Goal: Task Accomplishment & Management: Use online tool/utility

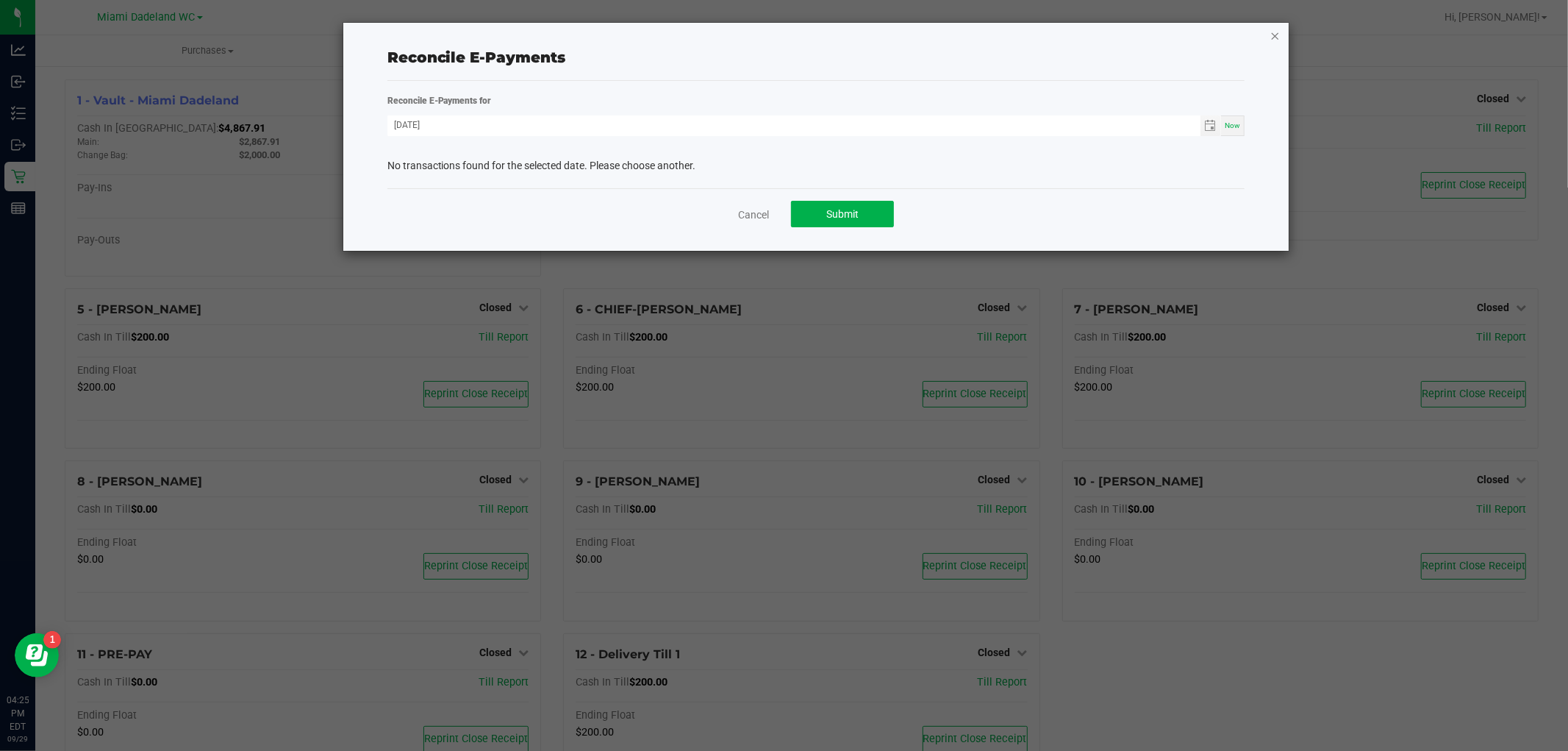
click at [1274, 34] on icon "button" at bounding box center [1275, 35] width 11 height 18
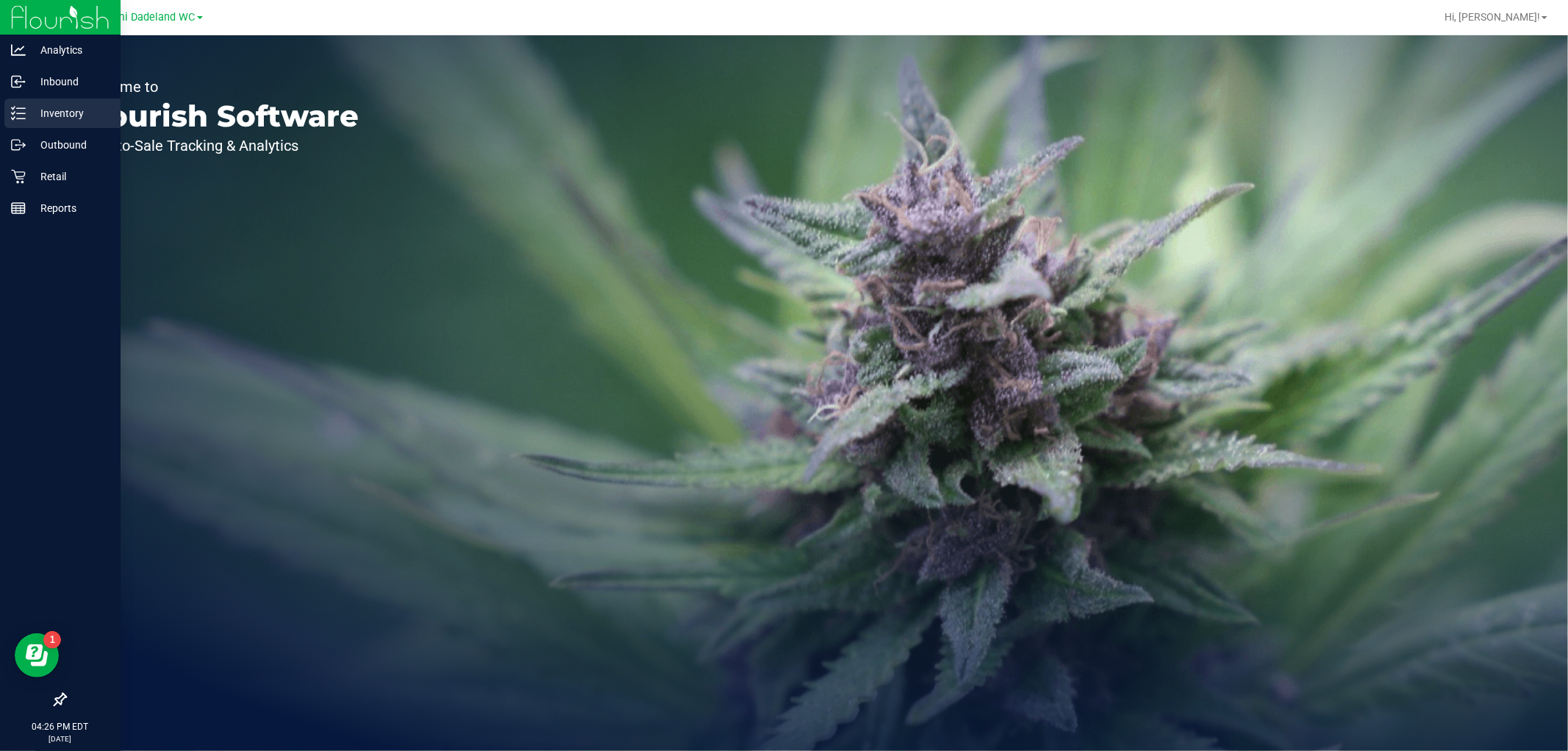
click at [72, 111] on p "Inventory" at bounding box center [69, 113] width 88 height 18
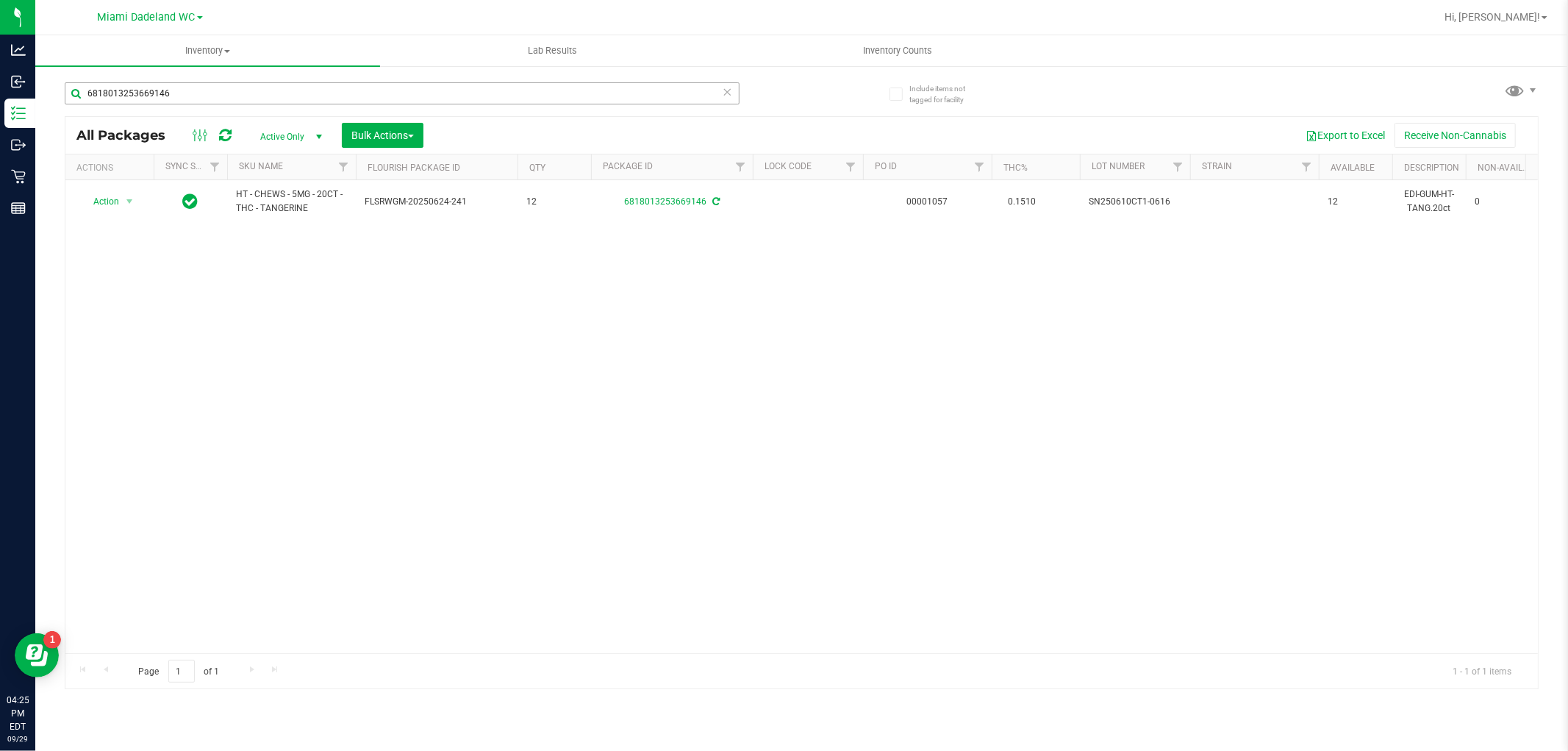
click at [208, 85] on input "6818013253669146" at bounding box center [402, 93] width 675 height 22
click at [207, 84] on input "6818013253669146" at bounding box center [402, 93] width 675 height 22
type input "pzt"
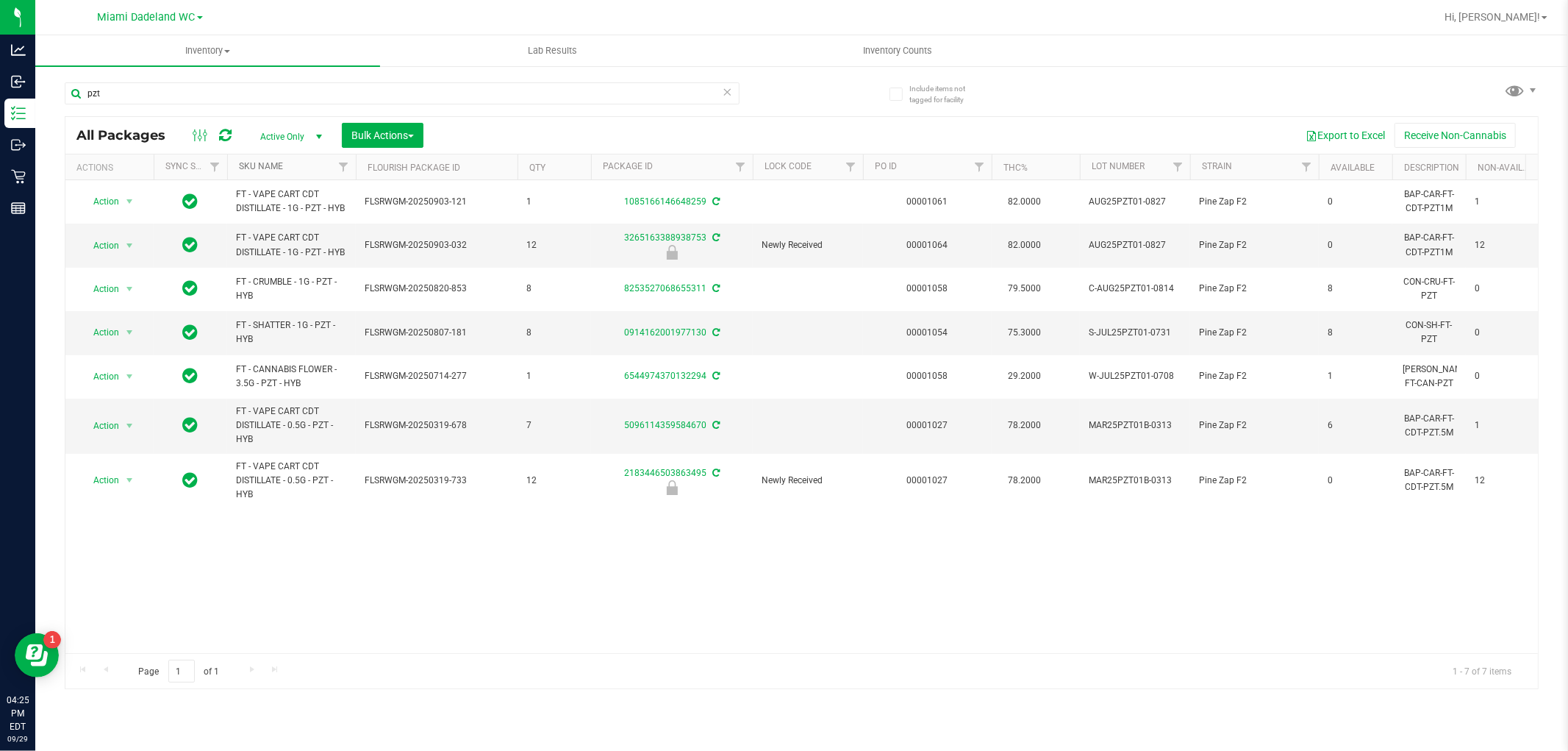
click at [274, 164] on link "SKU Name" at bounding box center [261, 166] width 44 height 11
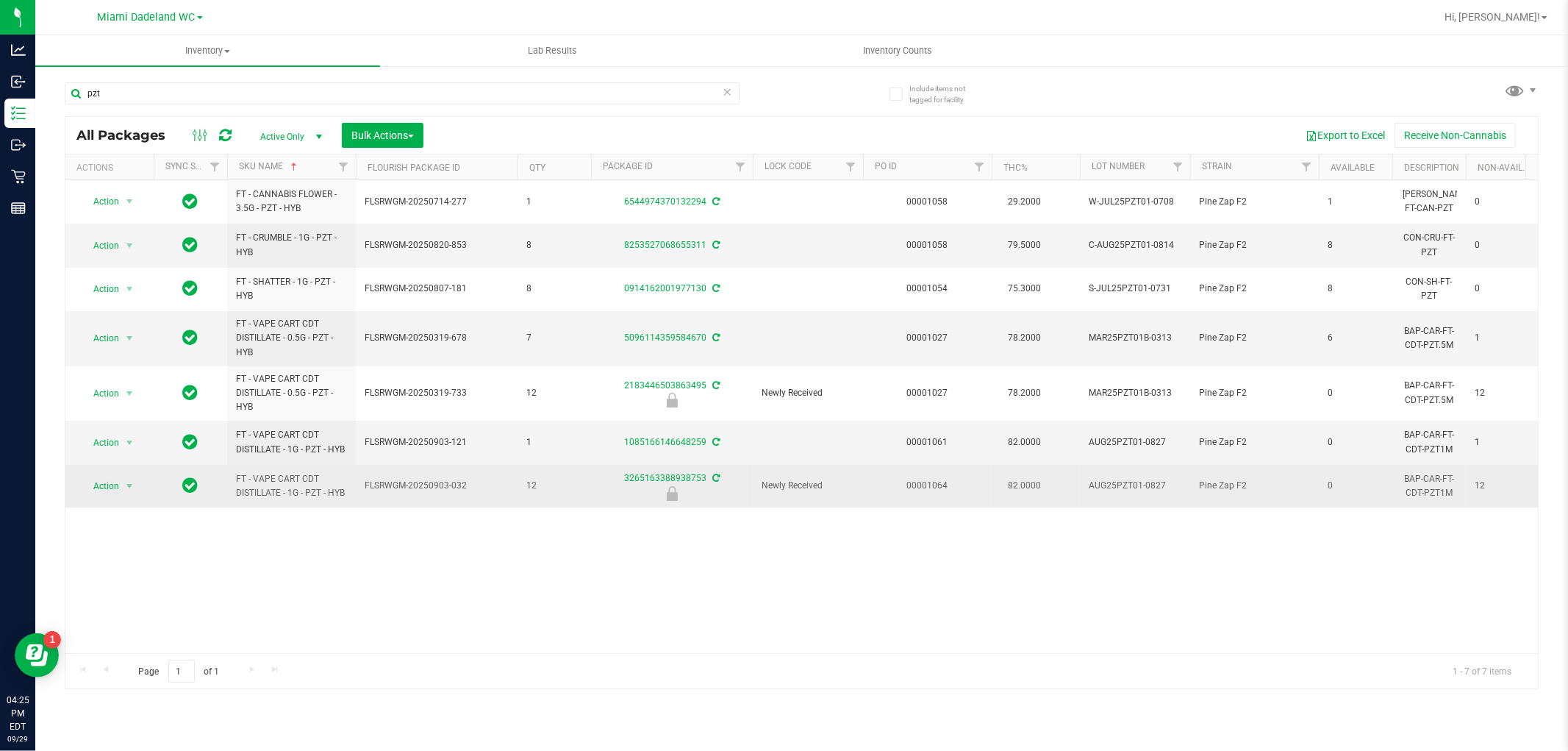
click at [99, 492] on span "Action" at bounding box center [99, 486] width 39 height 21
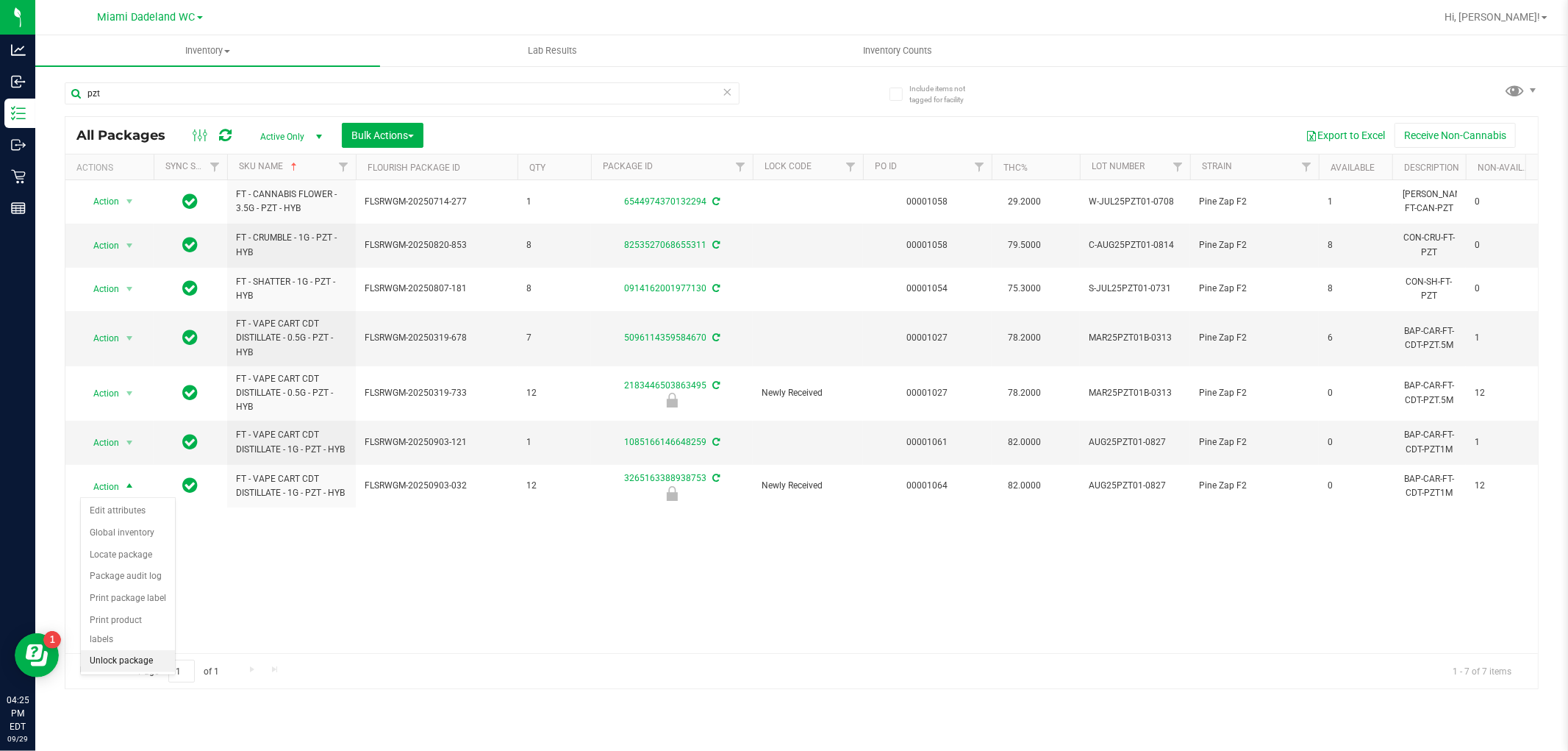
click at [99, 666] on li "Unlock package" at bounding box center [127, 661] width 94 height 22
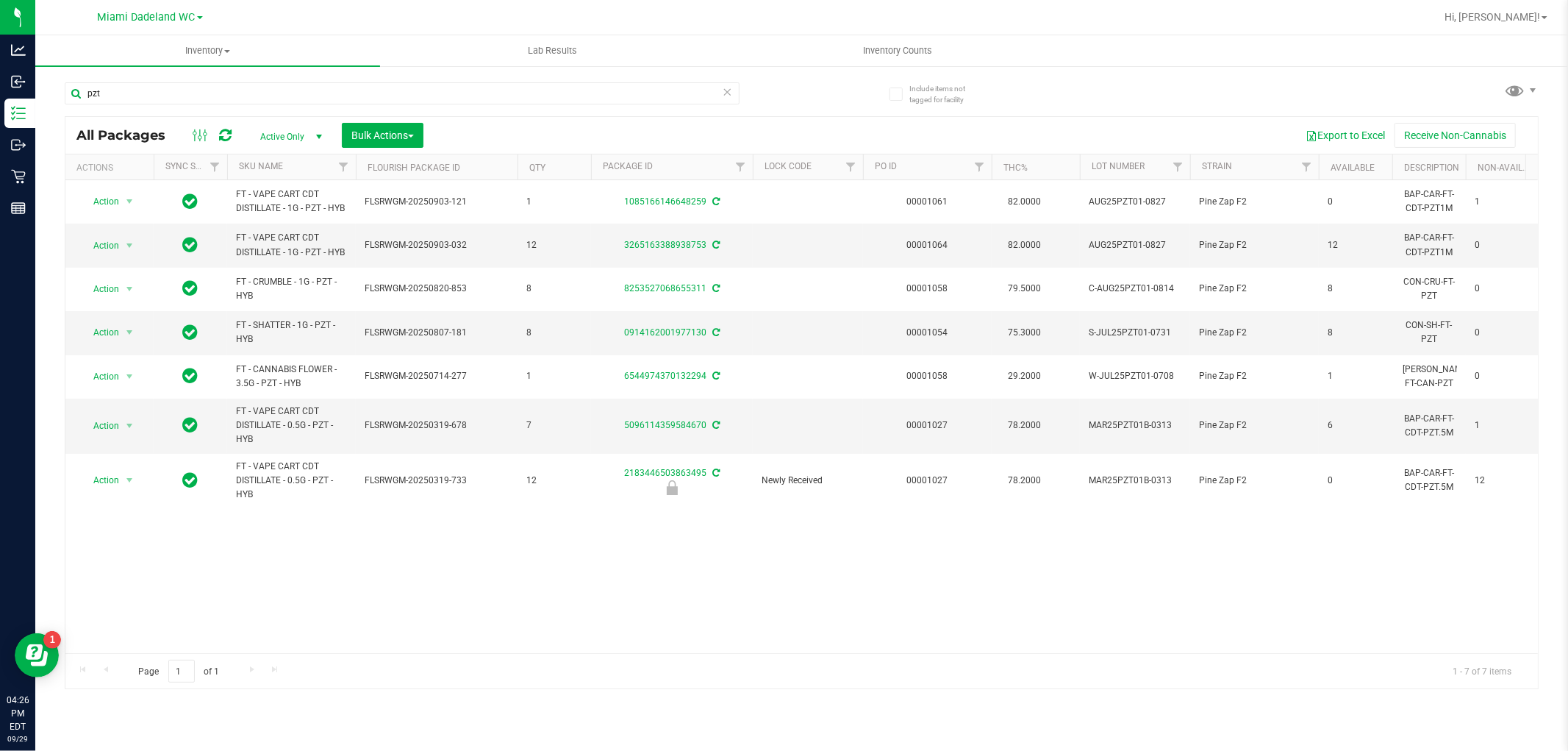
click at [307, 167] on th "SKU Name" at bounding box center [291, 166] width 129 height 25
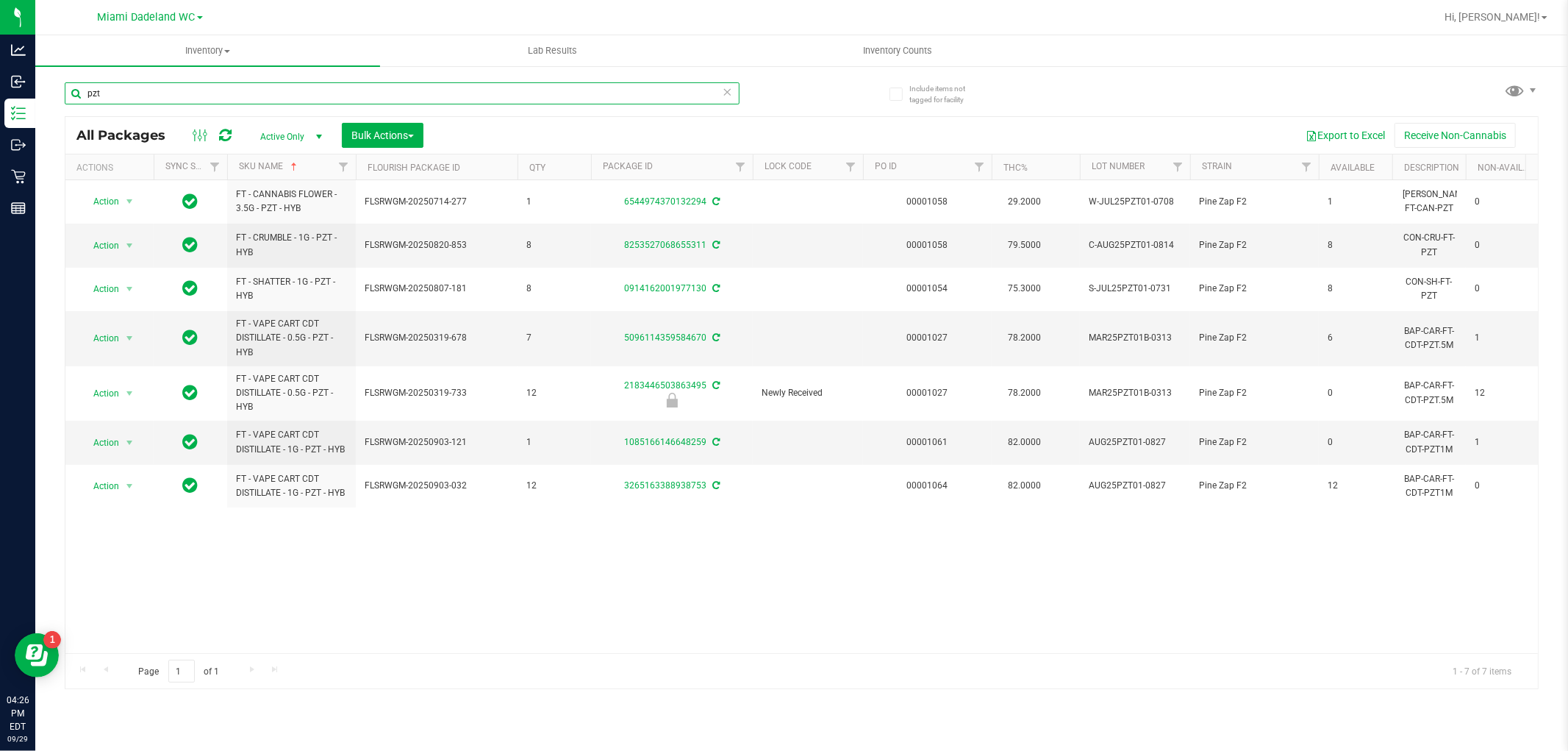
click at [265, 102] on input "pzt" at bounding box center [402, 93] width 675 height 22
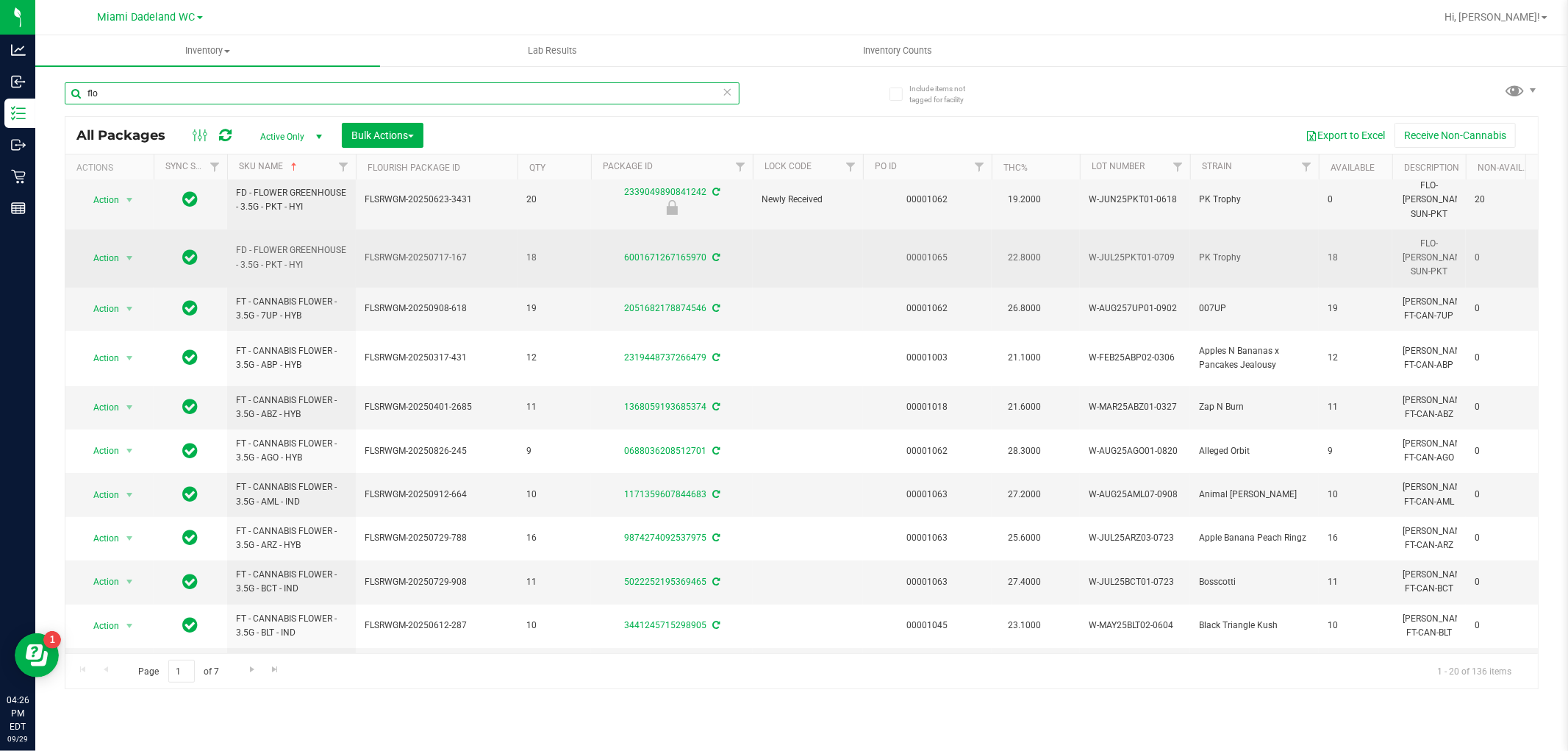
scroll to position [423, 0]
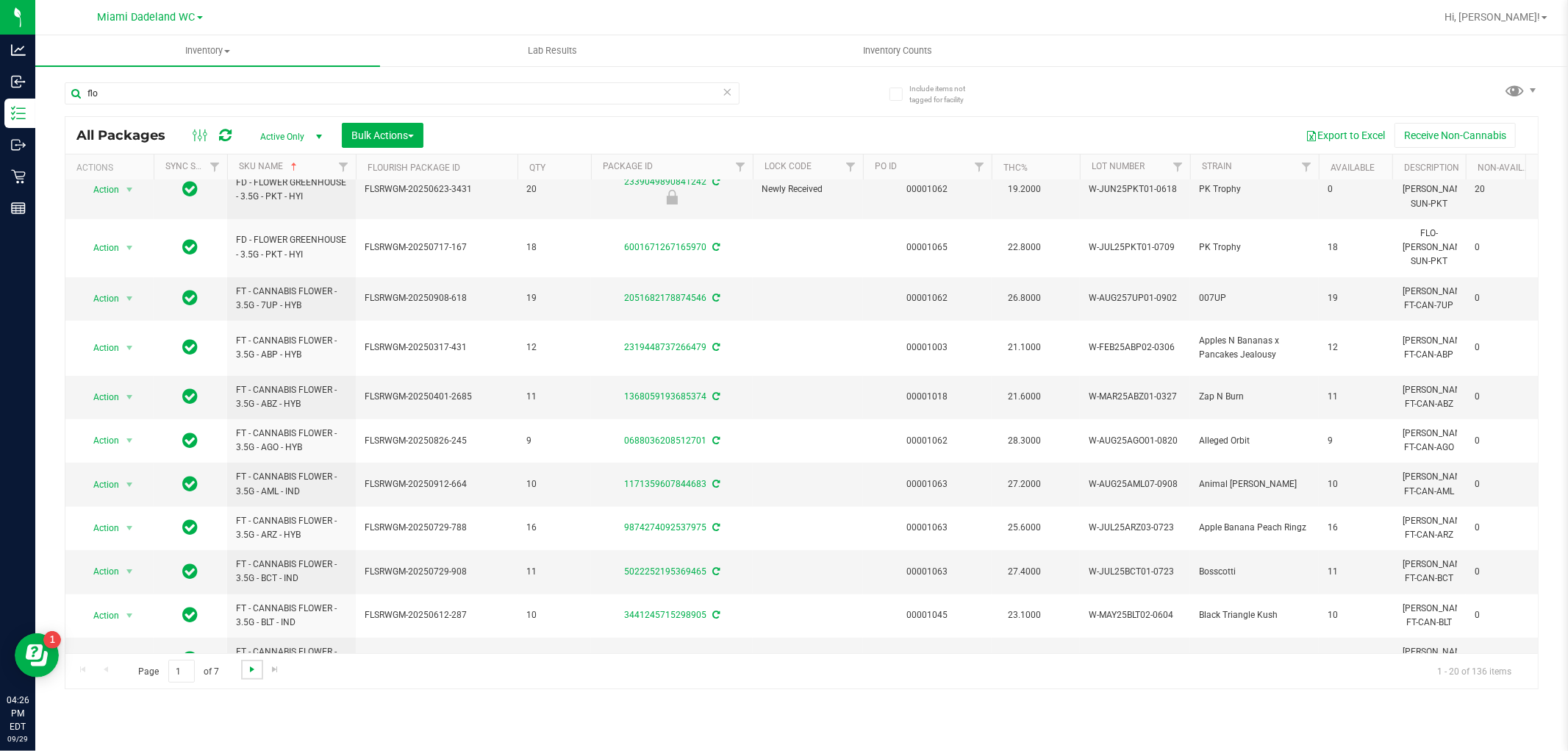
click at [249, 666] on span "Go to the next page" at bounding box center [251, 669] width 11 height 11
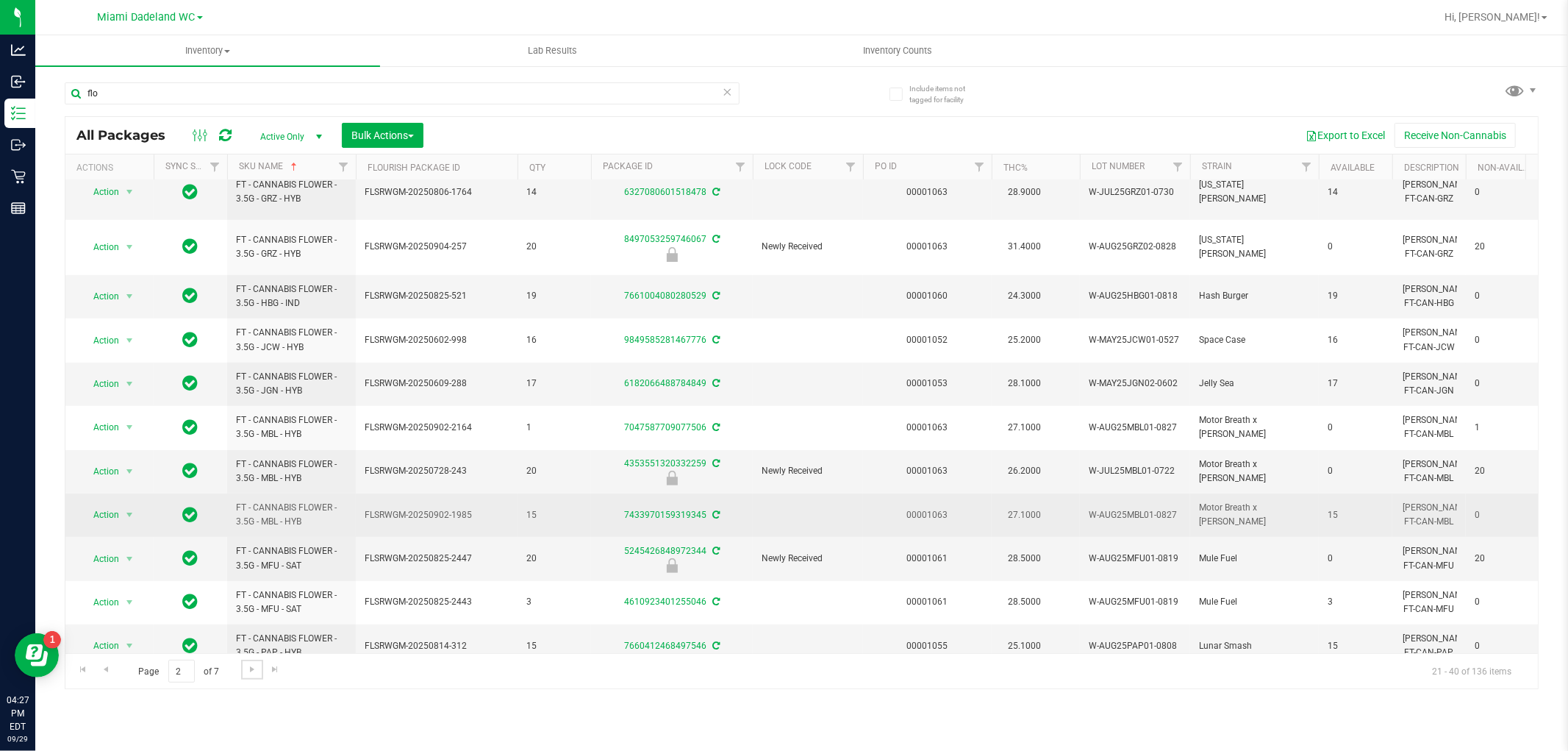
scroll to position [414, 0]
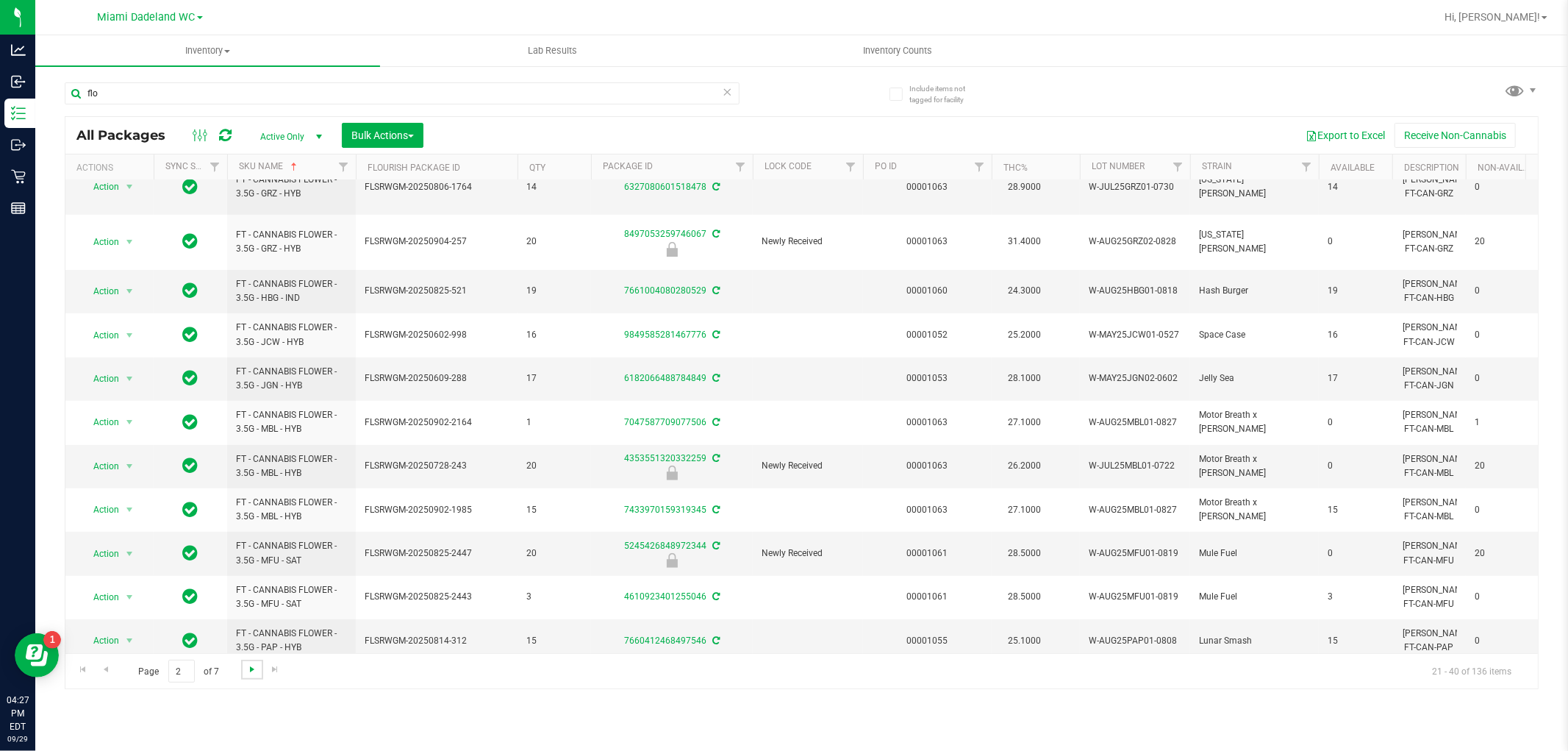
click at [252, 667] on span "Go to the next page" at bounding box center [251, 669] width 11 height 11
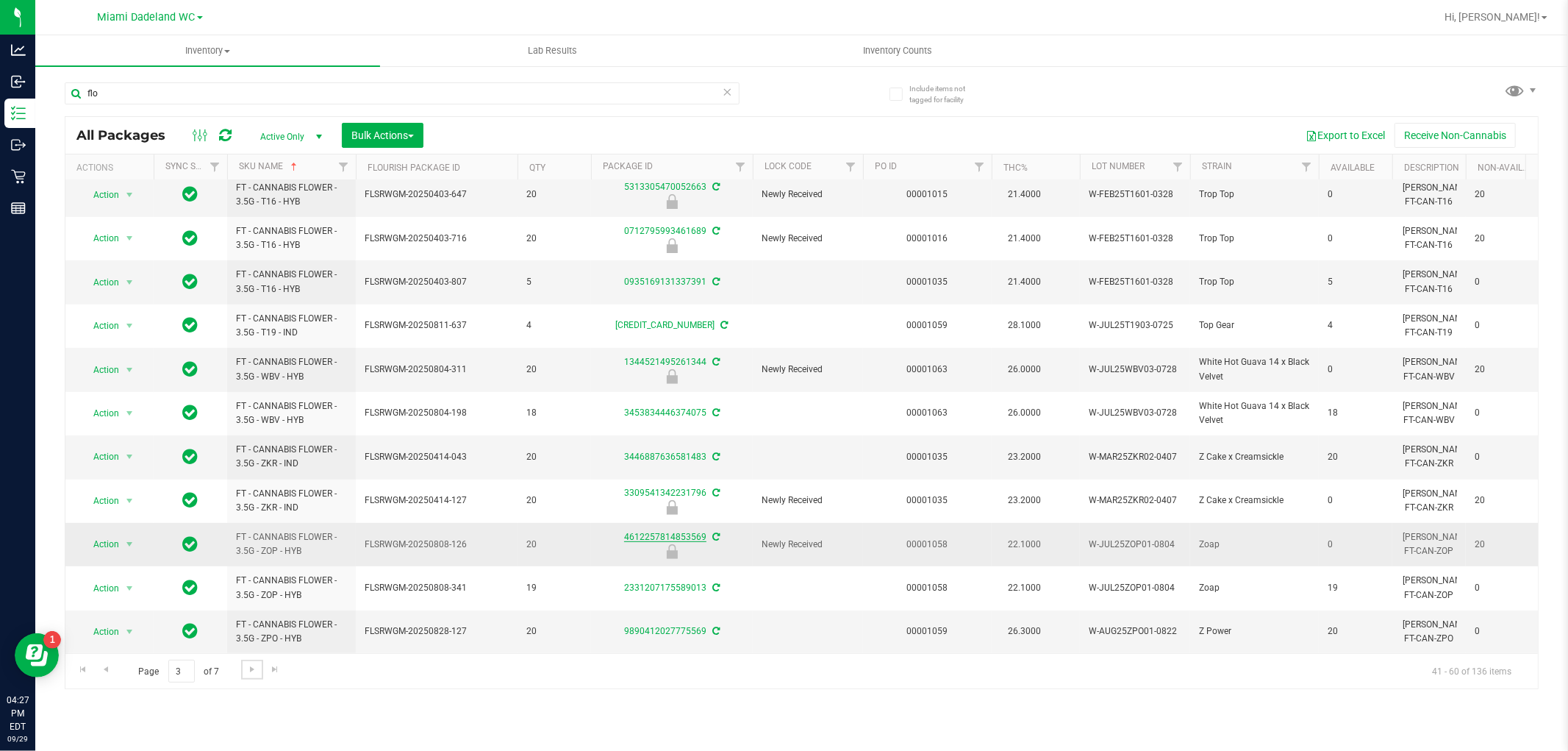
scroll to position [414, 0]
click at [248, 663] on span "Go to the next page" at bounding box center [251, 669] width 11 height 11
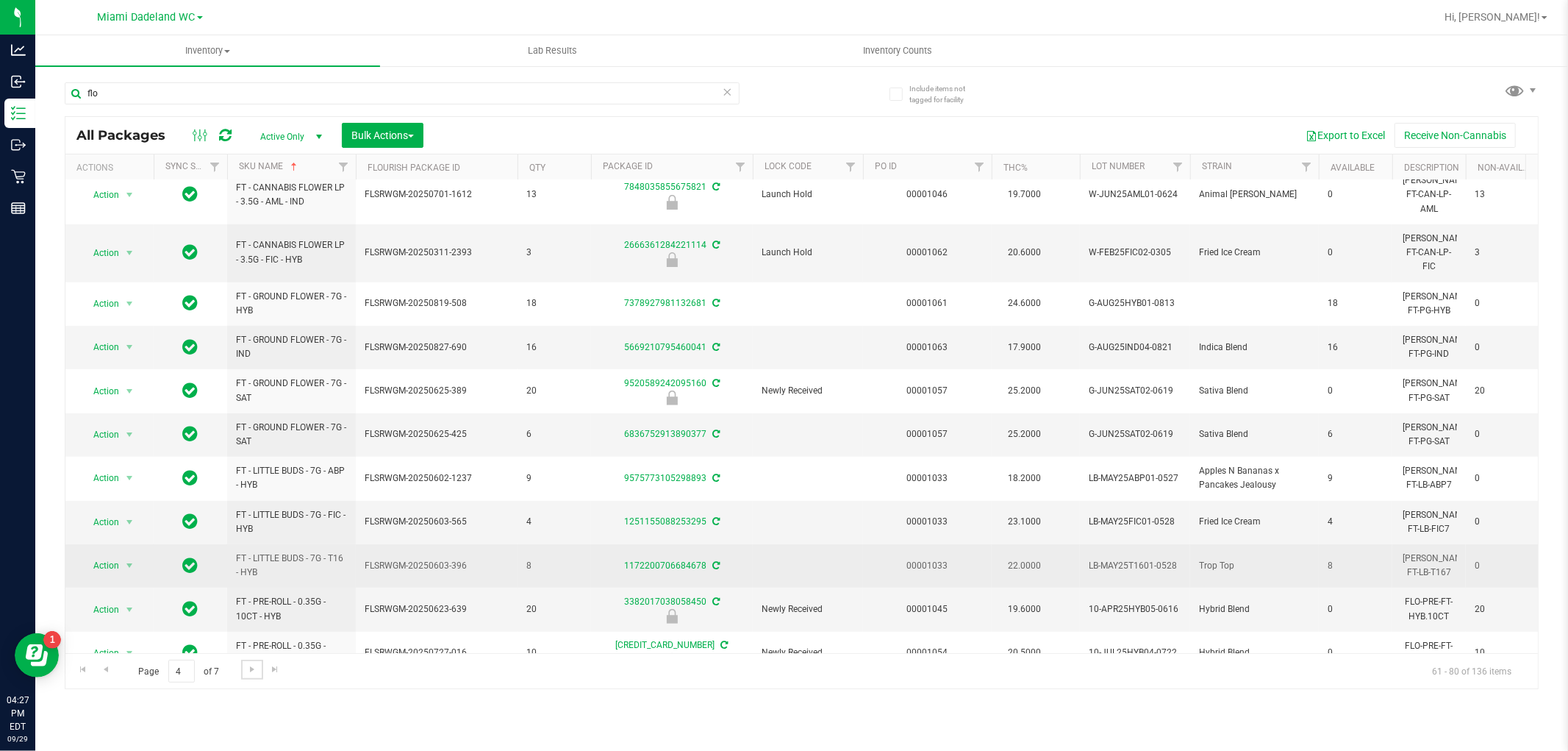
scroll to position [446, 0]
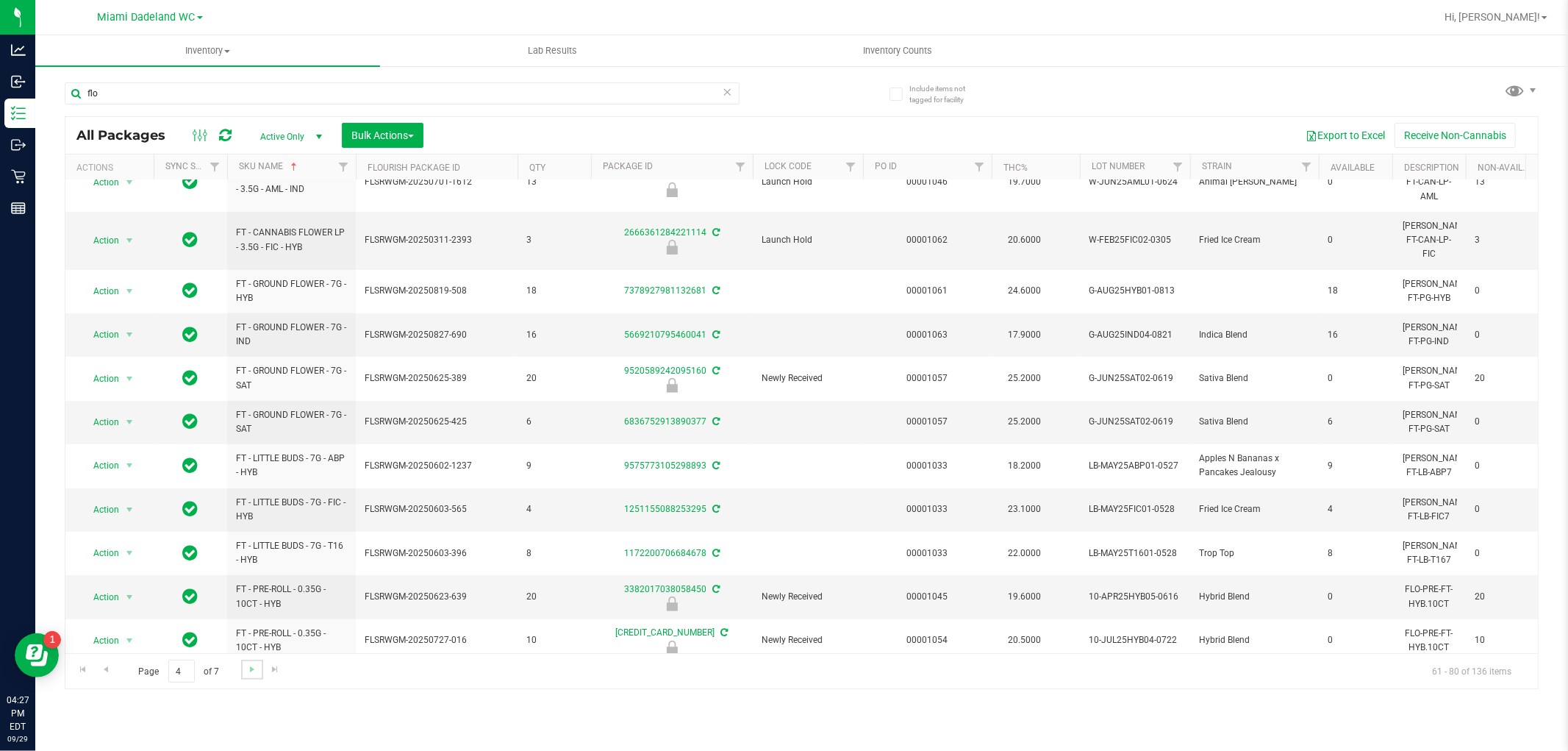
click at [241, 675] on link "Go to the next page" at bounding box center [251, 670] width 21 height 20
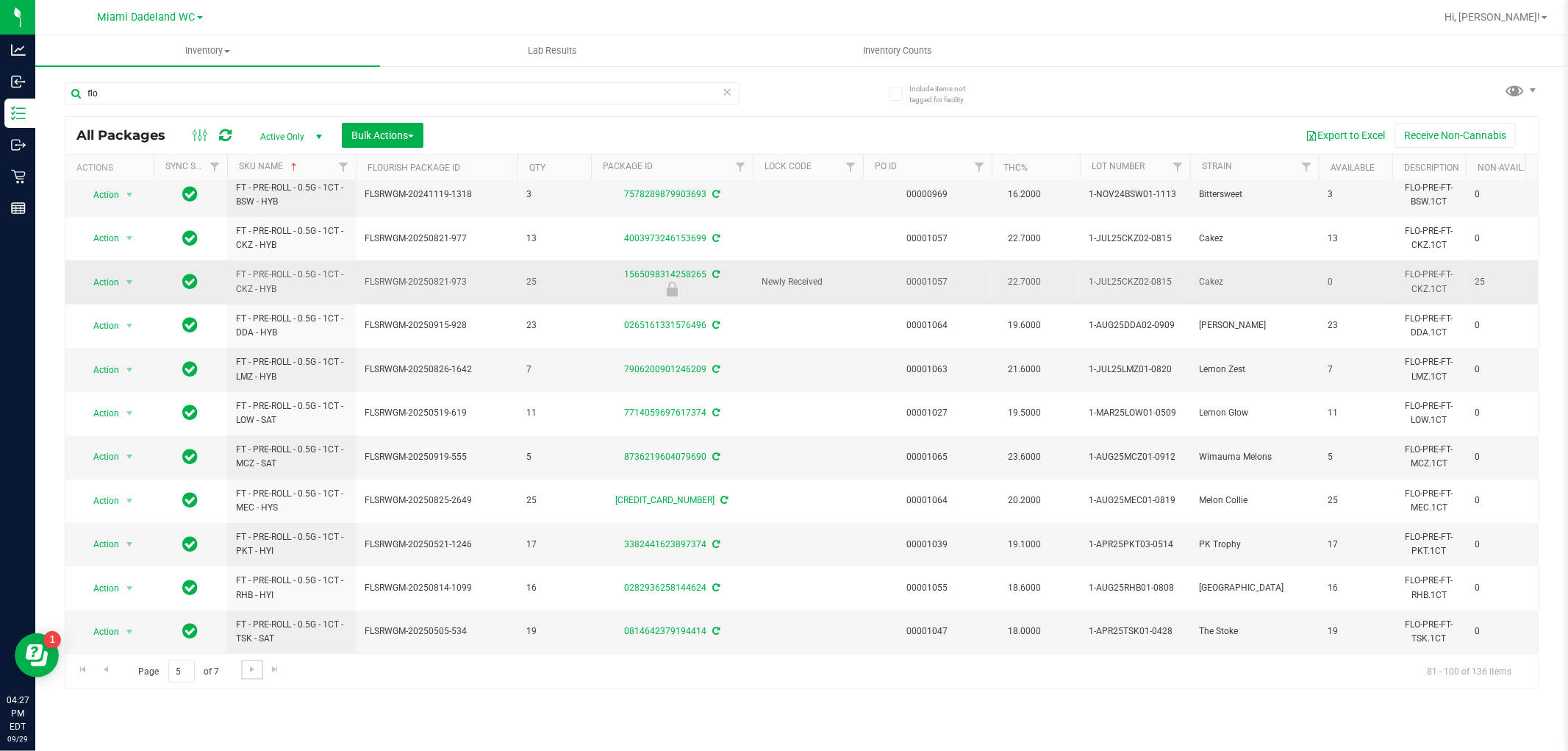
scroll to position [414, 0]
click at [251, 671] on span "Go to the next page" at bounding box center [251, 669] width 11 height 11
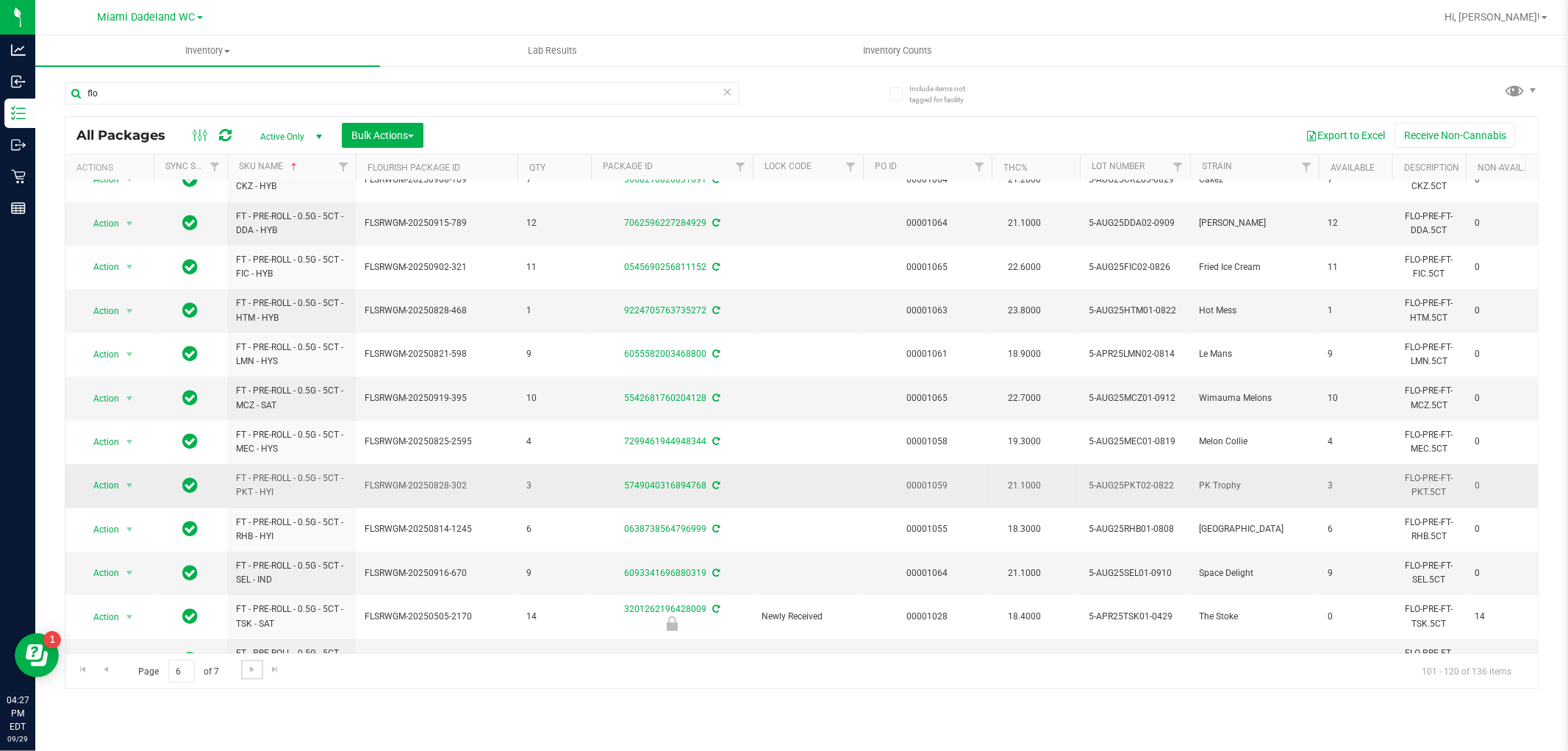
scroll to position [414, 0]
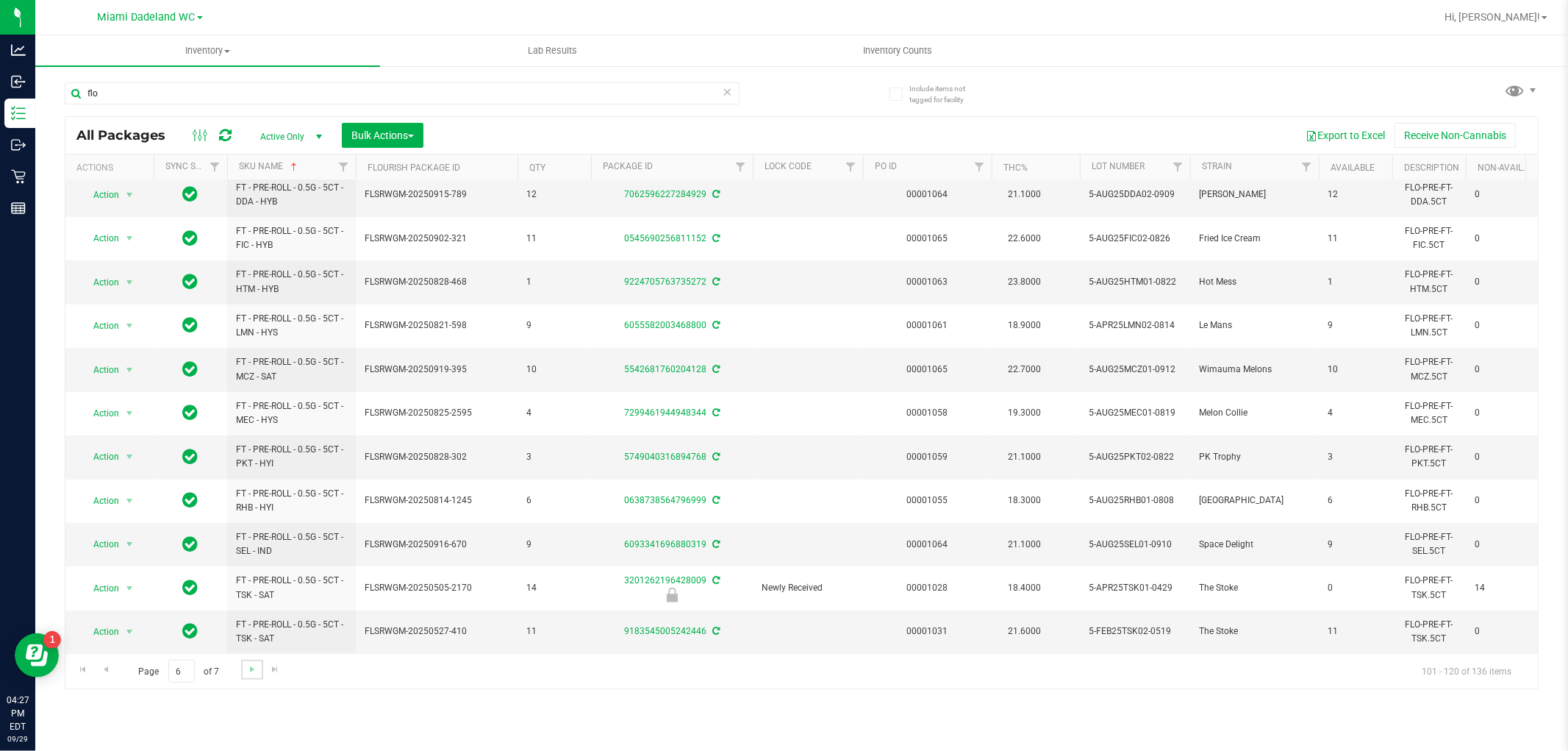
click at [244, 666] on link "Go to the next page" at bounding box center [251, 670] width 21 height 20
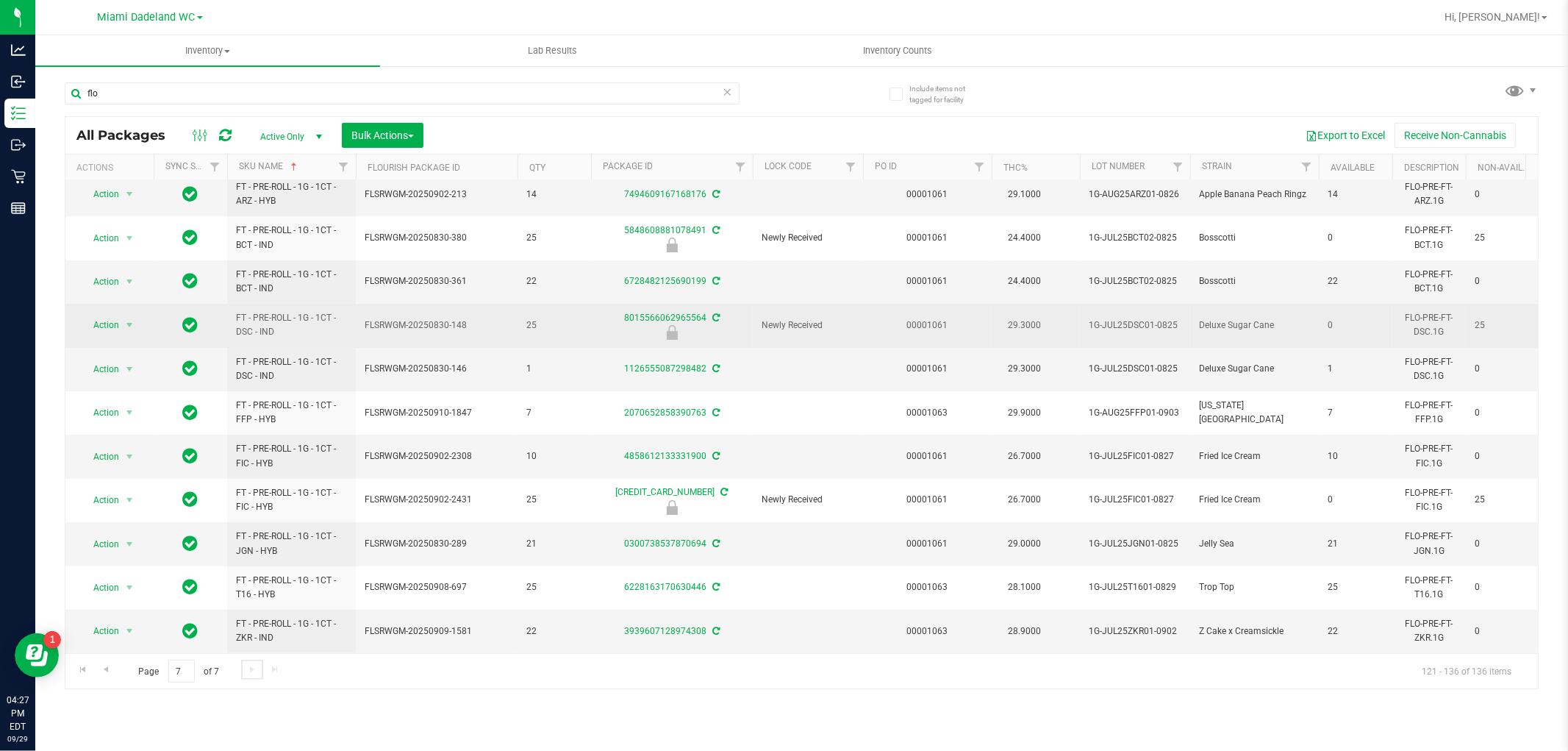
scroll to position [237, 0]
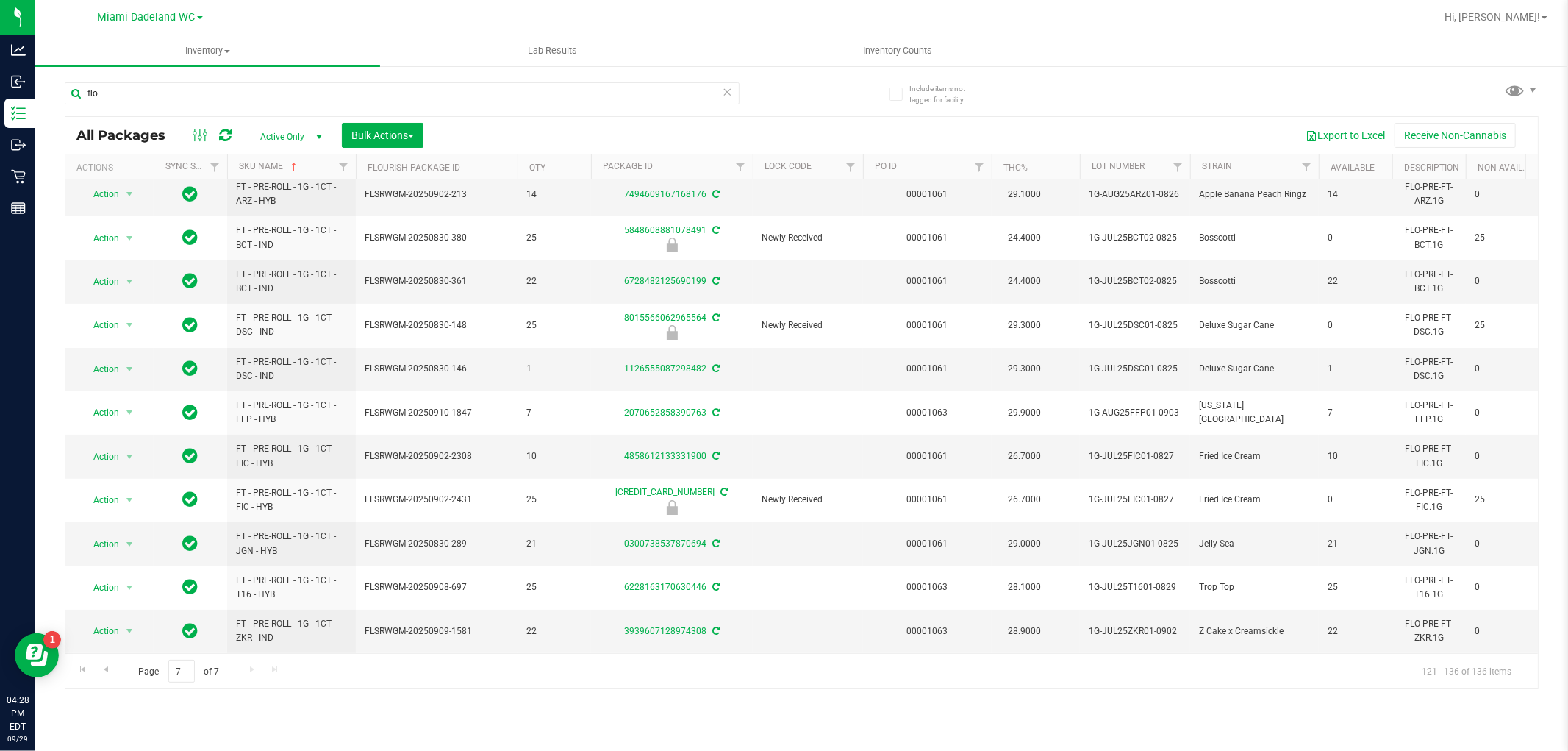
click at [180, 104] on div "flo" at bounding box center [402, 99] width 675 height 34
click at [180, 82] on input "flo" at bounding box center [402, 93] width 675 height 22
click at [185, 84] on input "flo" at bounding box center [402, 93] width 675 height 22
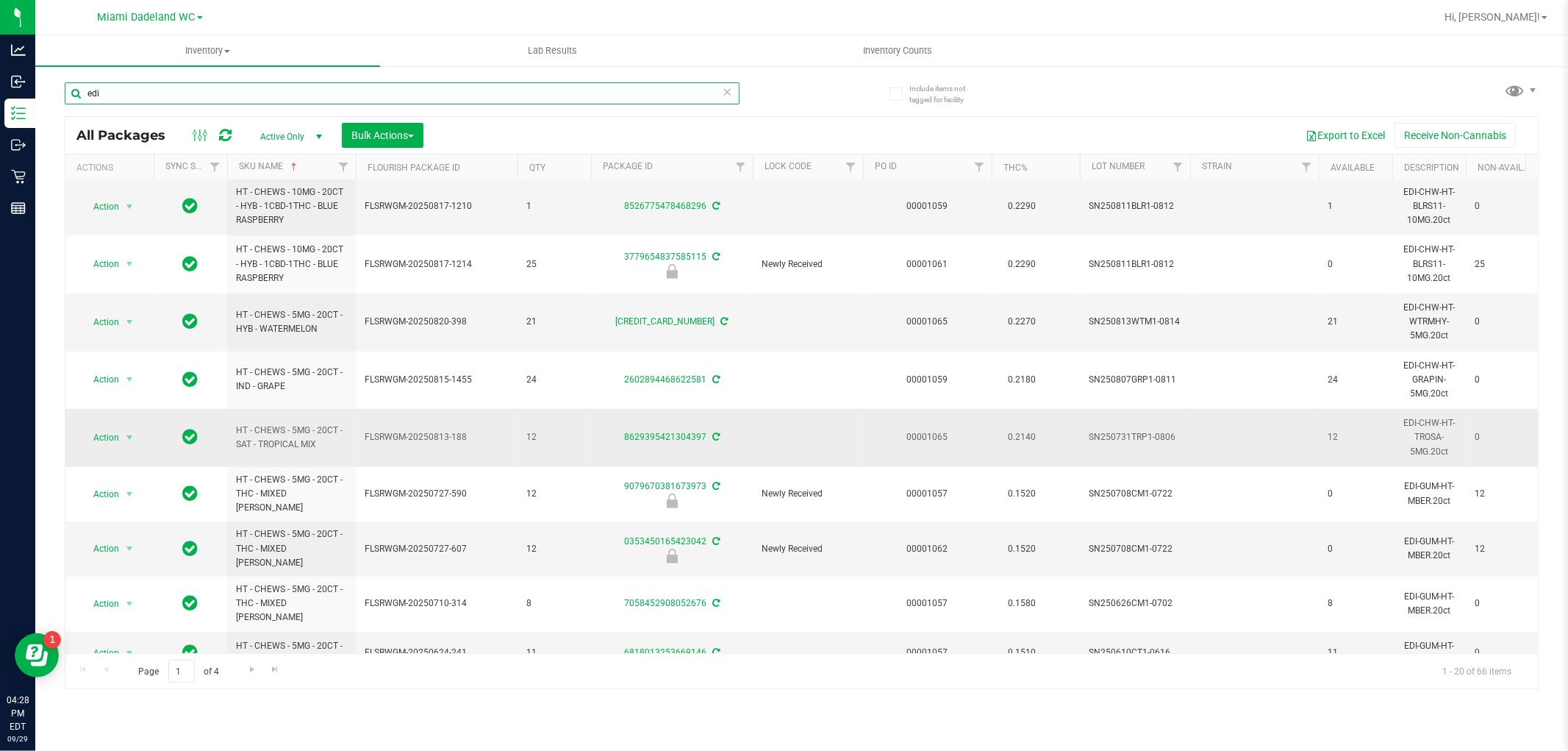
scroll to position [556, 0]
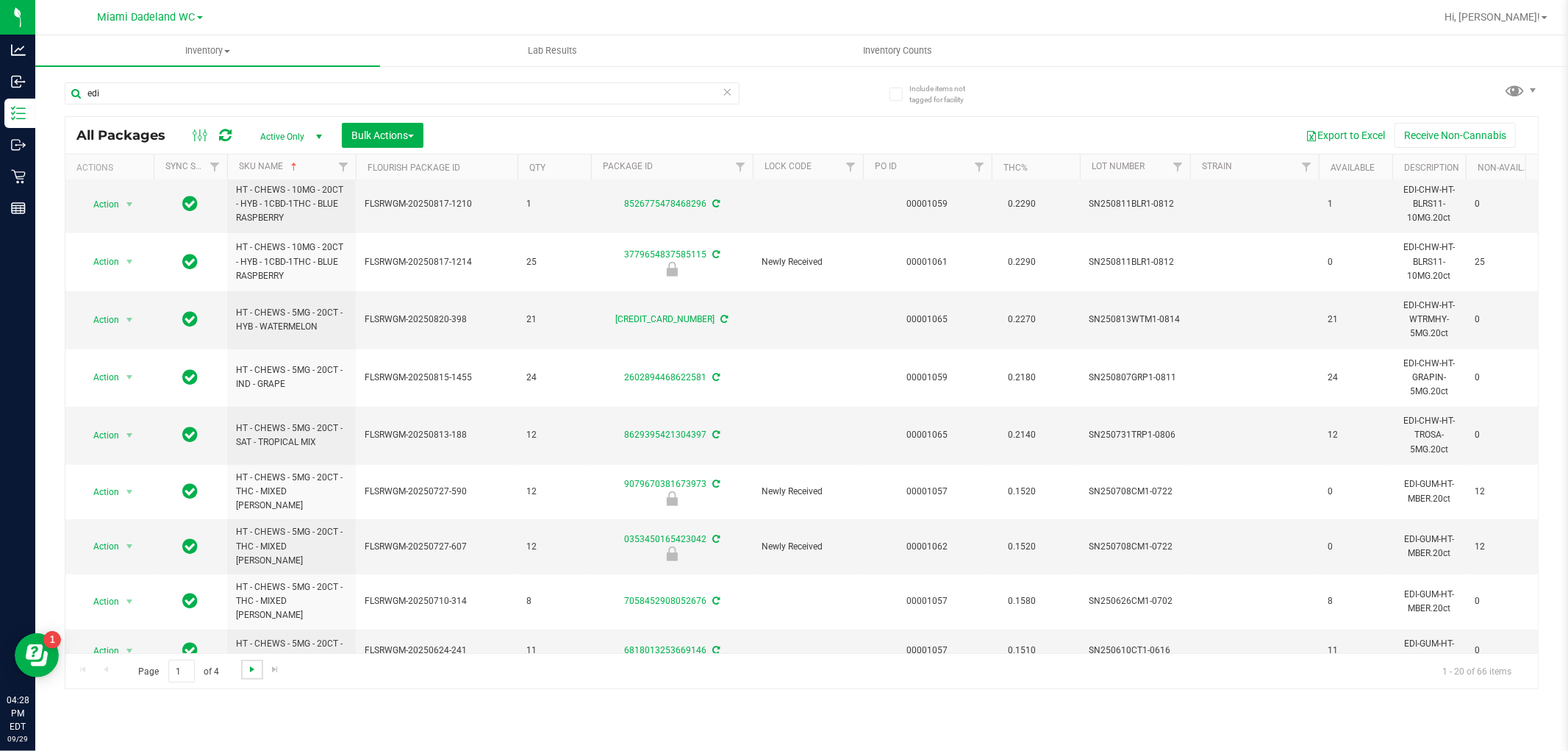
click at [254, 671] on span "Go to the next page" at bounding box center [251, 669] width 11 height 11
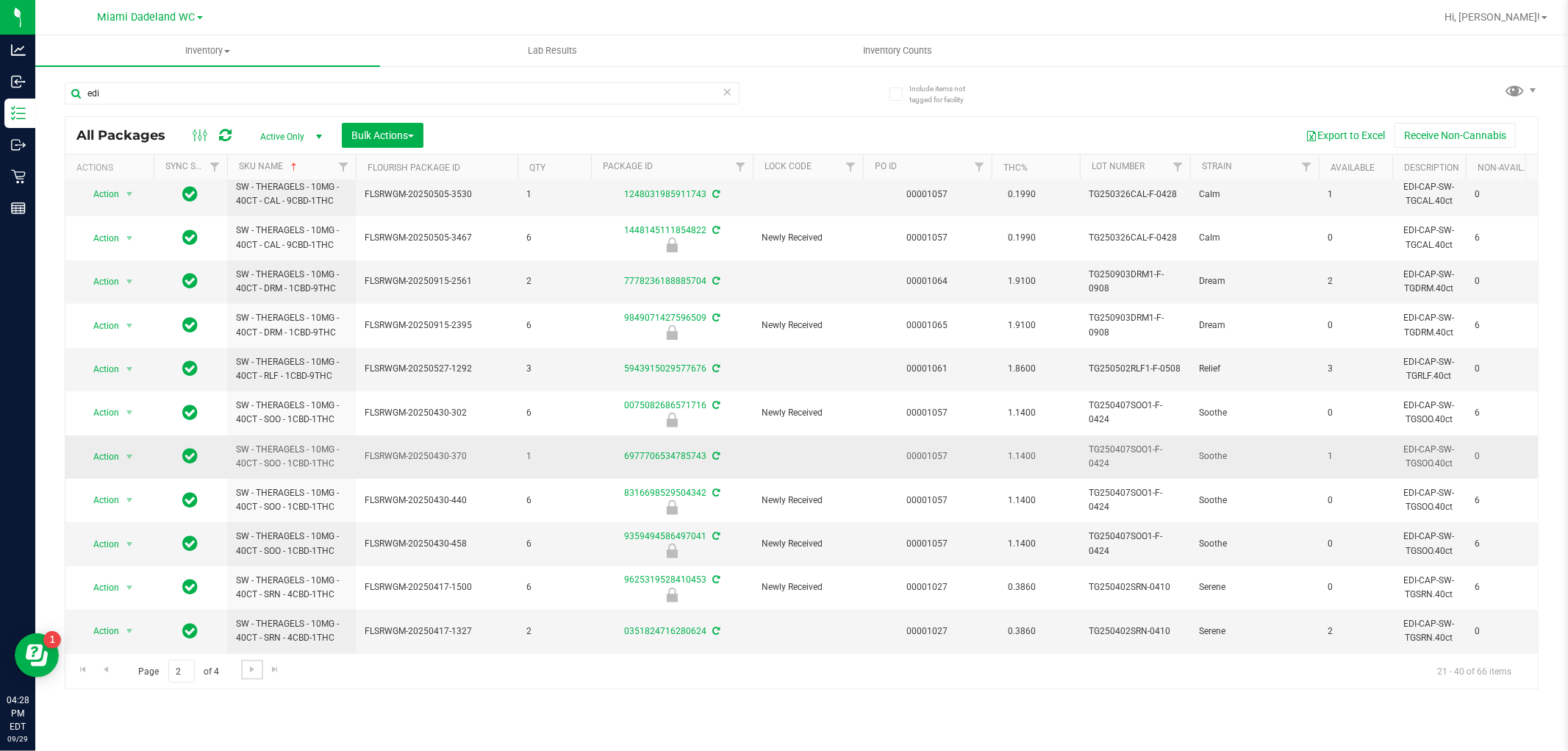
scroll to position [446, 0]
click at [254, 660] on link "Go to the next page" at bounding box center [251, 670] width 21 height 20
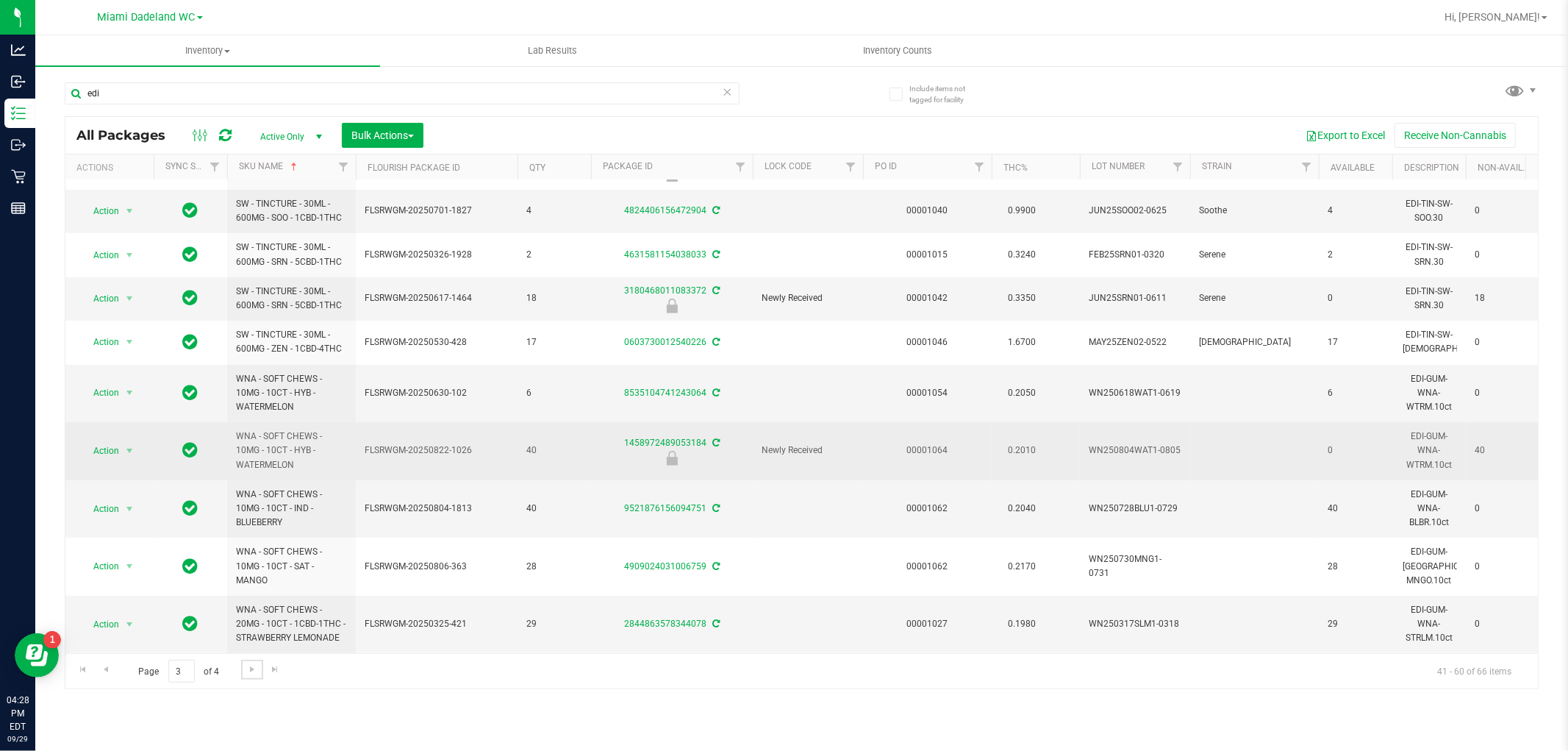
scroll to position [495, 0]
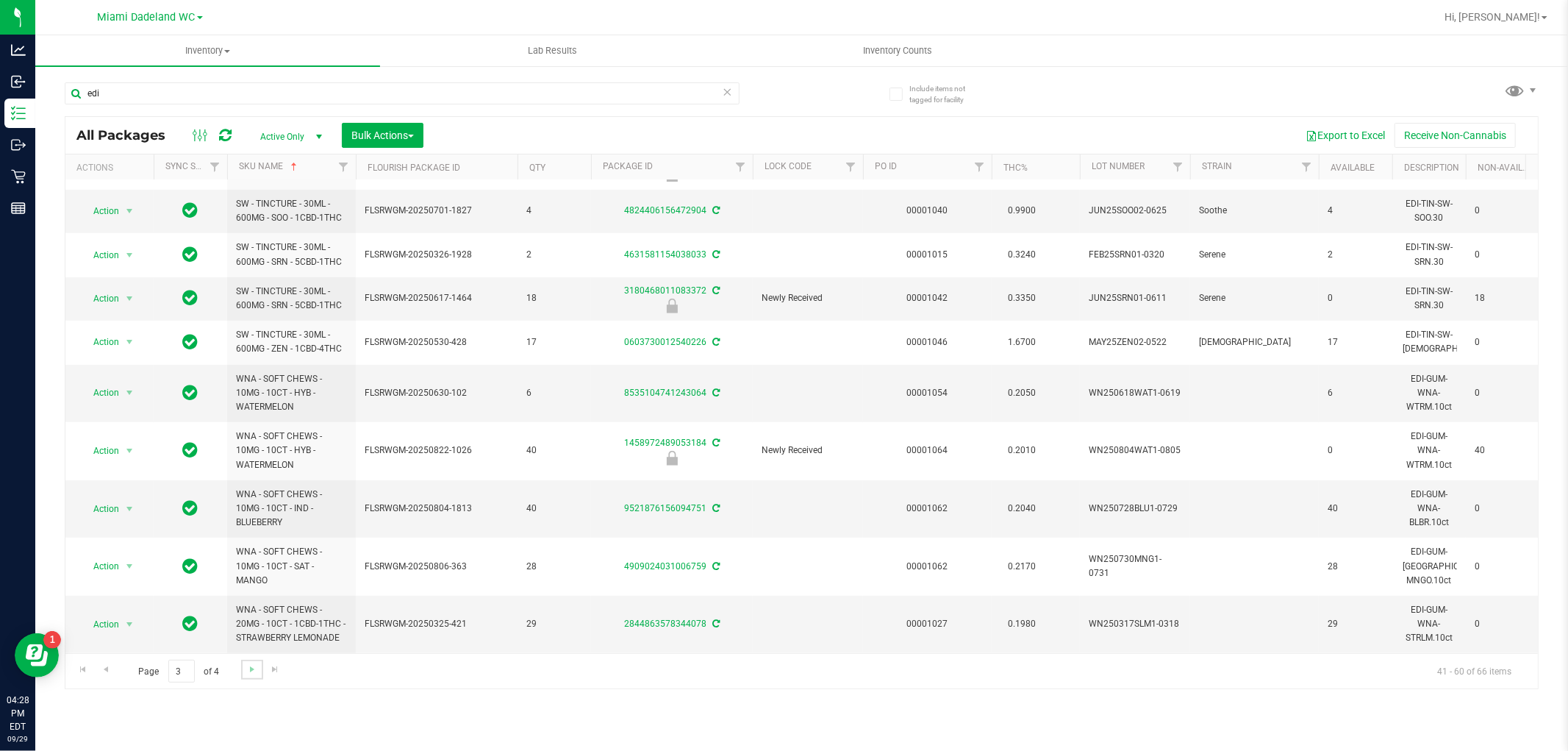
click at [255, 662] on link "Go to the next page" at bounding box center [251, 670] width 21 height 20
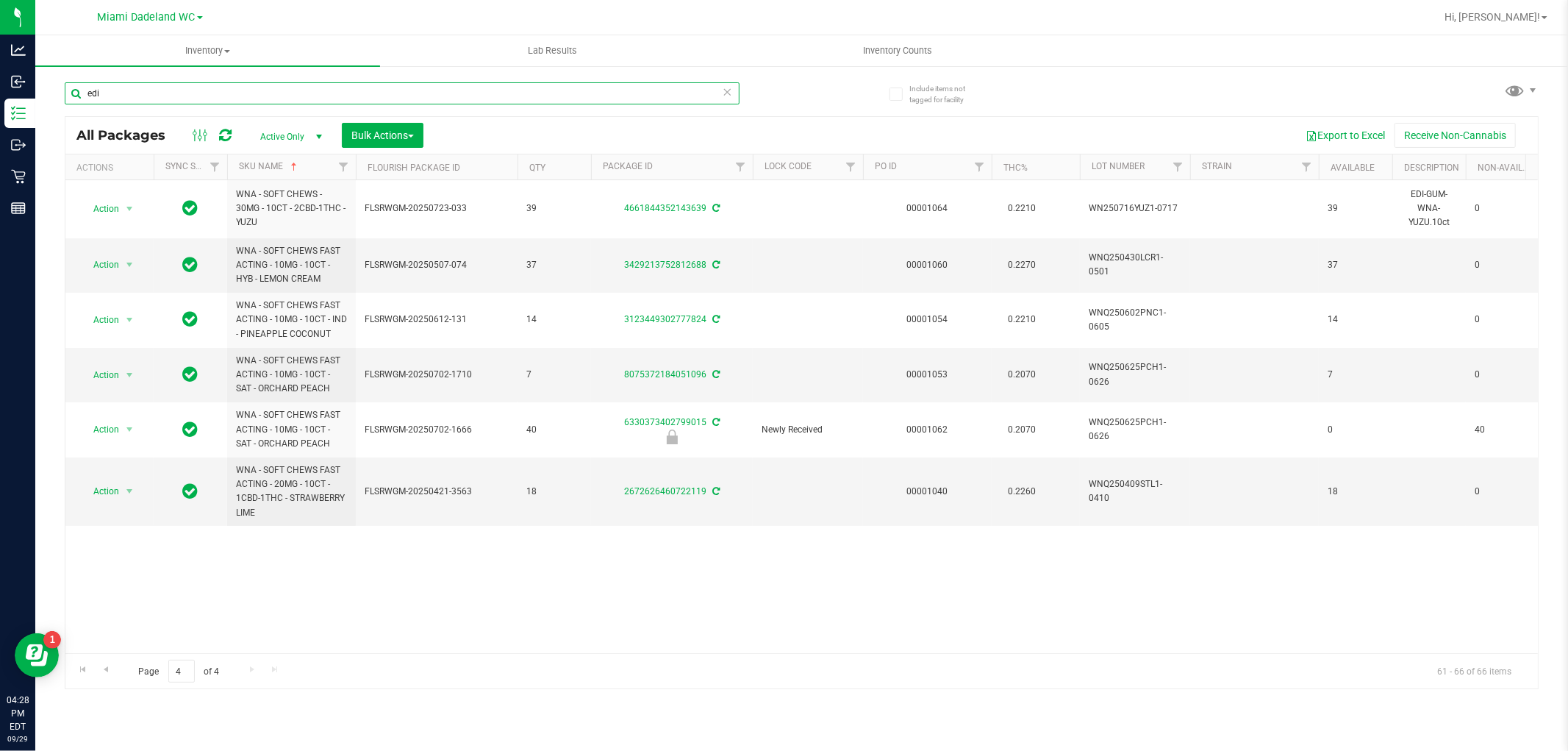
click at [471, 98] on input "edi" at bounding box center [402, 93] width 675 height 22
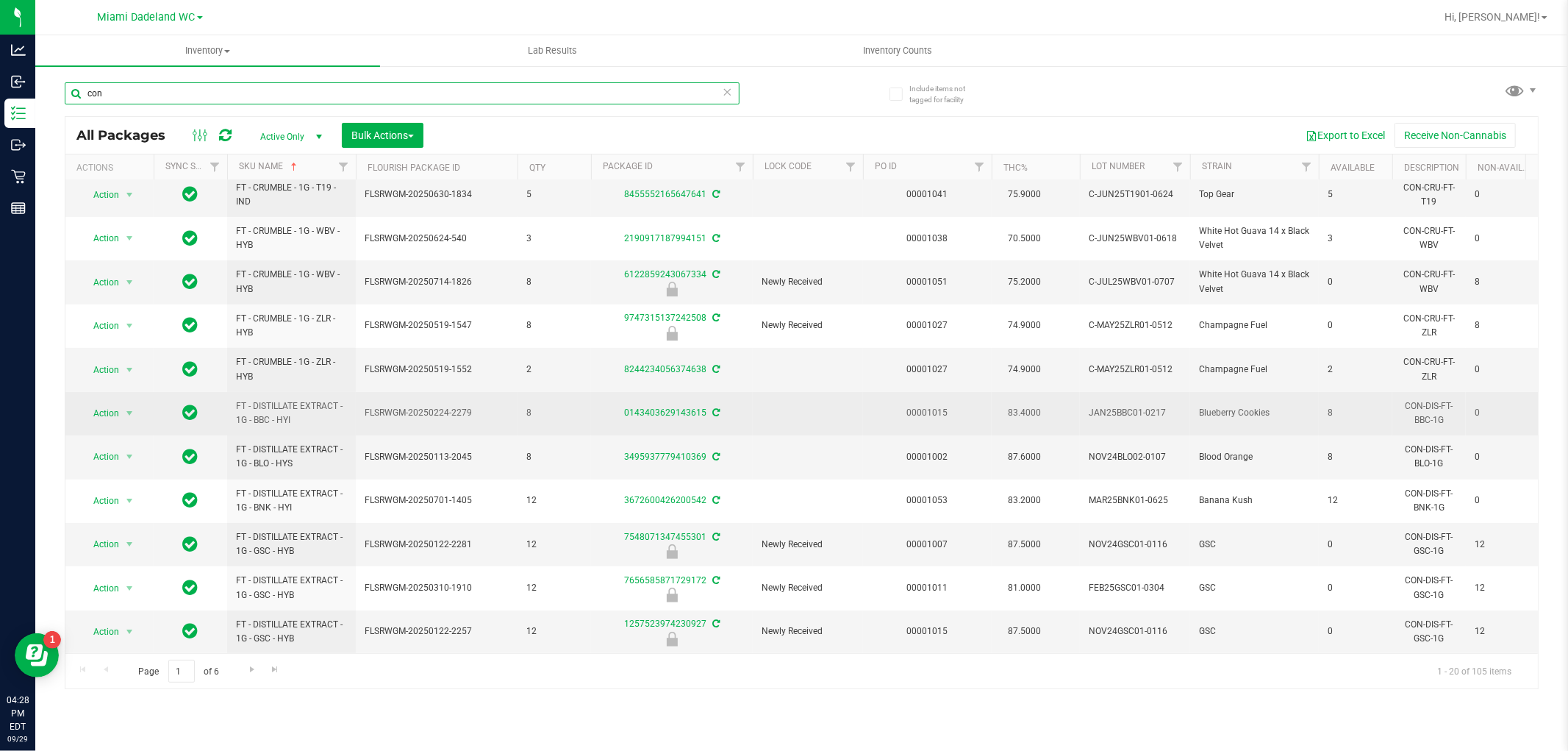
scroll to position [414, 0]
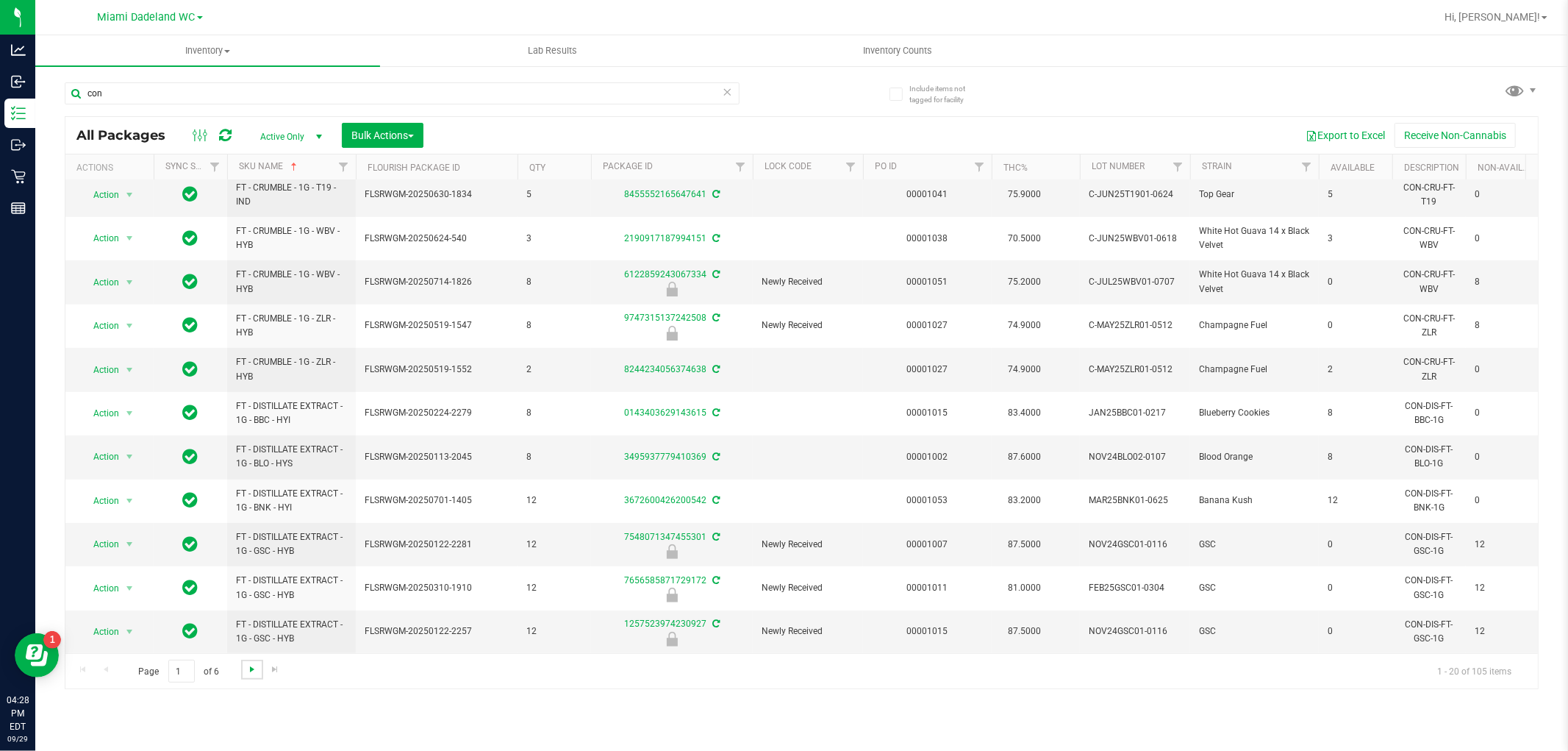
click at [246, 675] on span "Go to the next page" at bounding box center [251, 669] width 11 height 11
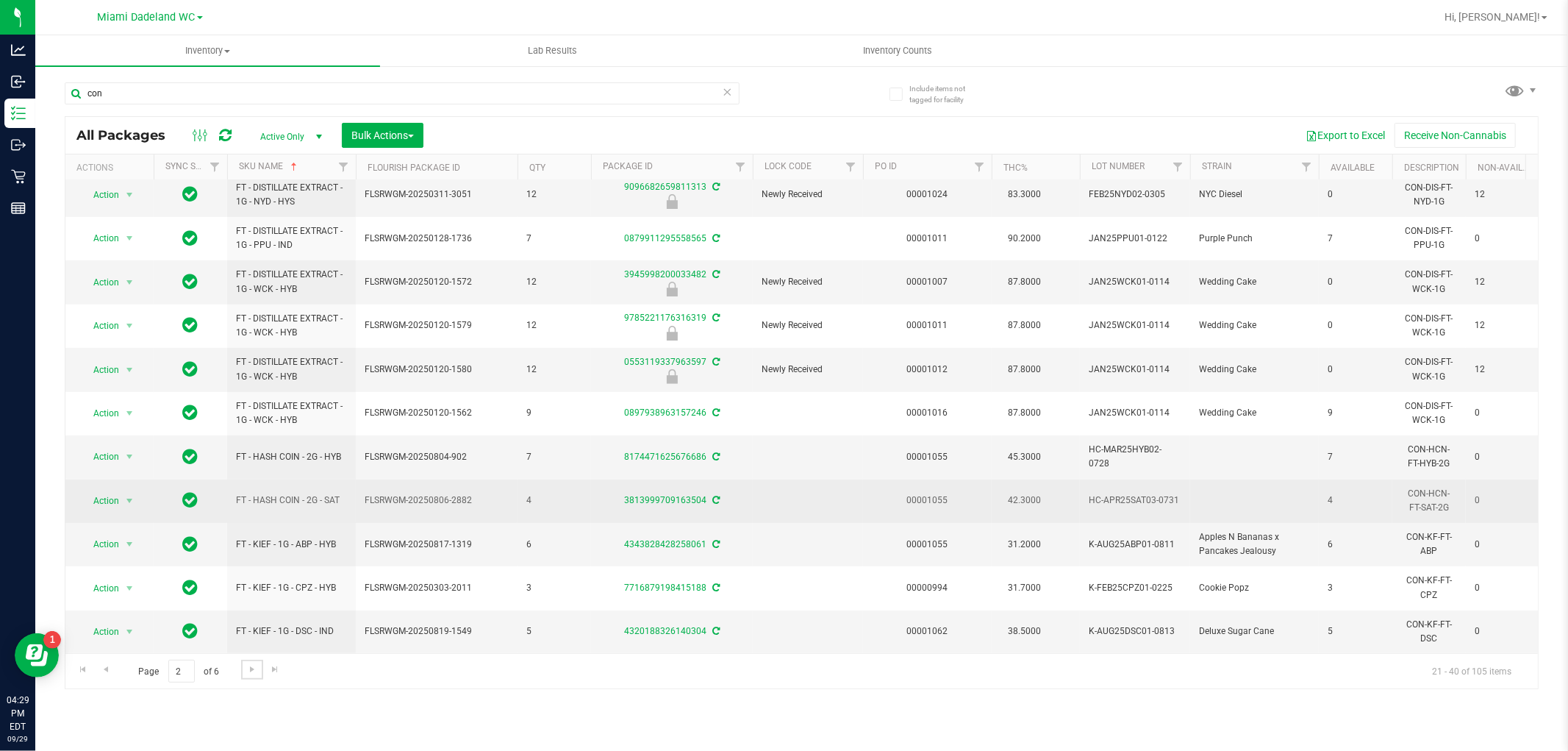
scroll to position [414, 0]
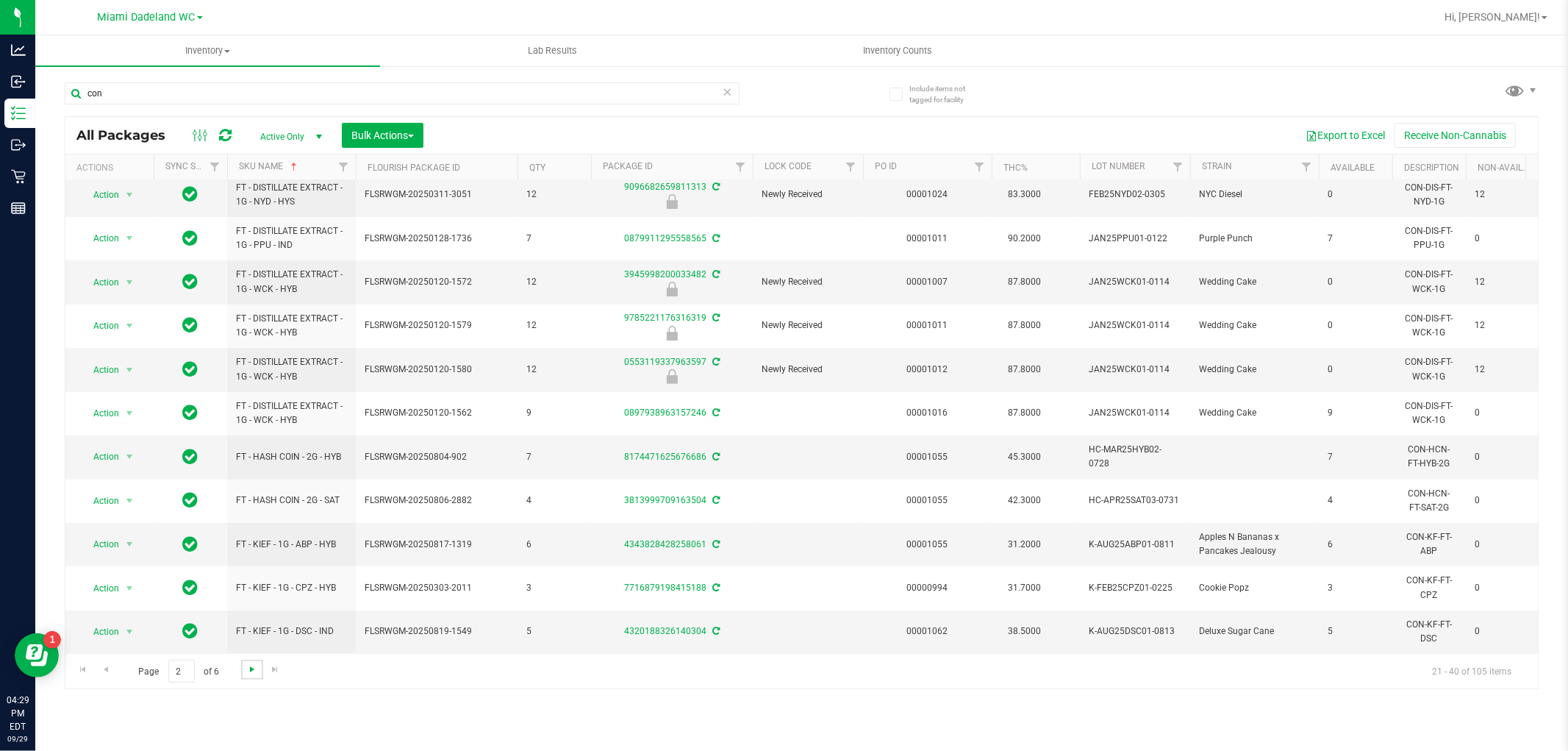
click at [255, 666] on span "Go to the next page" at bounding box center [251, 669] width 11 height 11
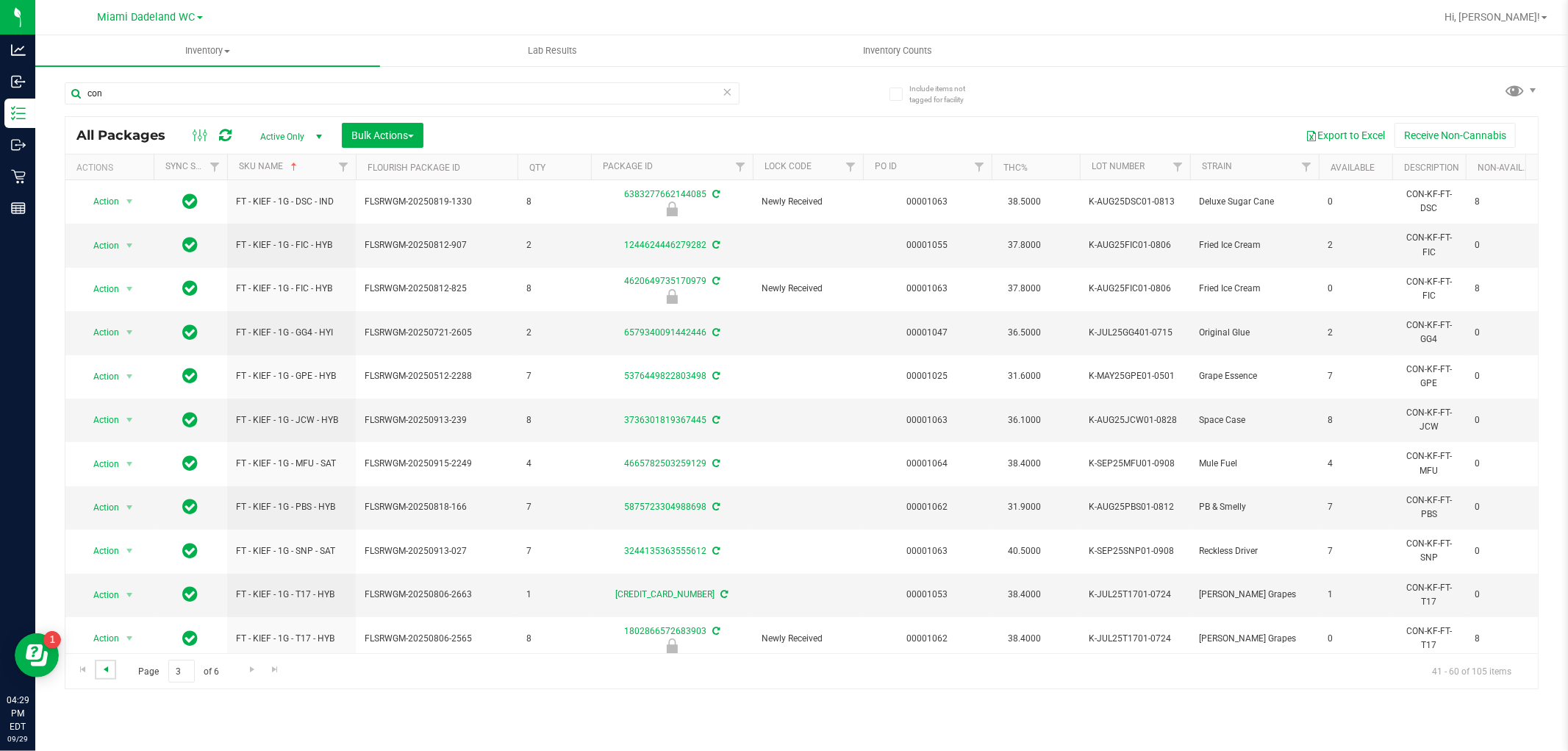
click at [106, 670] on span "Go to the previous page" at bounding box center [105, 669] width 11 height 11
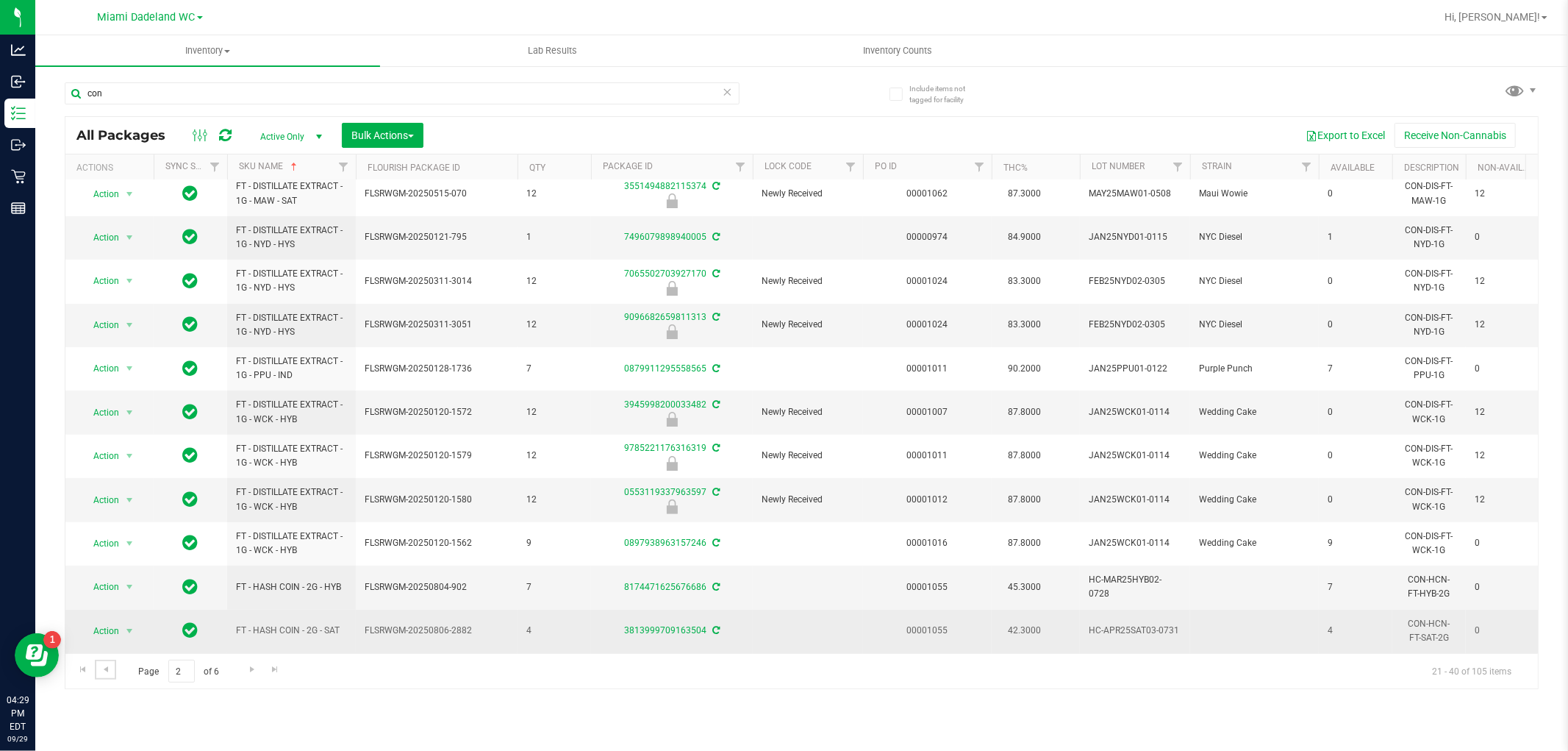
scroll to position [414, 0]
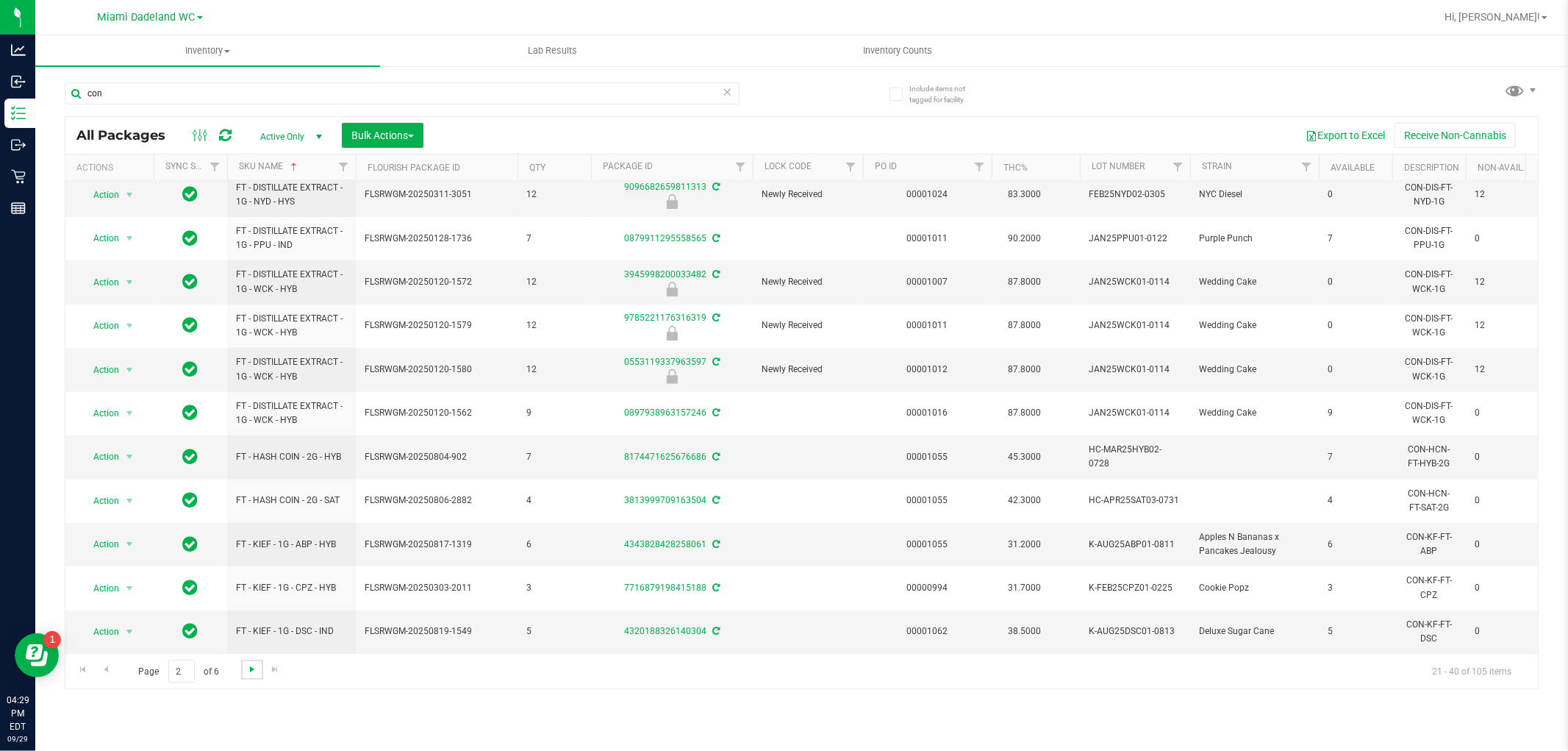
click at [251, 670] on span "Go to the next page" at bounding box center [251, 669] width 11 height 11
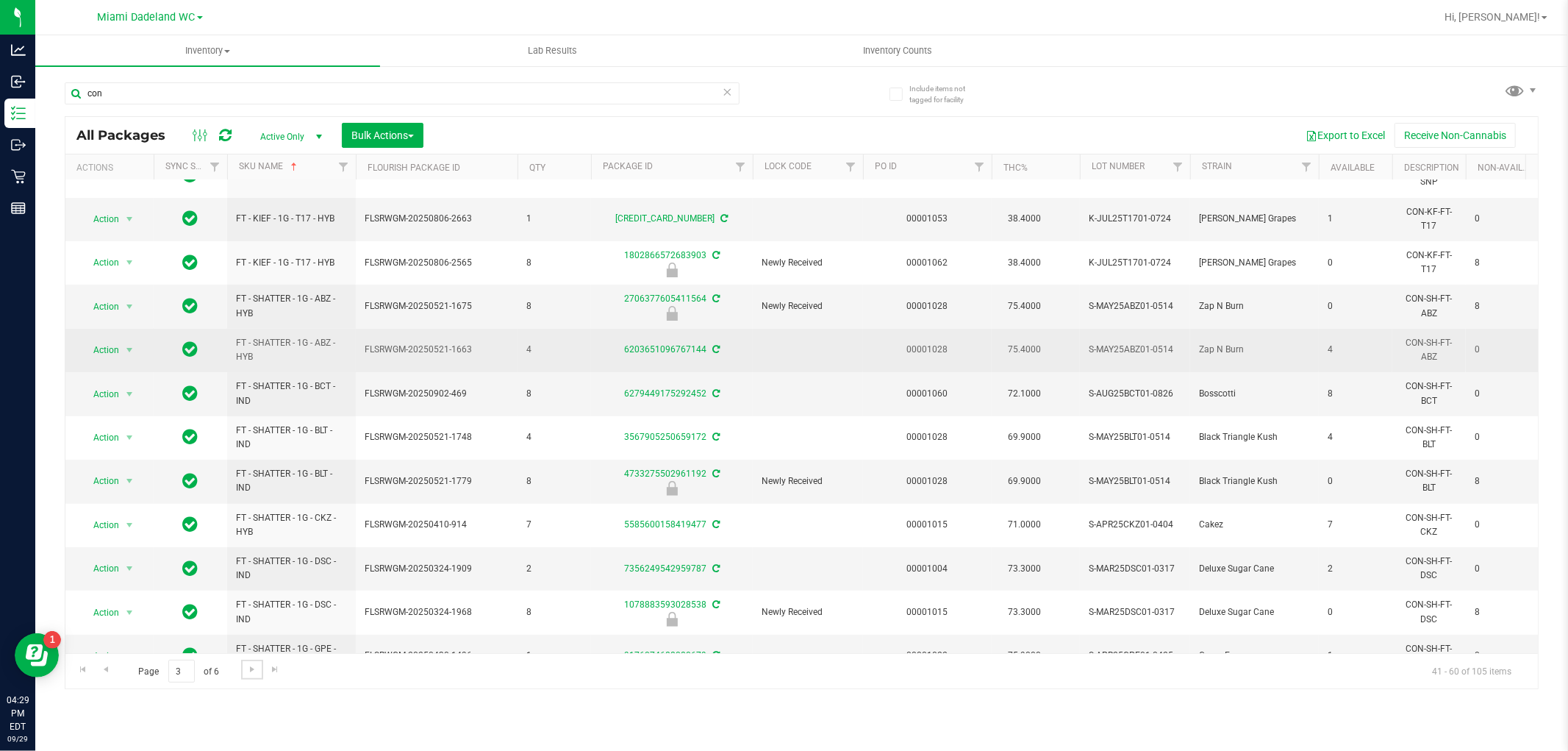
scroll to position [414, 0]
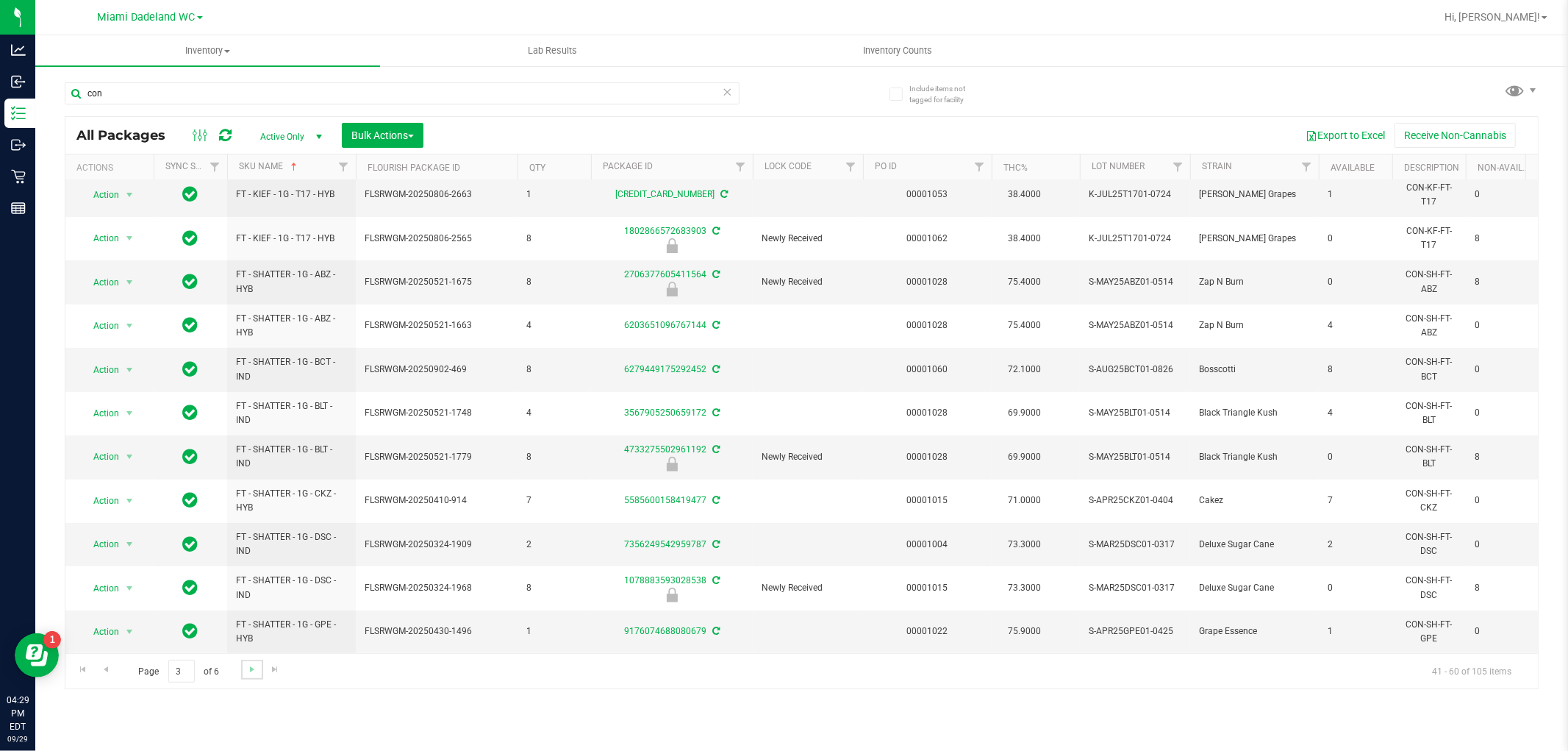
click at [243, 667] on link "Go to the next page" at bounding box center [251, 670] width 21 height 20
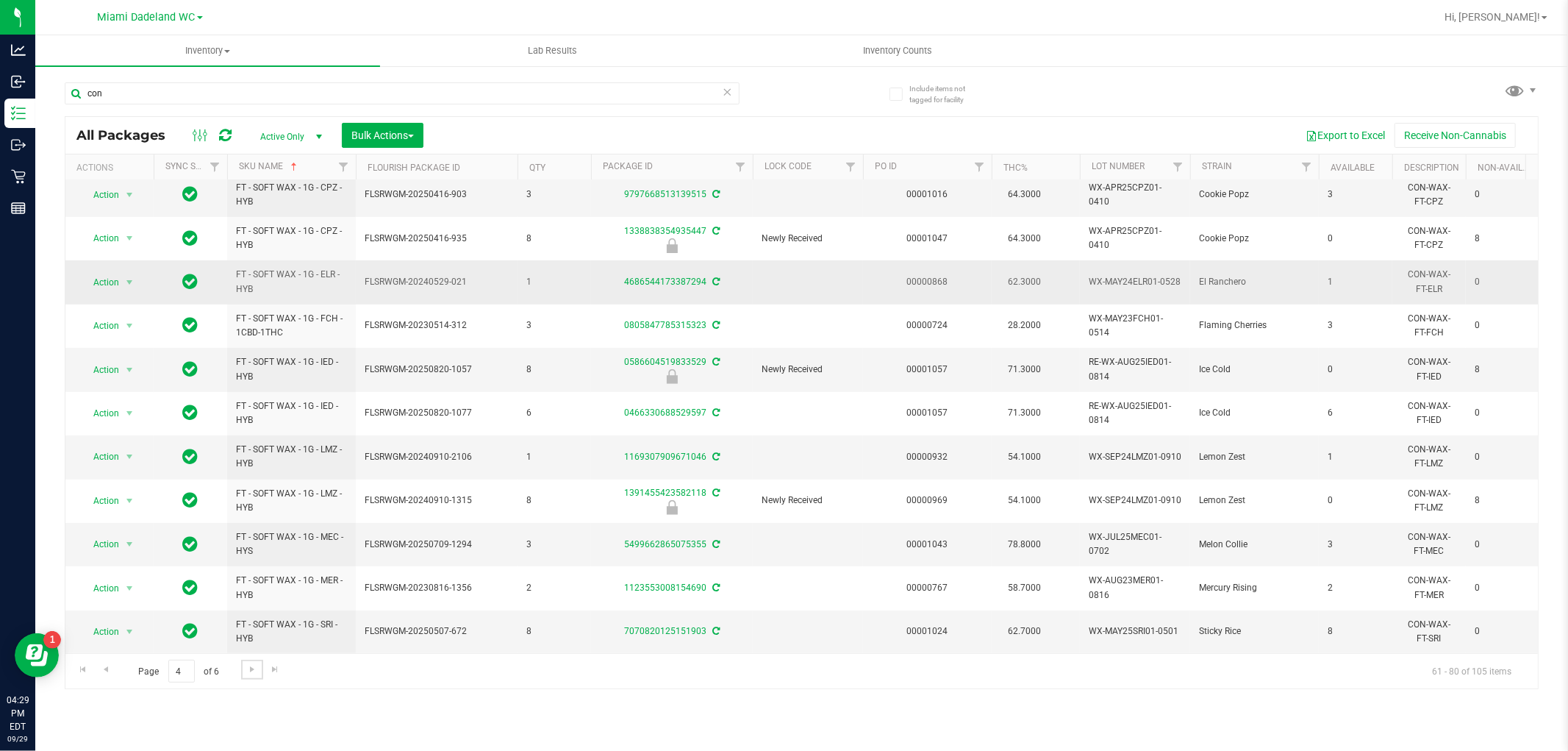
scroll to position [414, 0]
click at [246, 666] on span "Go to the next page" at bounding box center [251, 669] width 11 height 11
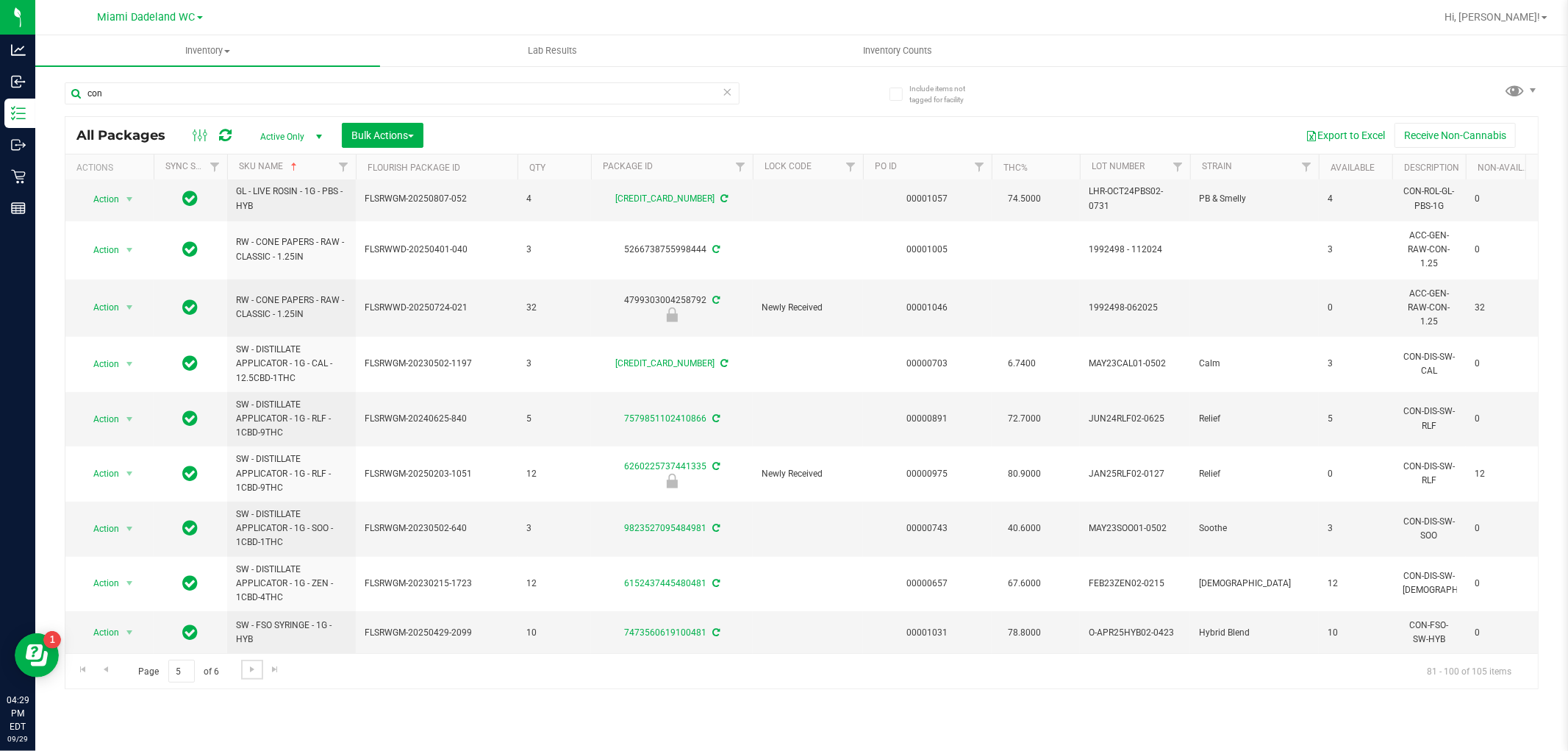
scroll to position [497, 0]
click at [255, 670] on span "Go to the next page" at bounding box center [251, 669] width 11 height 11
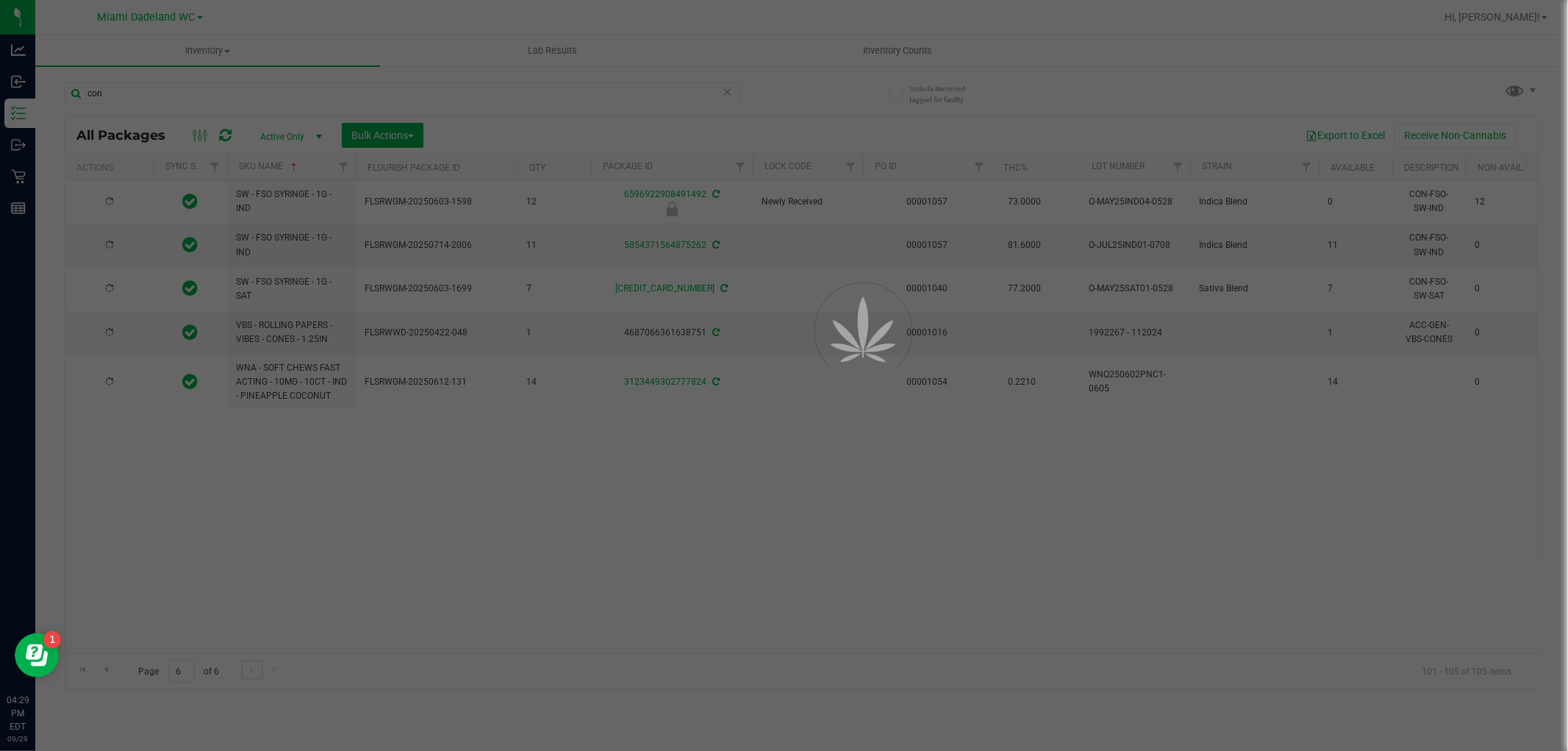
scroll to position [0, 0]
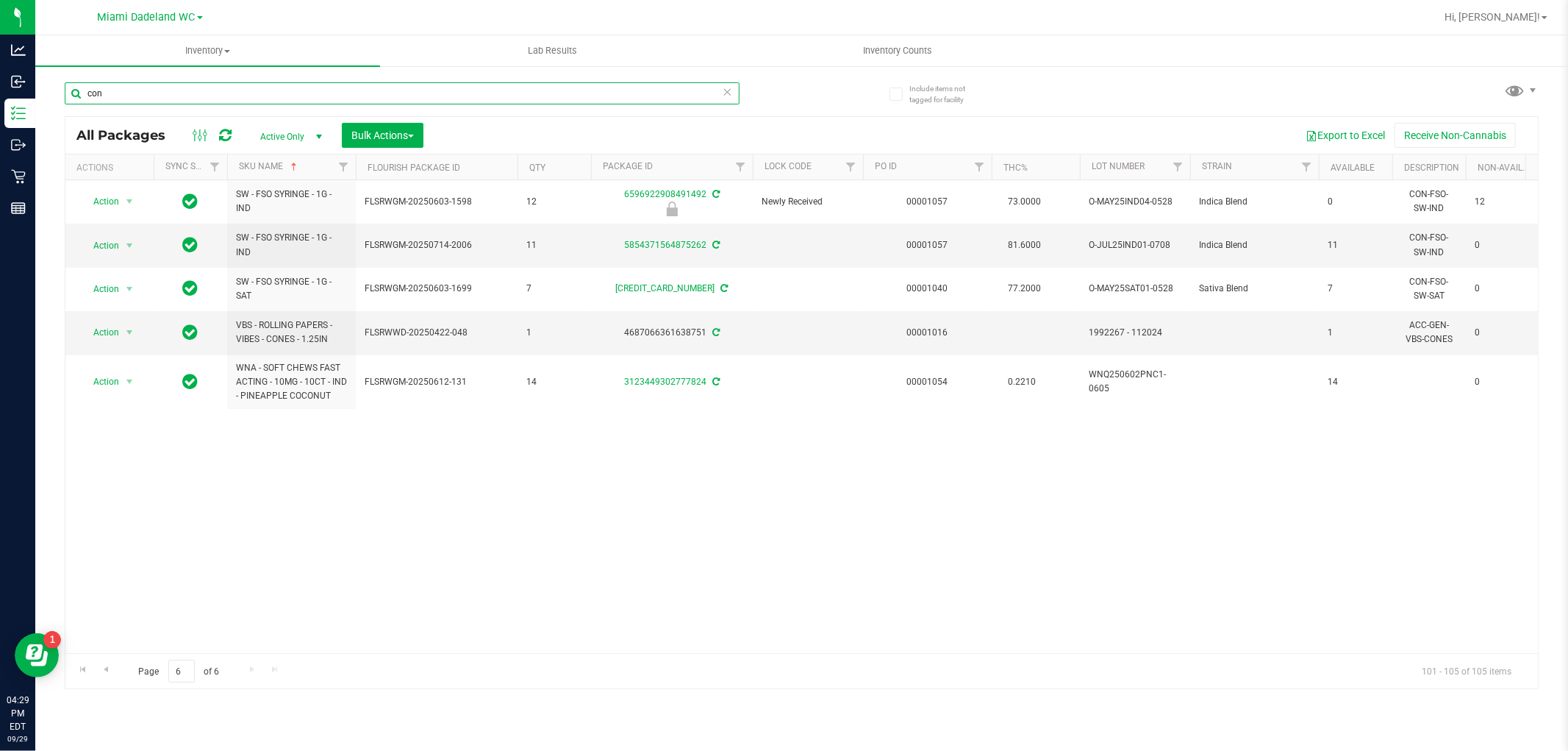
click at [321, 87] on input "con" at bounding box center [402, 93] width 675 height 22
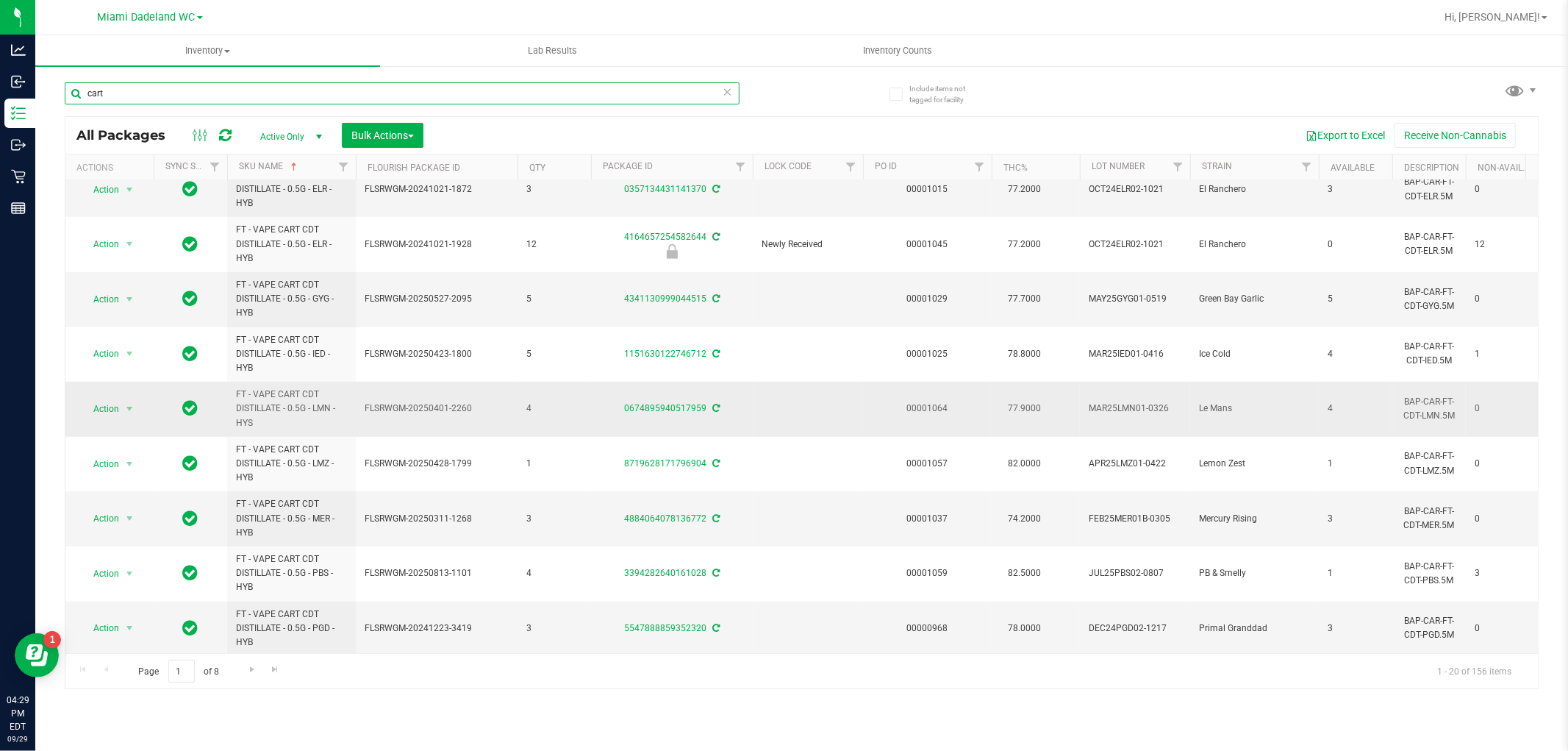
scroll to position [636, 0]
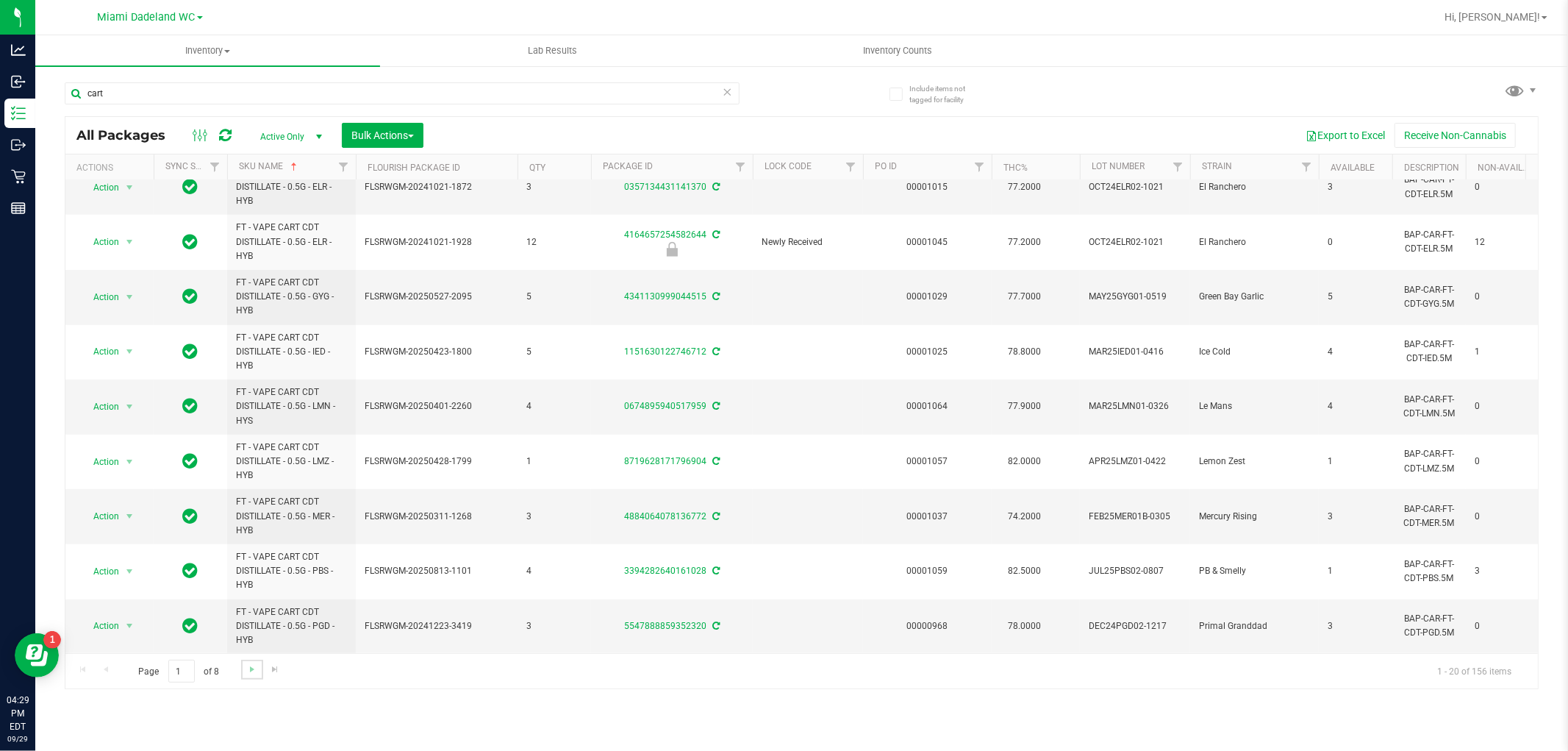
click at [248, 677] on link "Go to the next page" at bounding box center [251, 670] width 21 height 20
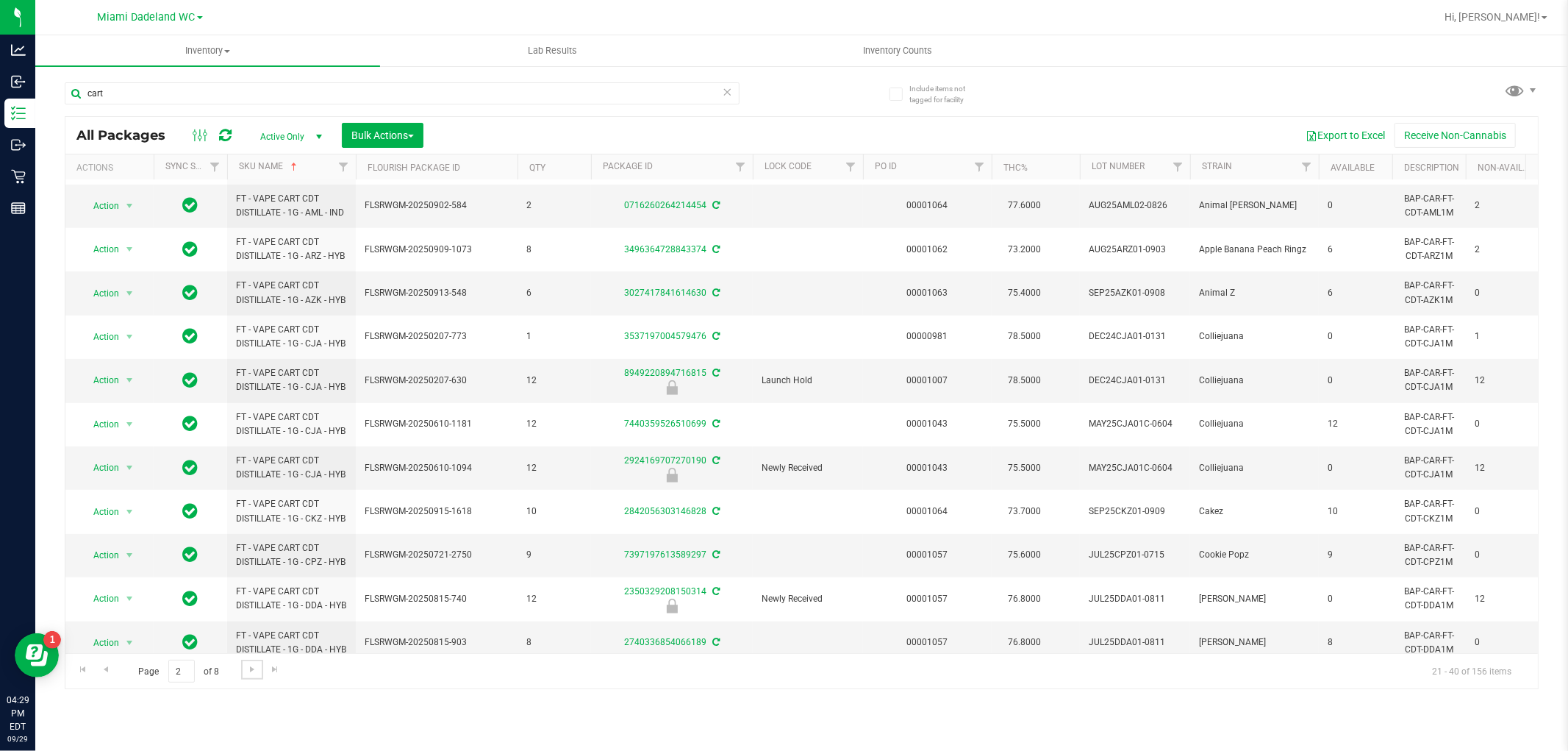
scroll to position [539, 0]
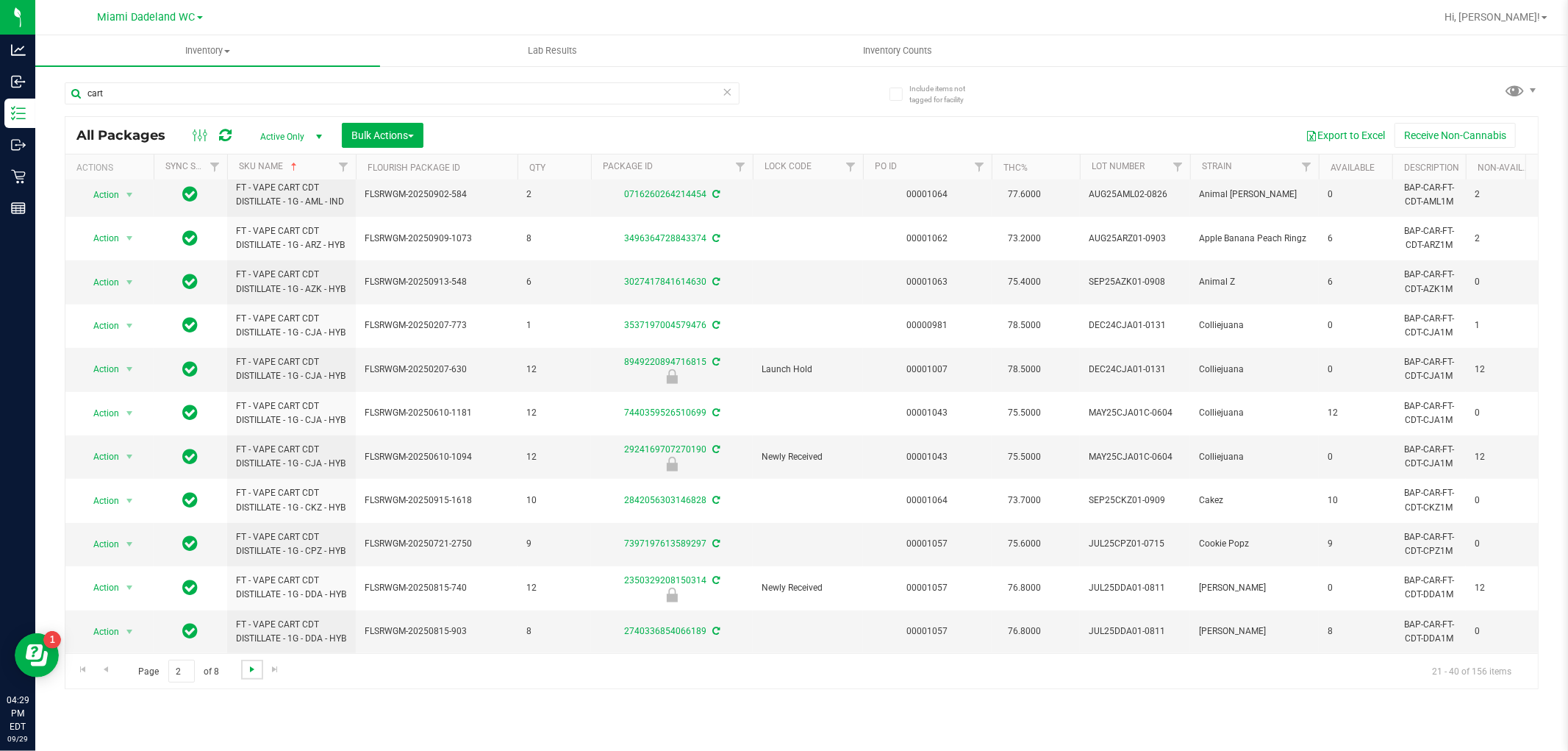
click at [250, 670] on span "Go to the next page" at bounding box center [251, 669] width 11 height 11
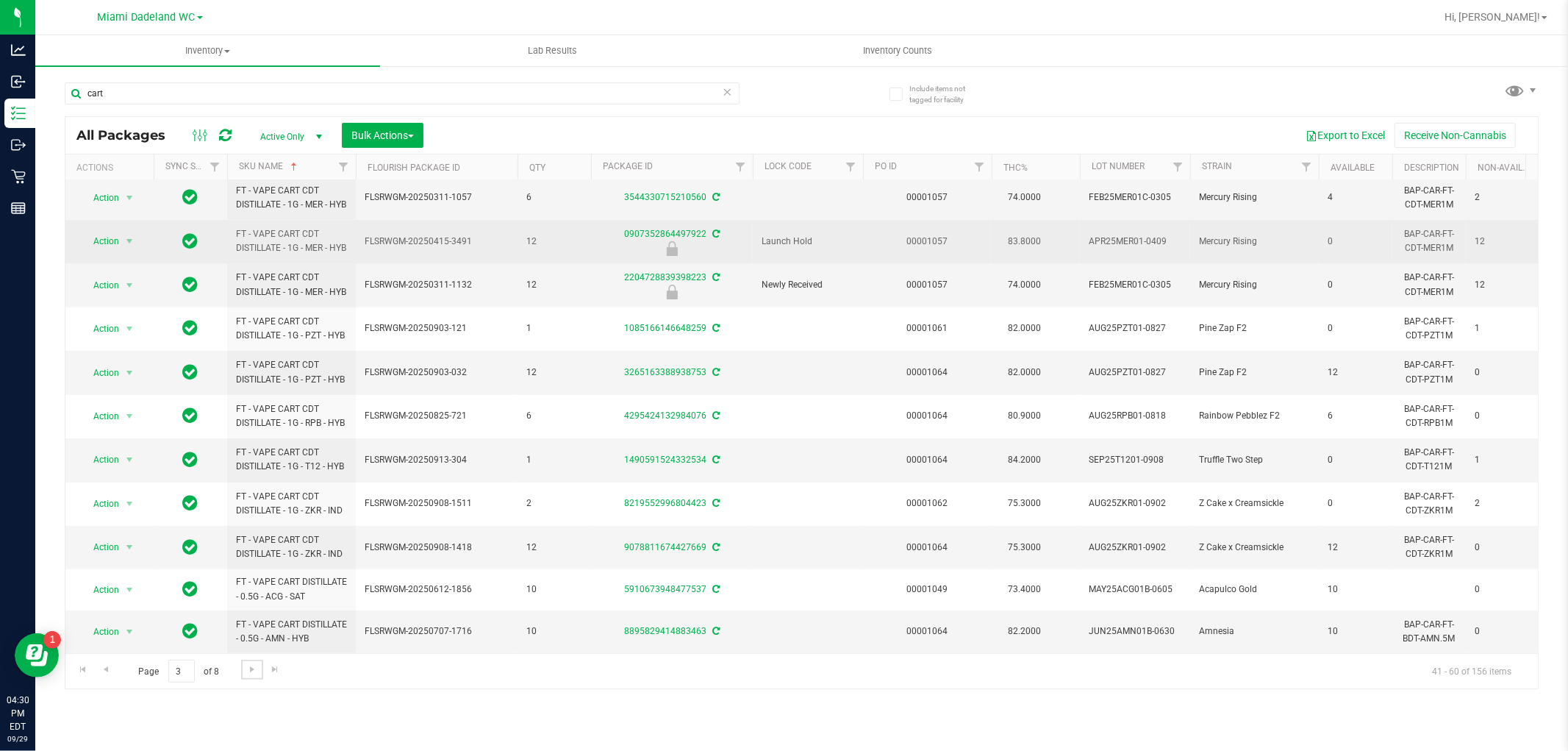
scroll to position [488, 0]
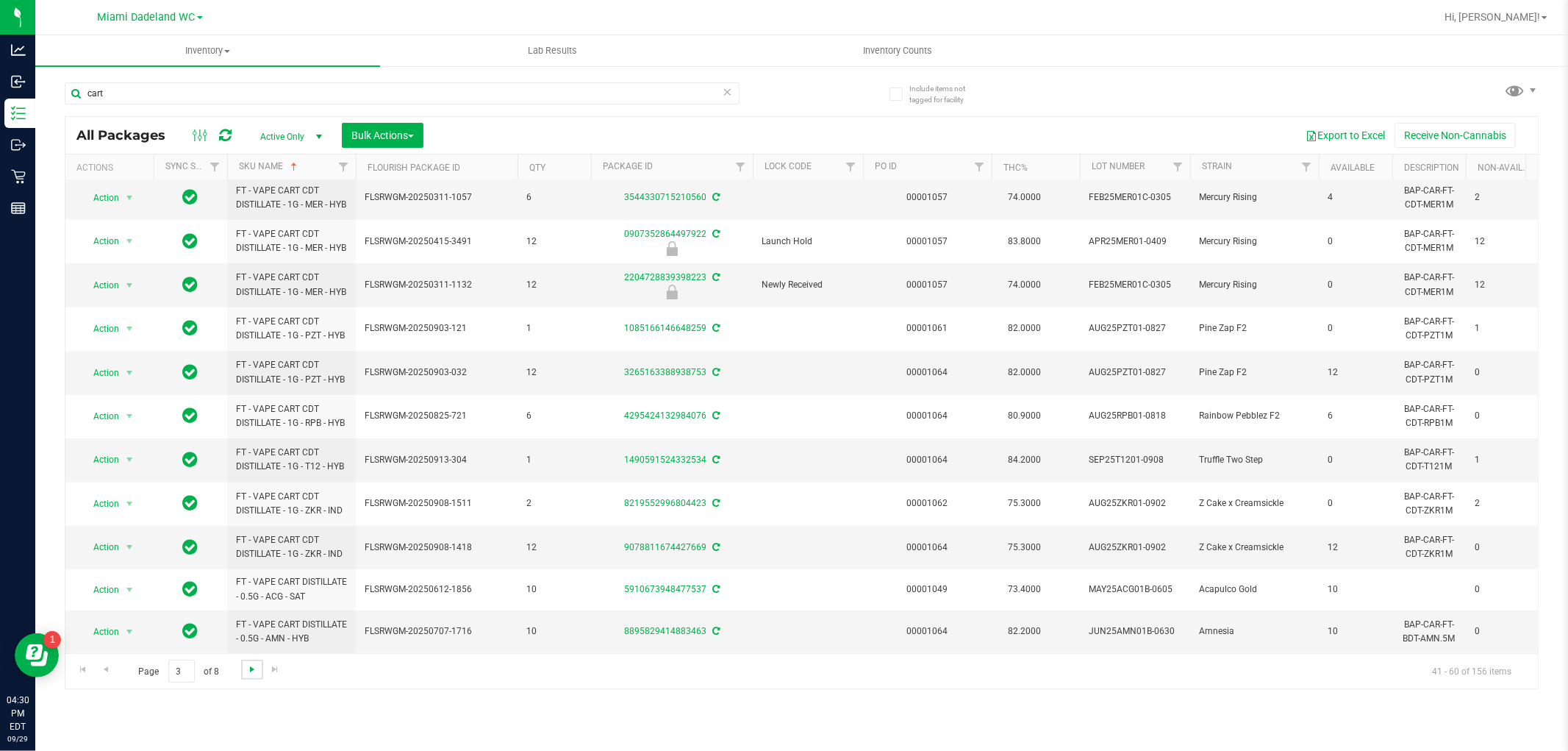
click at [249, 673] on span "Go to the next page" at bounding box center [251, 669] width 11 height 11
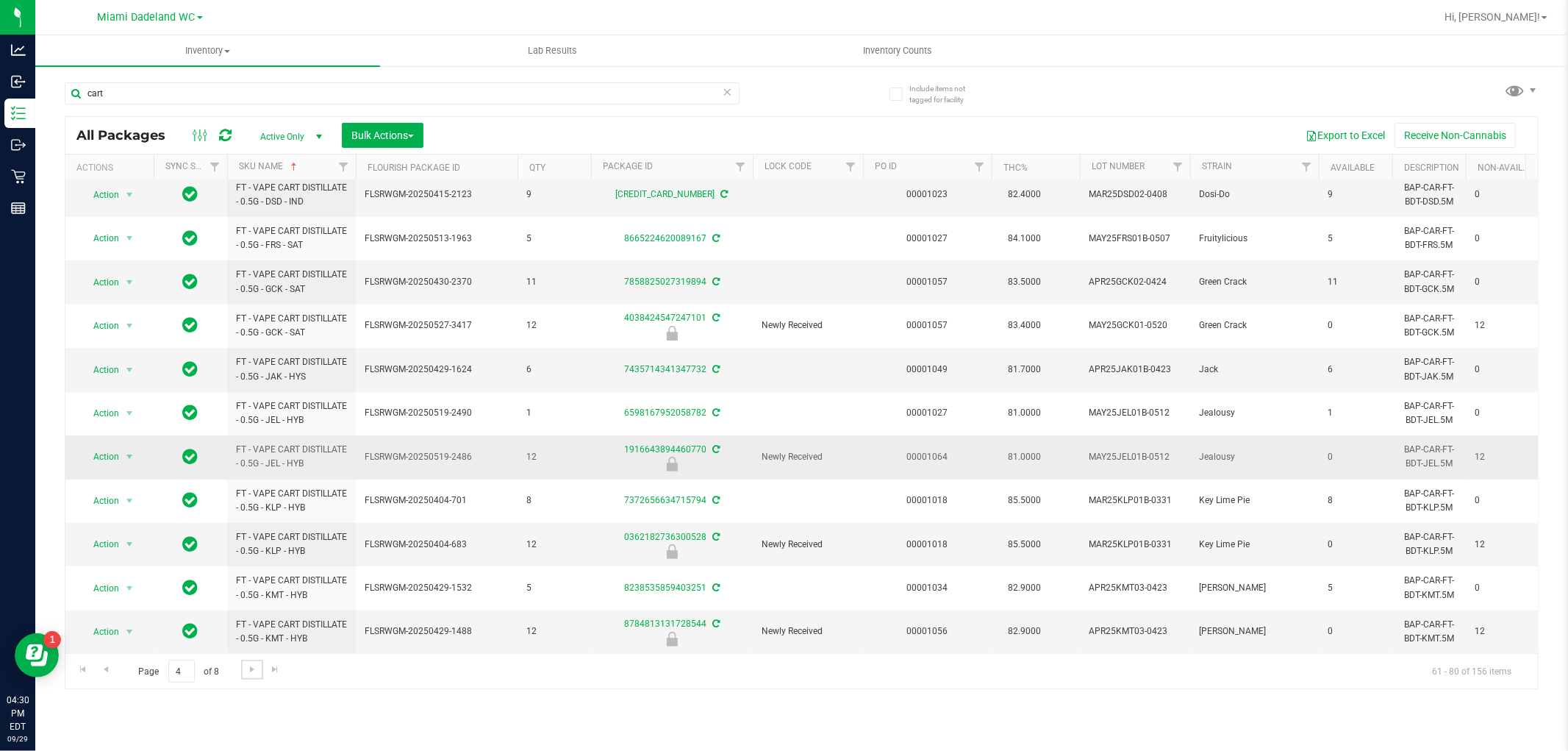
scroll to position [414, 0]
click at [255, 676] on link "Go to the next page" at bounding box center [251, 670] width 21 height 20
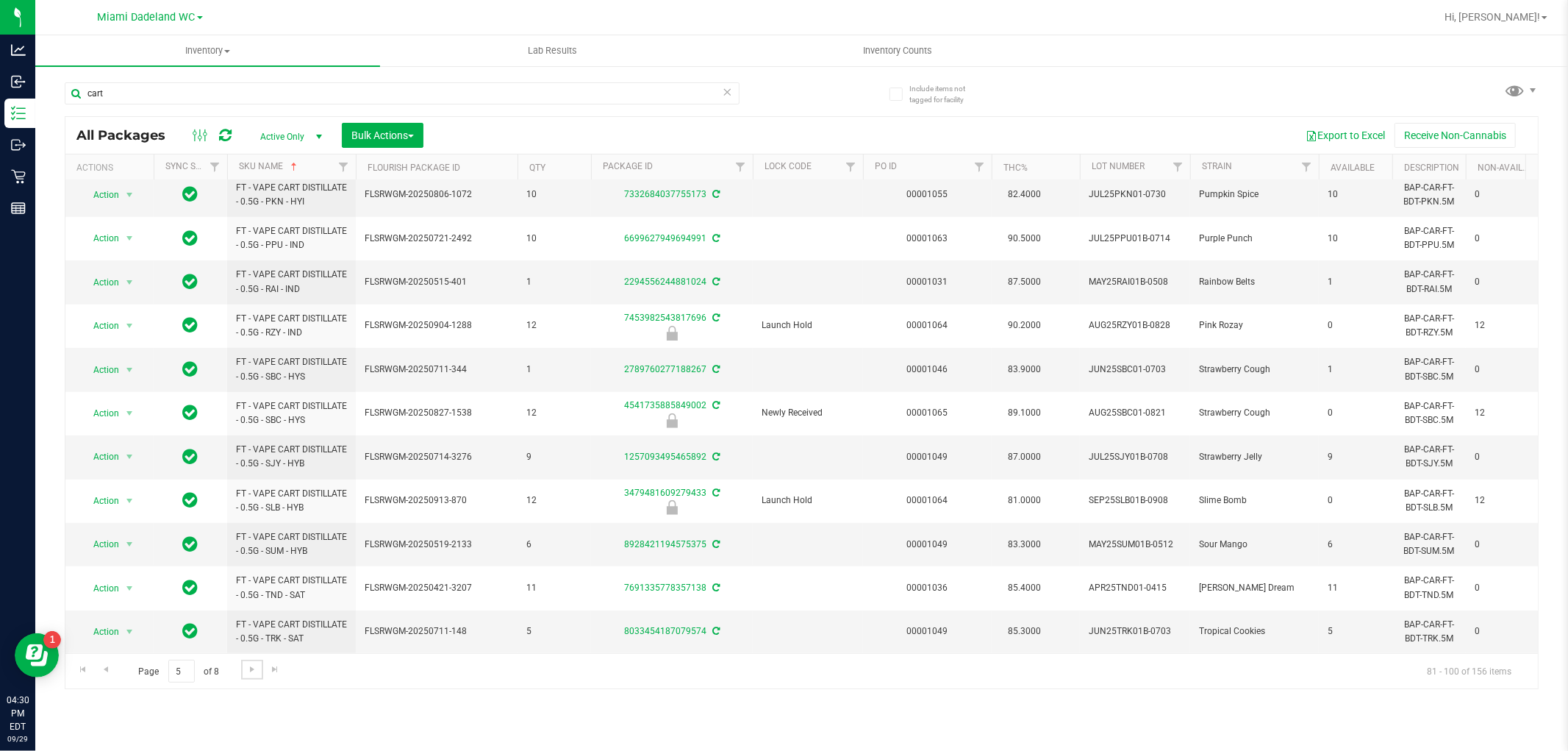
scroll to position [414, 0]
click at [252, 670] on span "Go to the next page" at bounding box center [251, 669] width 11 height 11
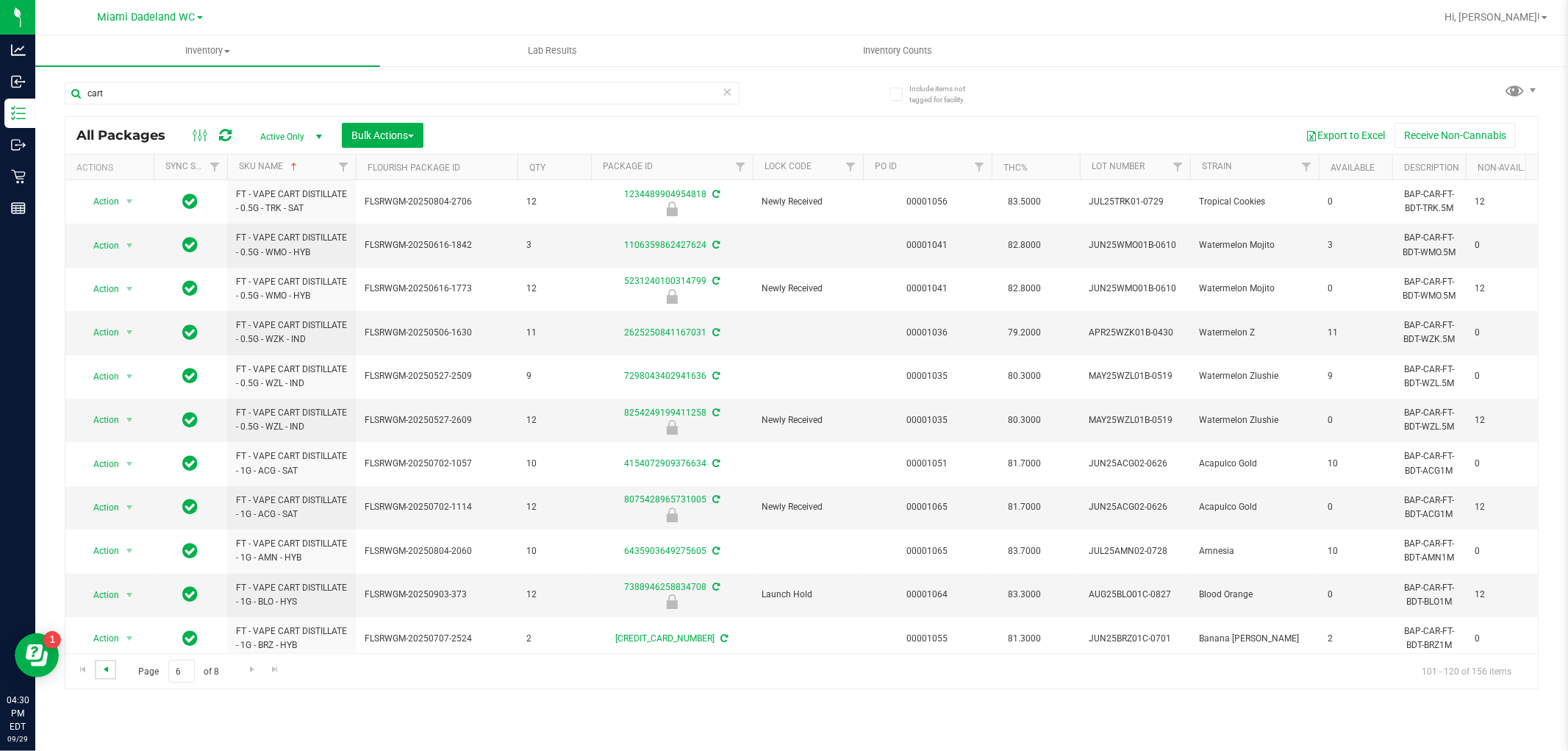
click at [106, 670] on span "Go to the previous page" at bounding box center [105, 669] width 11 height 11
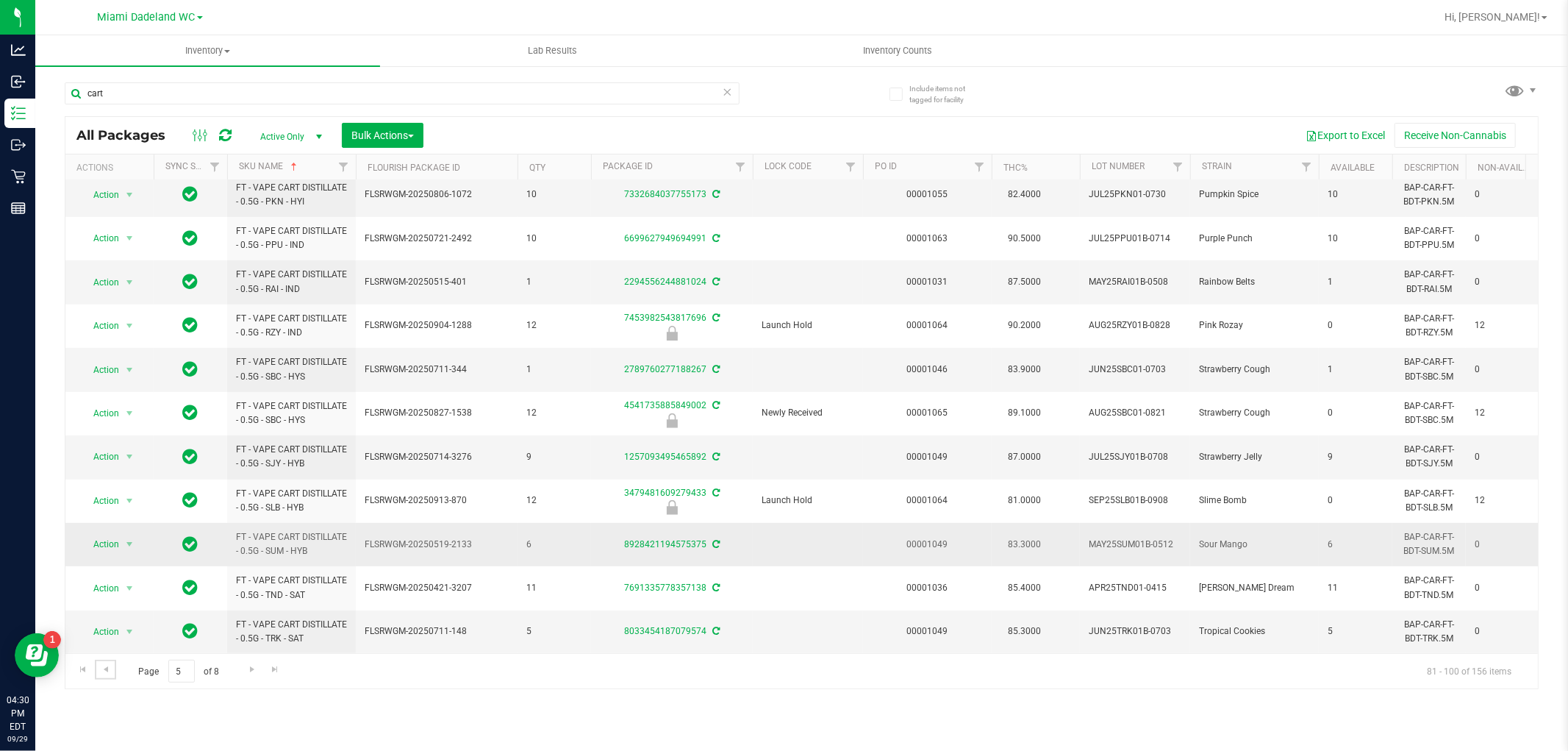
scroll to position [414, 0]
click at [253, 670] on span "Go to the next page" at bounding box center [251, 669] width 11 height 11
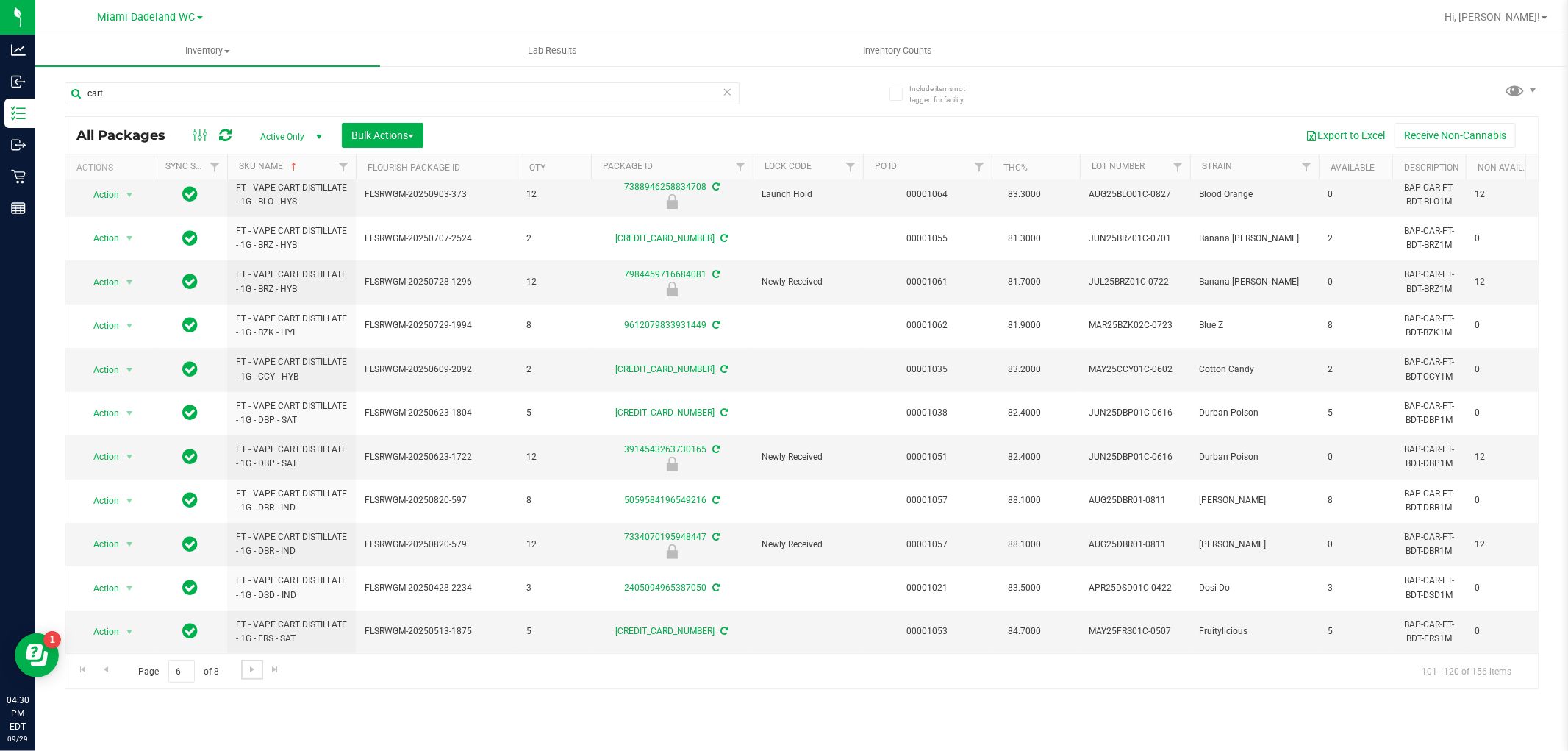
scroll to position [442, 0]
click at [249, 679] on link "Go to the next page" at bounding box center [251, 670] width 21 height 20
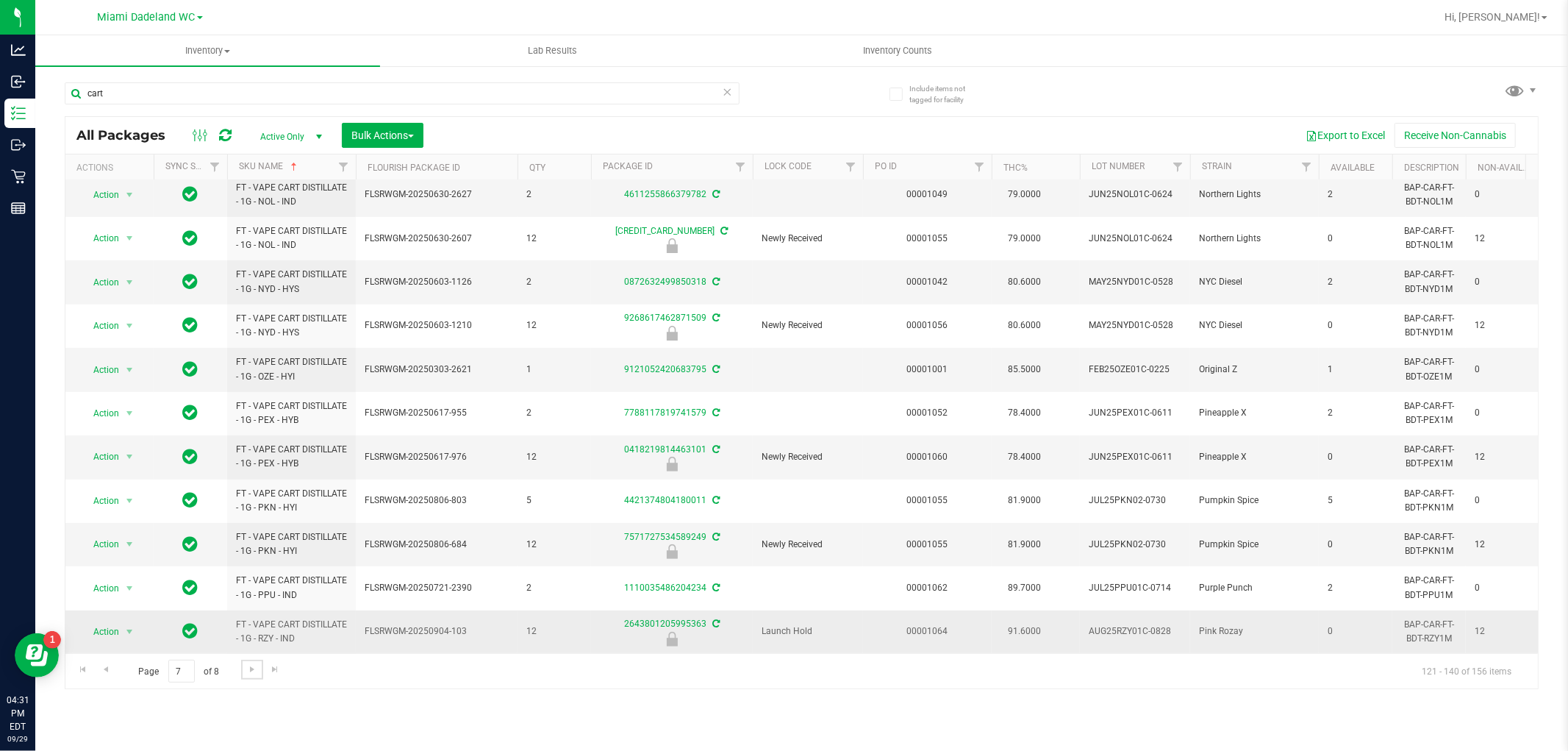
scroll to position [414, 0]
click at [254, 672] on span "Go to the next page" at bounding box center [251, 669] width 11 height 11
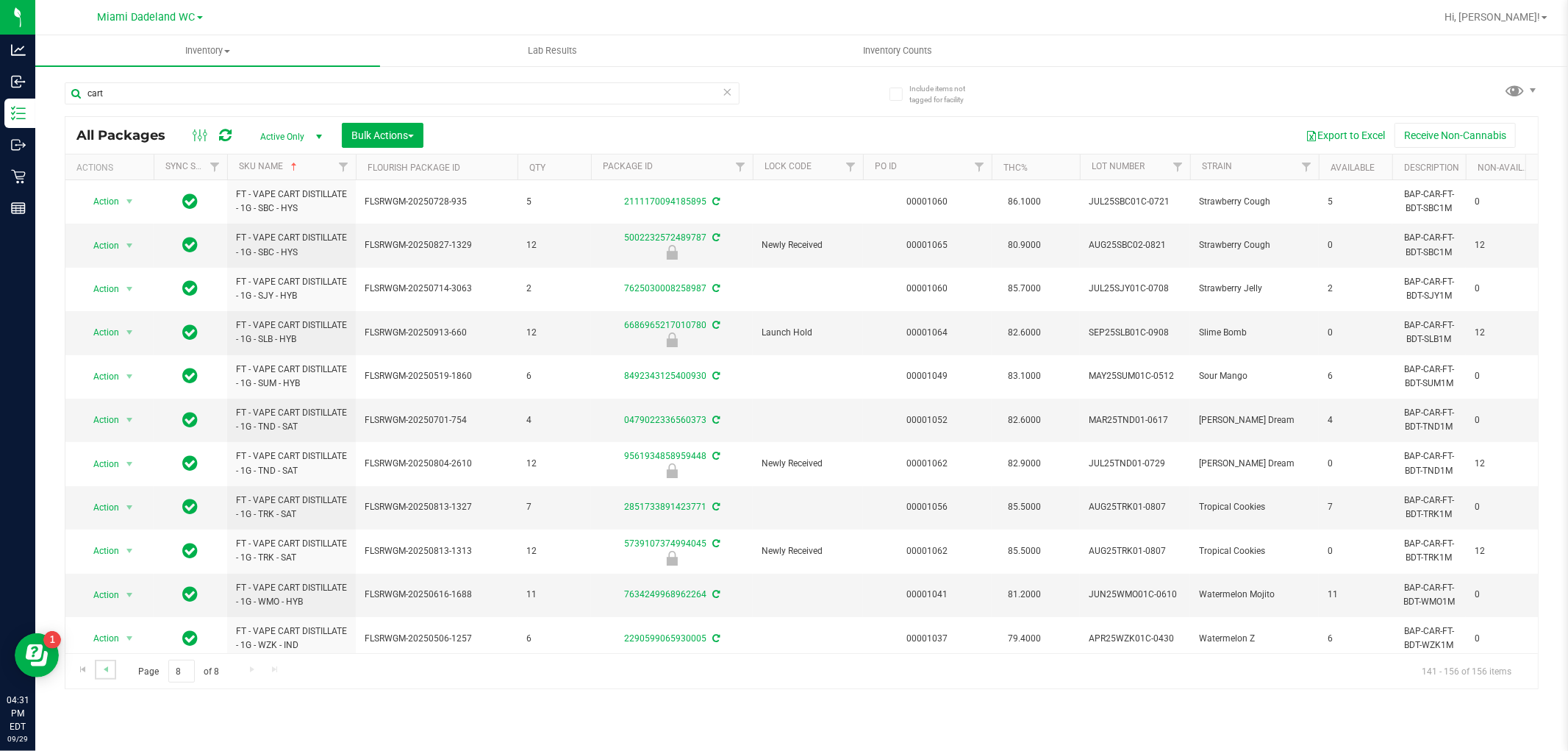
click at [106, 660] on link "Go to the previous page" at bounding box center [105, 670] width 21 height 20
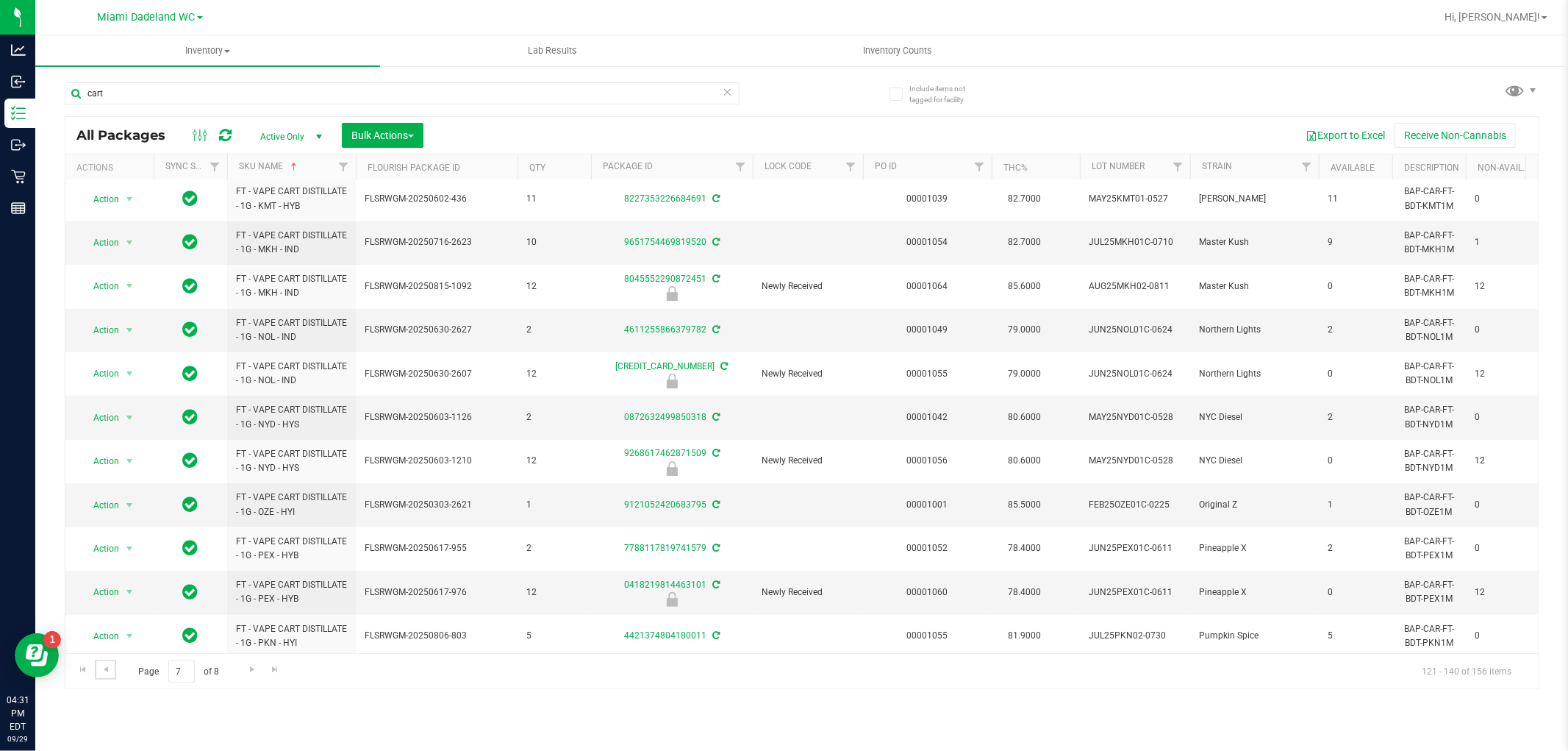
scroll to position [414, 0]
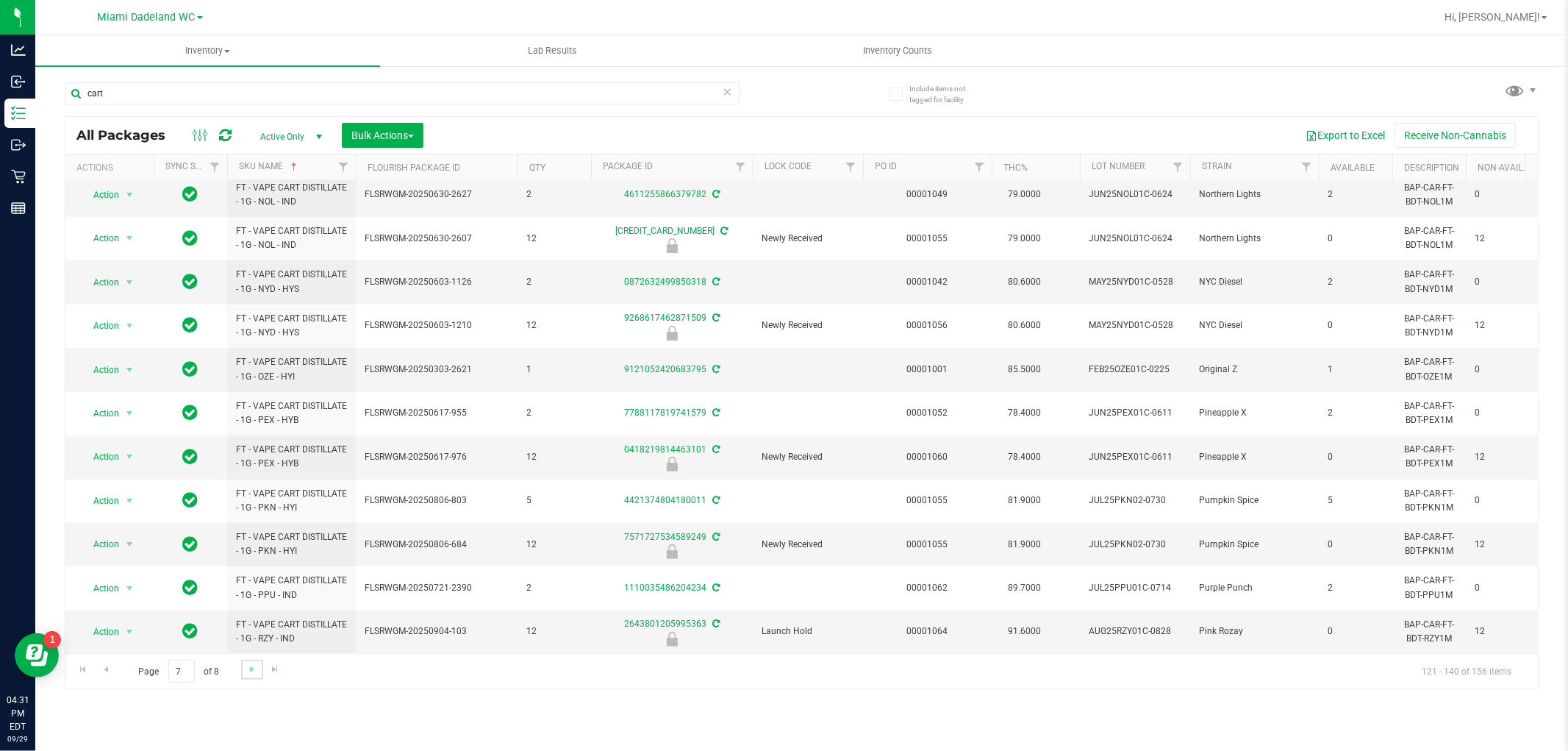
click at [248, 677] on link "Go to the next page" at bounding box center [251, 670] width 21 height 20
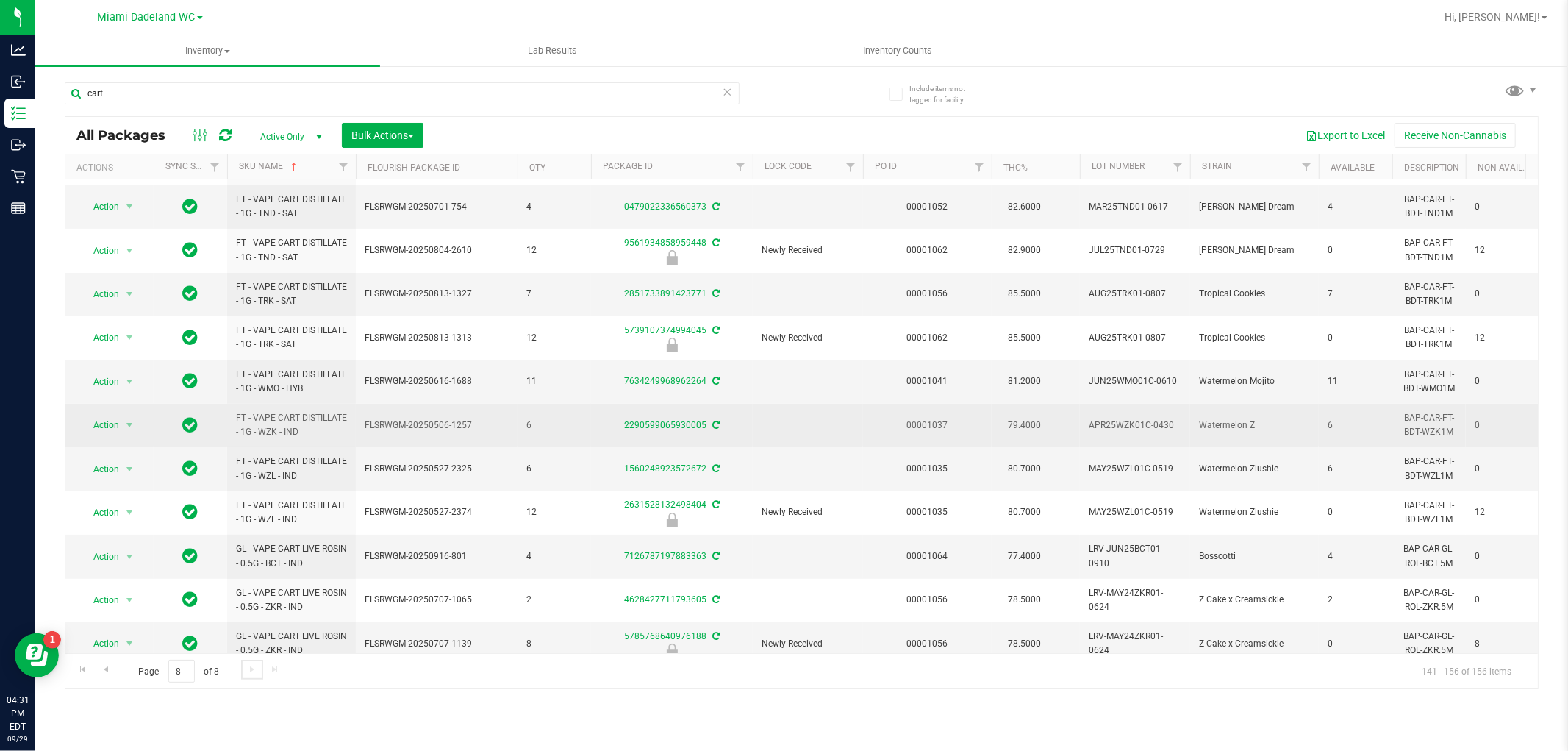
scroll to position [237, 0]
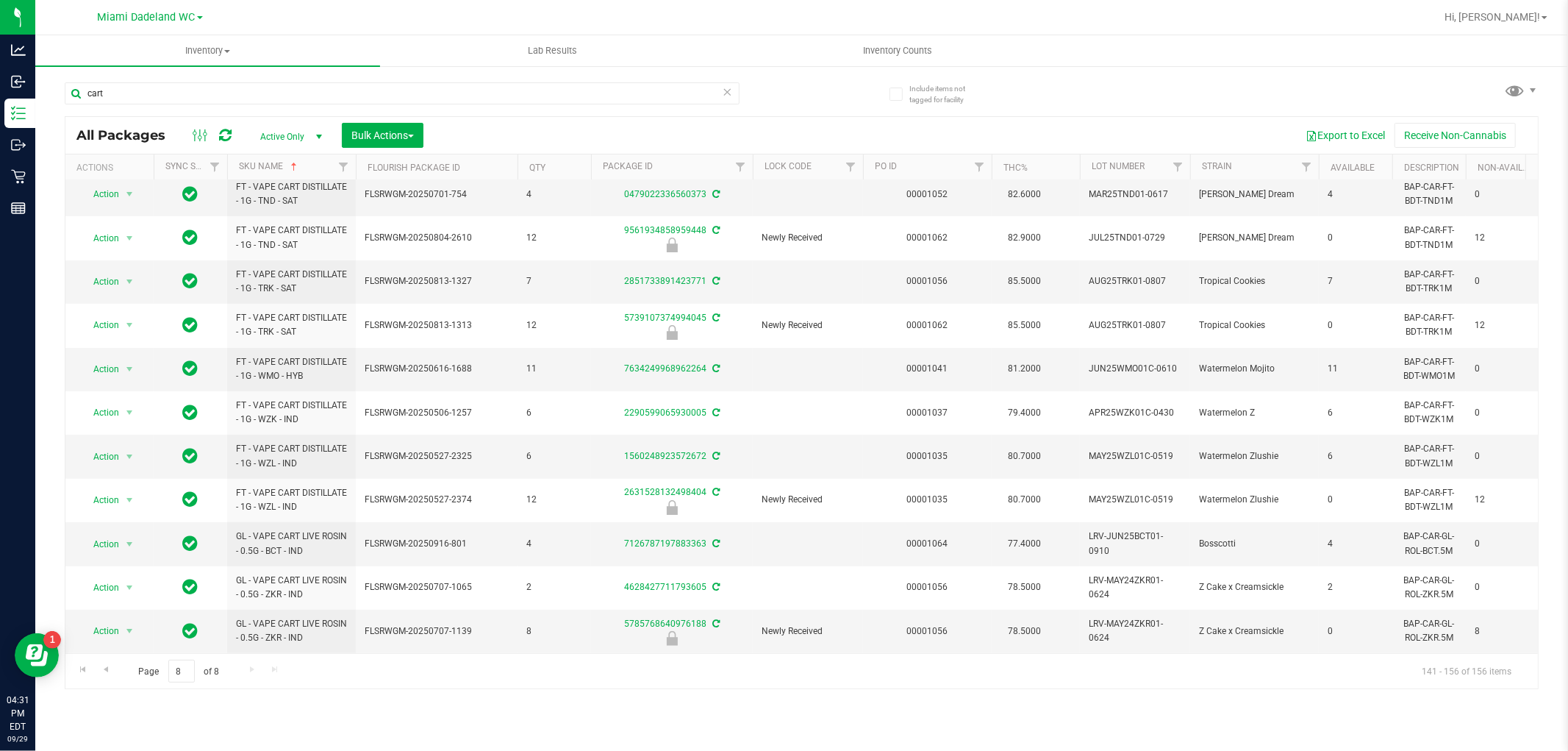
click at [250, 666] on div "Page 8 of 8 141 - 156 of 156 items" at bounding box center [802, 670] width 1473 height 35
click at [340, 94] on input "cart" at bounding box center [402, 93] width 675 height 22
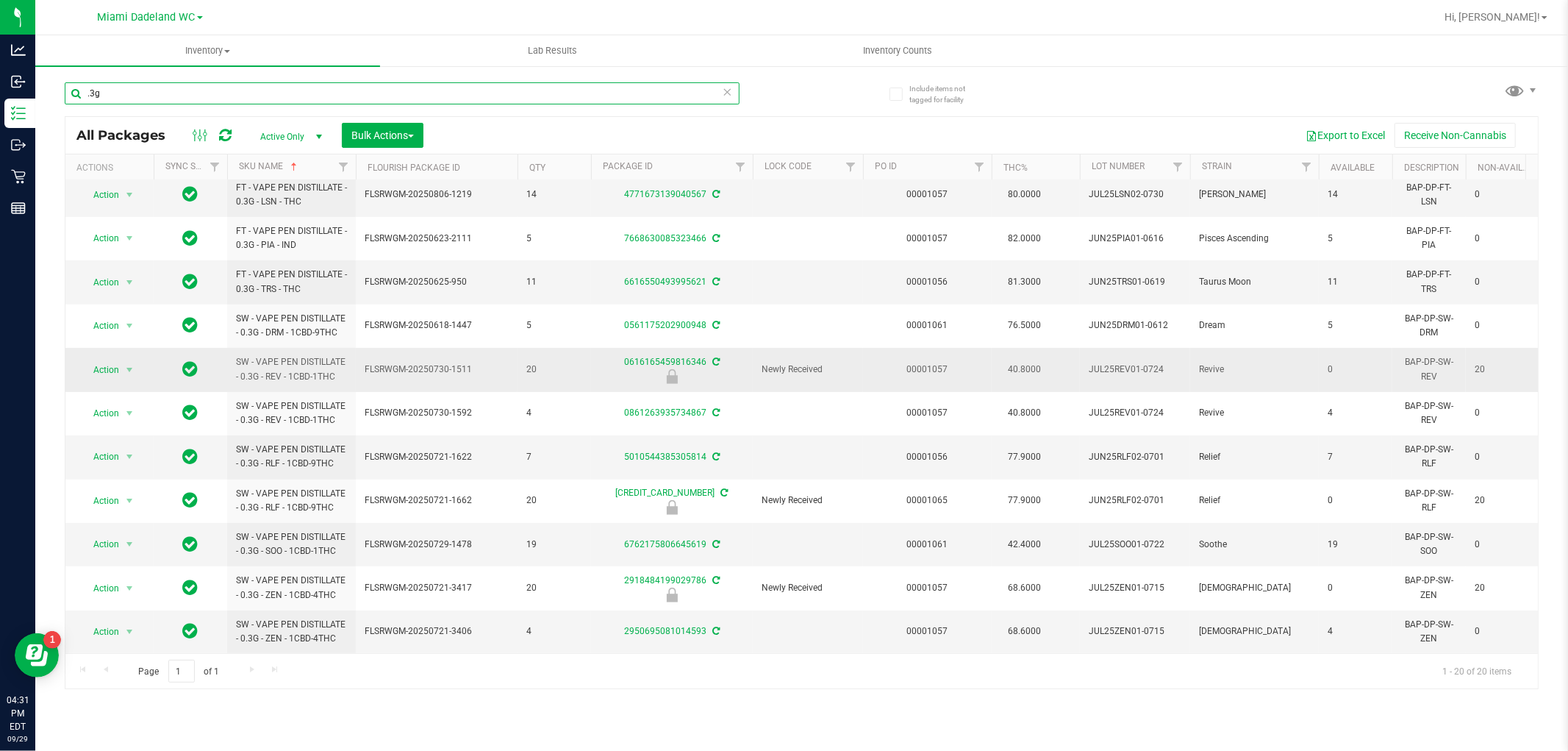
scroll to position [414, 0]
click at [232, 98] on input ".3g" at bounding box center [402, 93] width 675 height 22
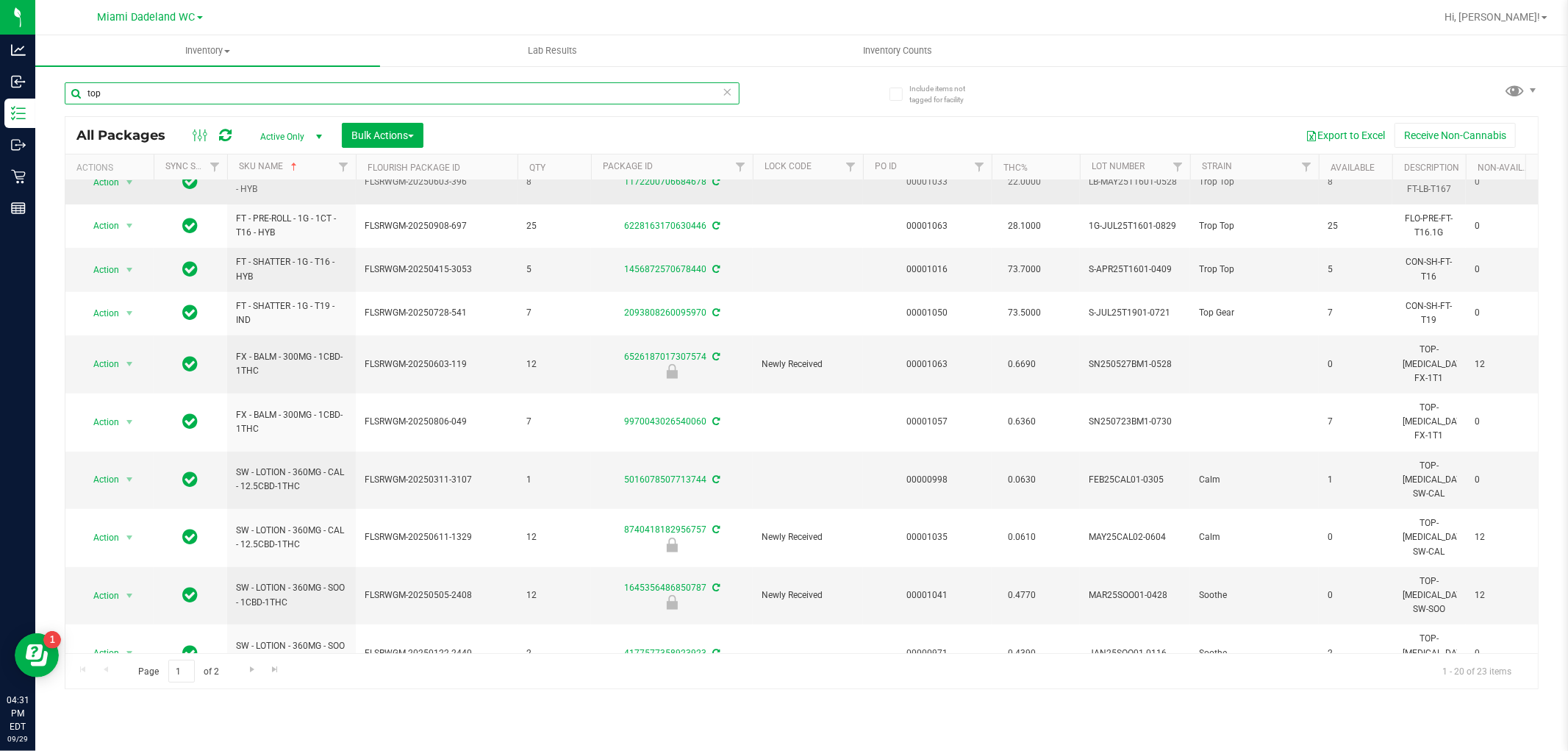
scroll to position [414, 0]
click at [251, 671] on span "Go to the next page" at bounding box center [251, 669] width 11 height 11
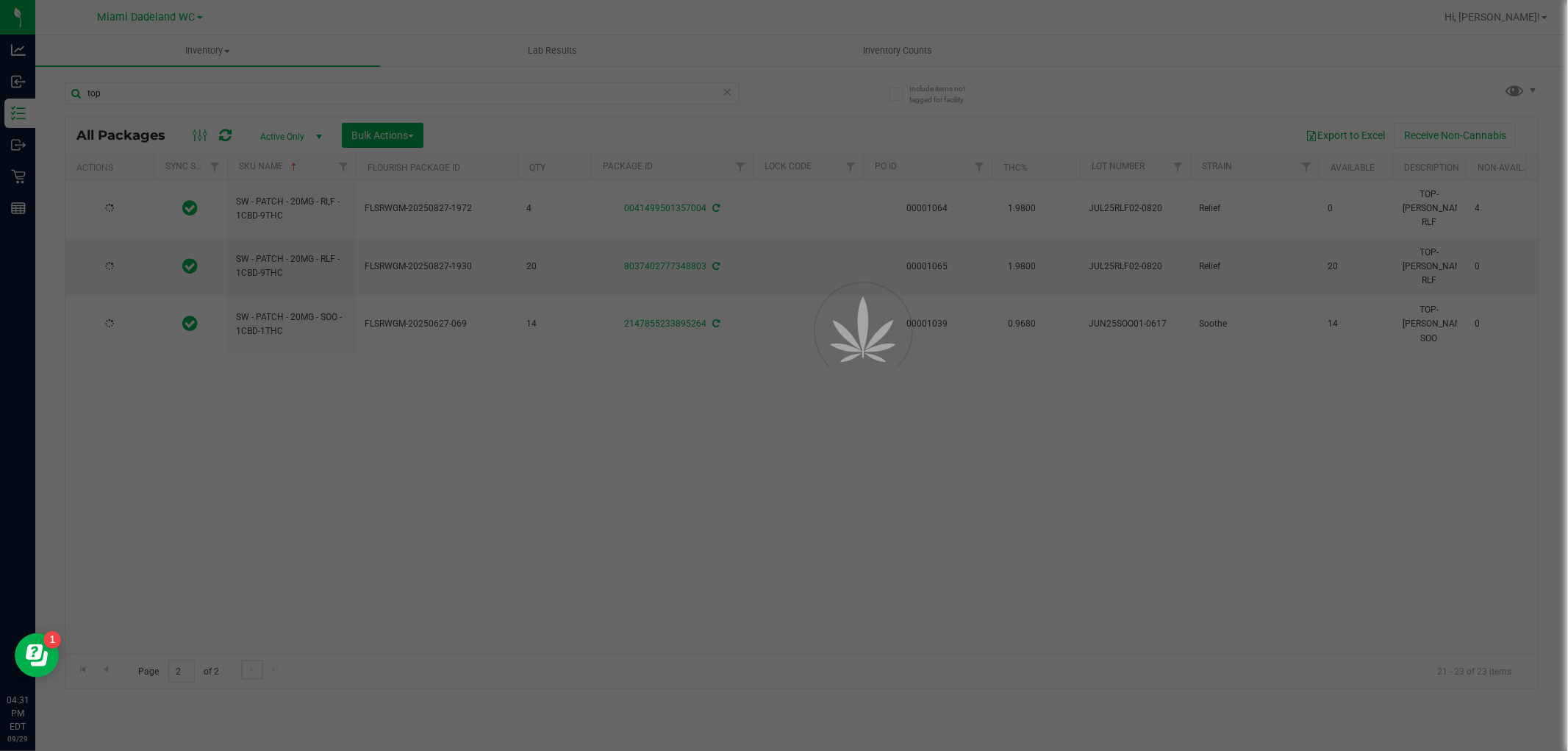
scroll to position [0, 0]
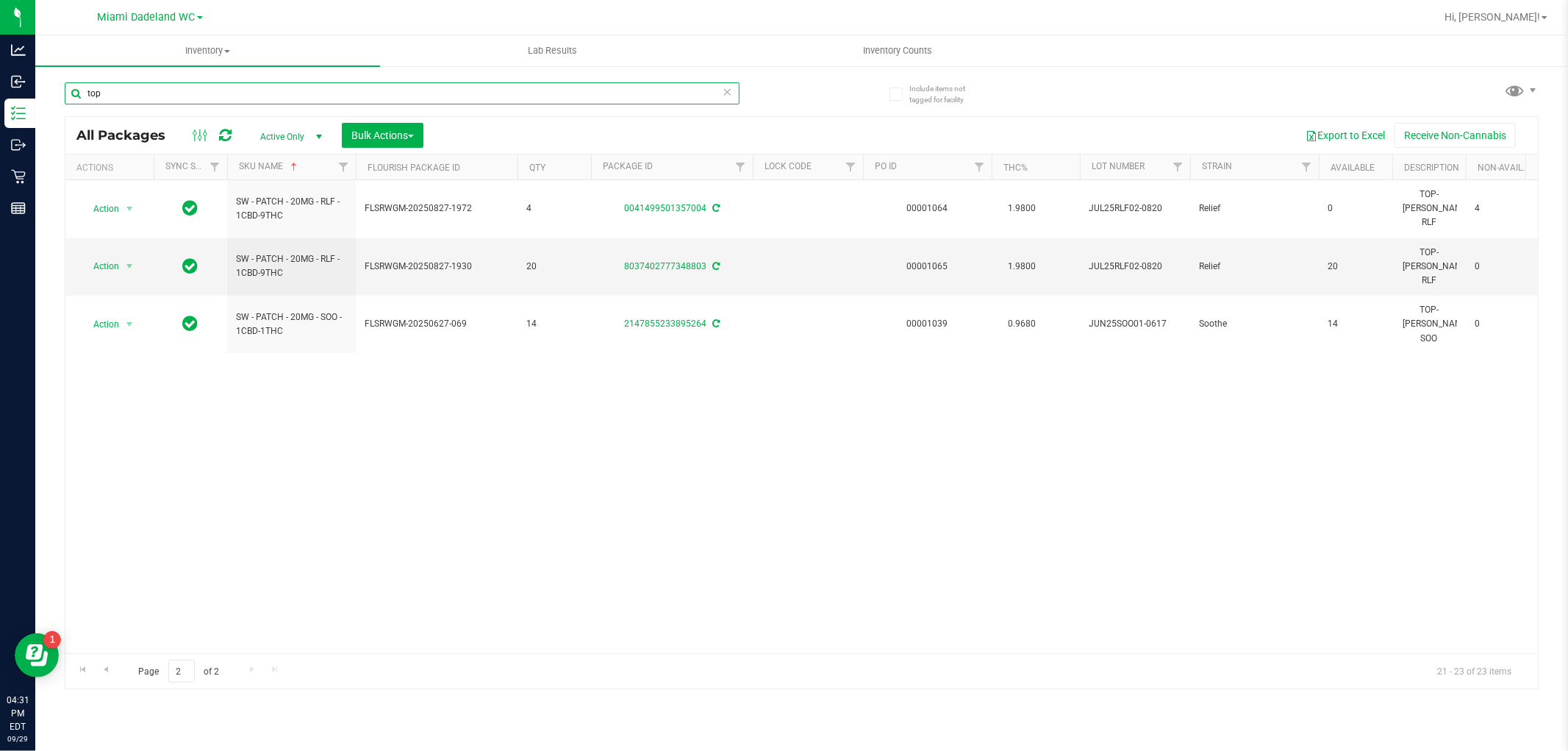
click at [192, 90] on input "top" at bounding box center [402, 93] width 675 height 22
click at [191, 90] on input "top" at bounding box center [402, 93] width 675 height 22
click at [186, 90] on input "top" at bounding box center [402, 93] width 675 height 22
type input "t"
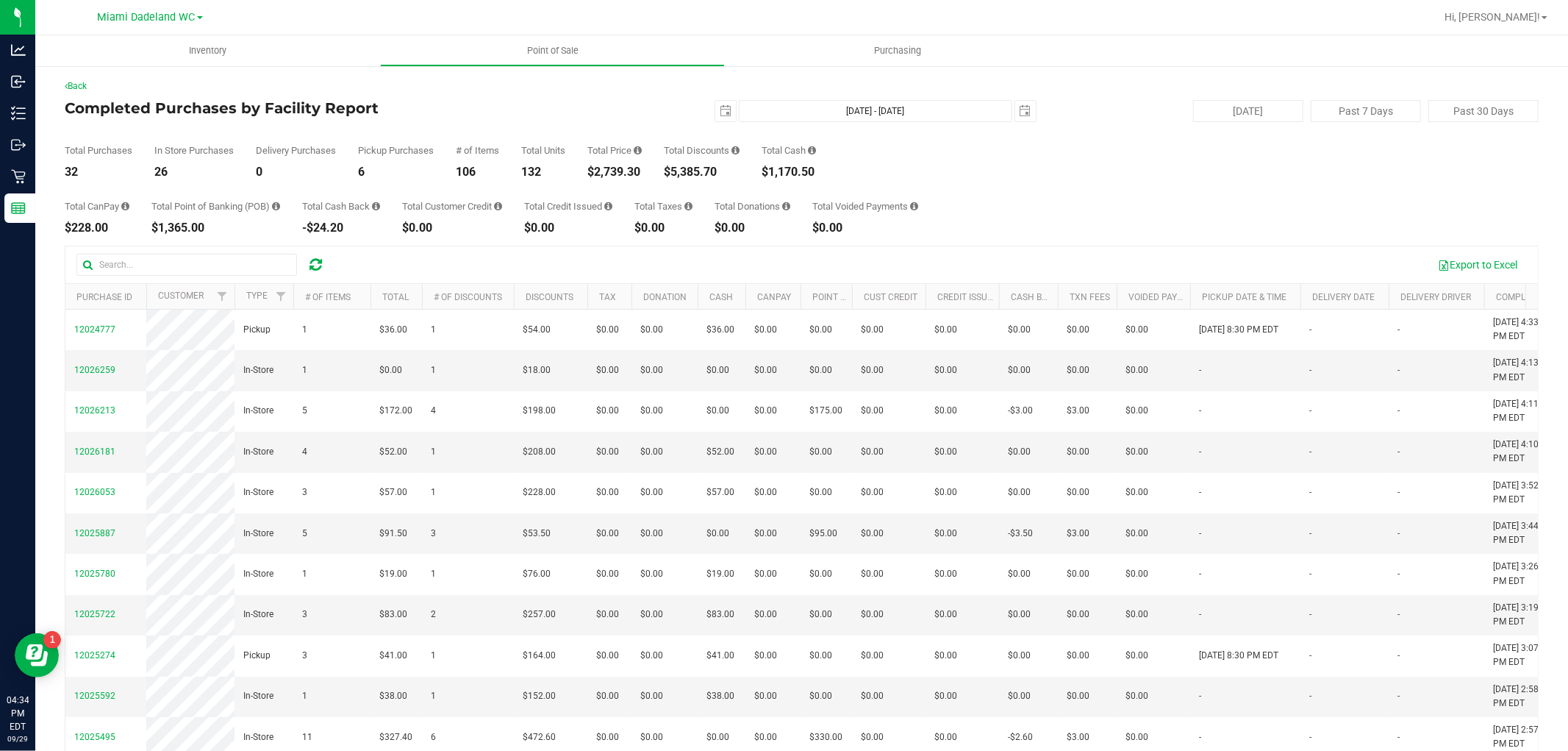
click at [624, 178] on div "$2,739.30" at bounding box center [615, 172] width 54 height 11
copy div "2,739.30"
